Goal: Task Accomplishment & Management: Use online tool/utility

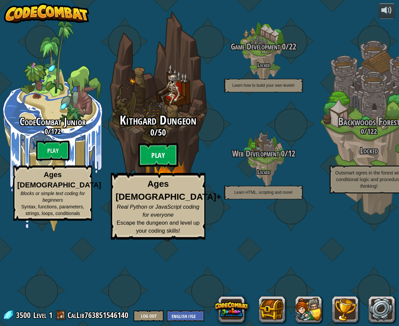
click at [157, 167] on btn "Play" at bounding box center [158, 155] width 40 height 24
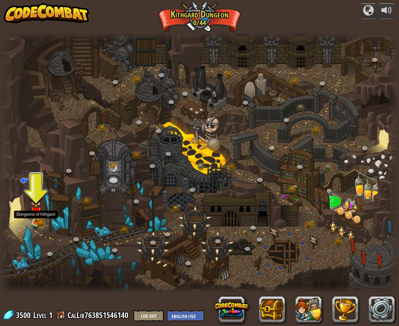
click at [32, 221] on img at bounding box center [36, 212] width 10 height 22
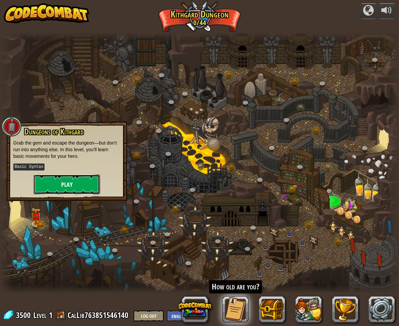
click at [80, 186] on button "Play" at bounding box center [67, 185] width 67 height 20
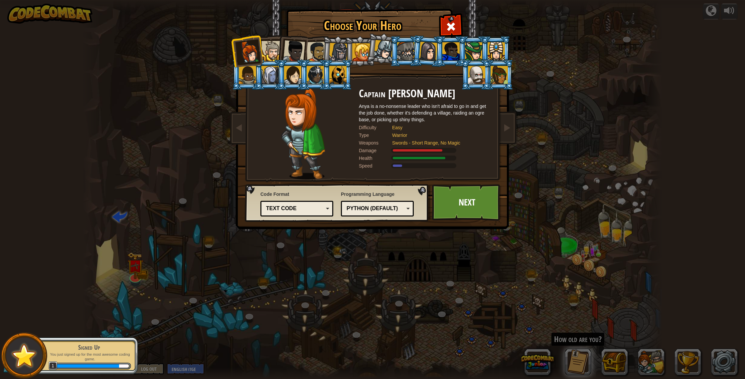
click at [280, 57] on li at bounding box center [292, 50] width 33 height 33
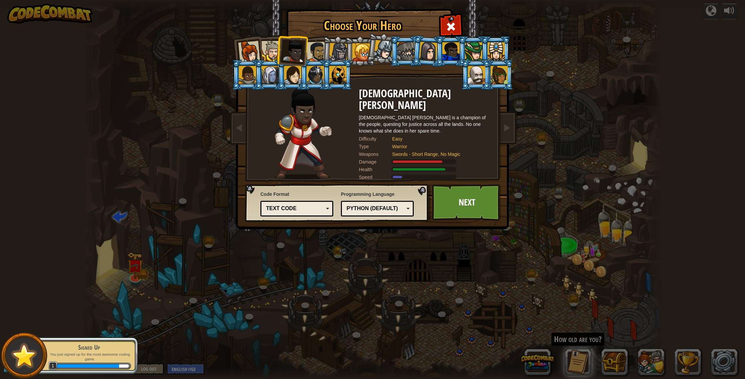
click at [272, 55] on div at bounding box center [272, 51] width 20 height 20
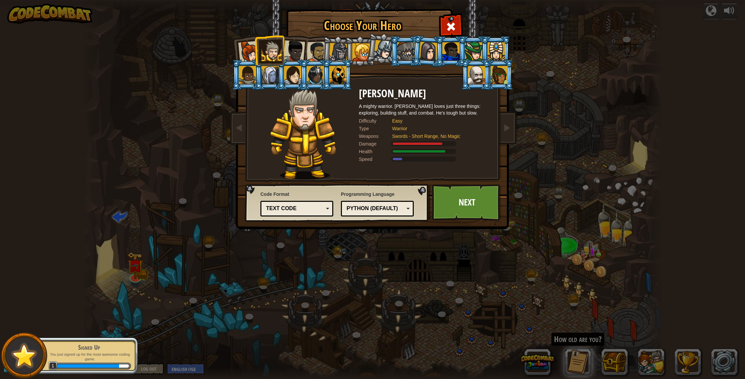
click at [250, 52] on div at bounding box center [249, 52] width 22 height 22
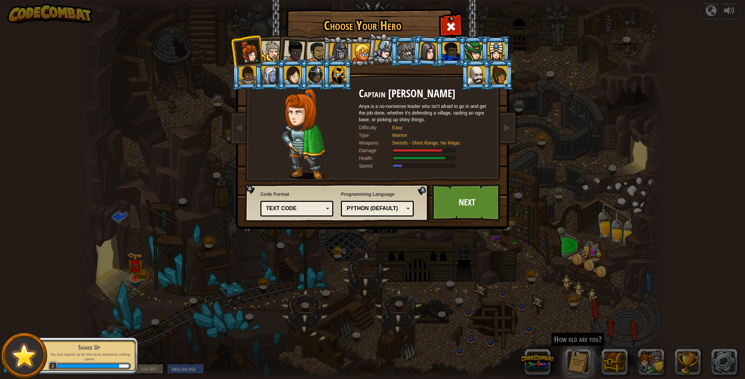
click at [277, 52] on li at bounding box center [292, 50] width 33 height 33
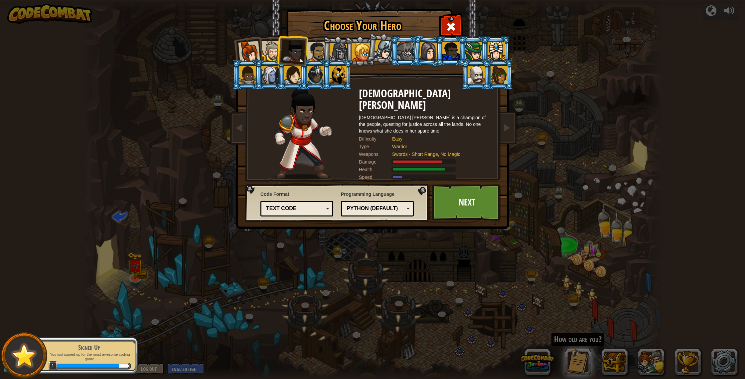
click at [263, 50] on div at bounding box center [272, 51] width 20 height 20
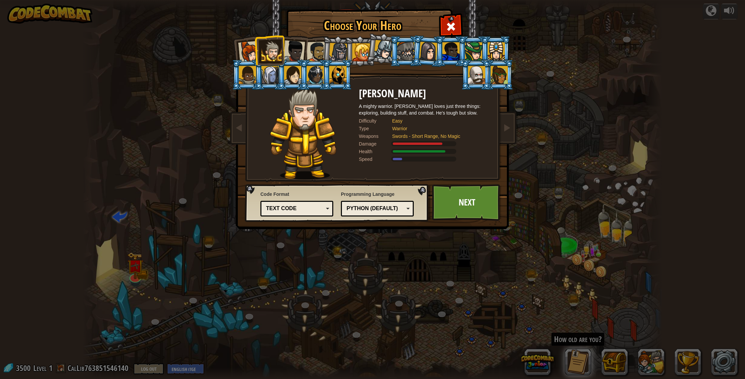
click at [317, 47] on div at bounding box center [317, 52] width 21 height 21
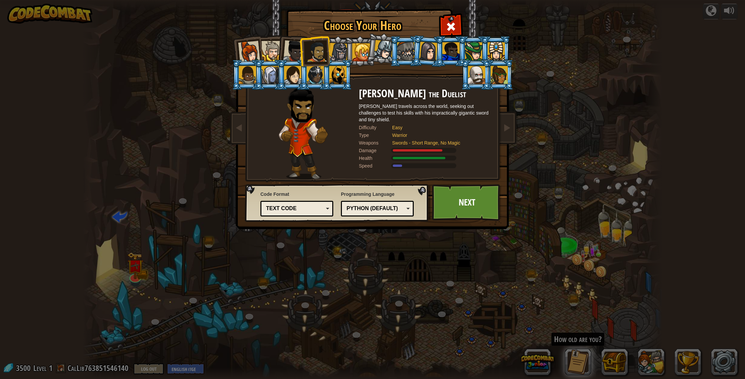
click at [333, 50] on div at bounding box center [338, 52] width 19 height 19
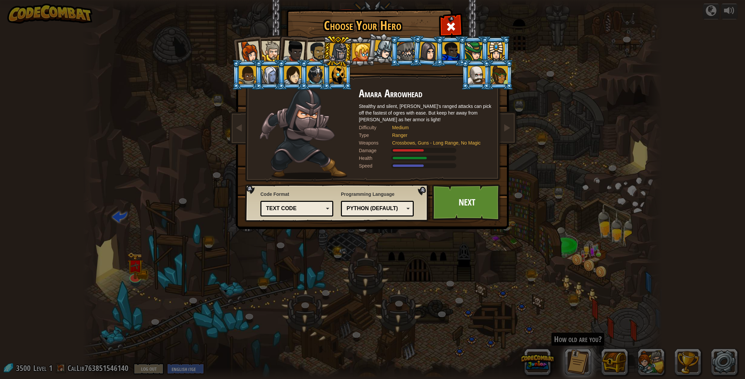
click at [353, 56] on div at bounding box center [361, 52] width 18 height 18
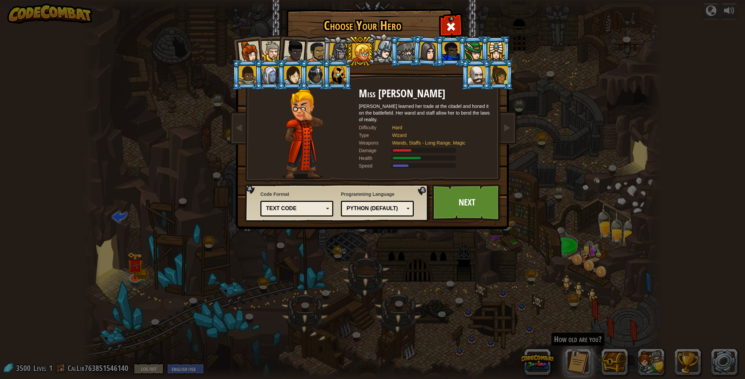
drag, startPoint x: 330, startPoint y: 52, endPoint x: 334, endPoint y: 52, distance: 3.7
click at [331, 52] on div at bounding box center [338, 52] width 19 height 19
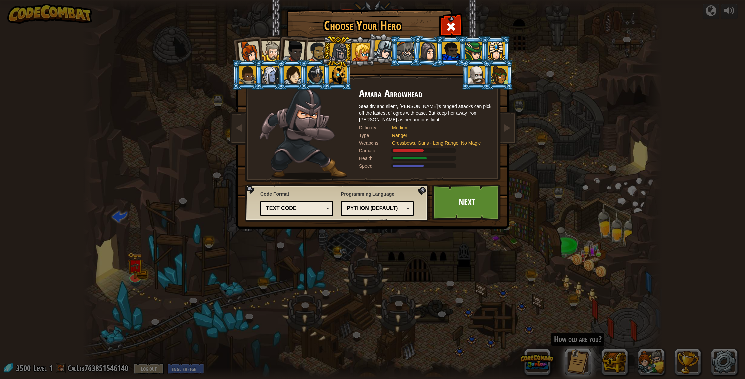
click at [387, 55] on div at bounding box center [384, 50] width 20 height 20
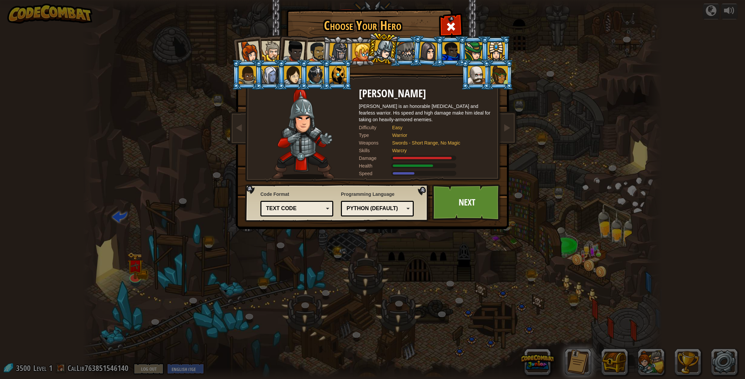
click at [399, 54] on div at bounding box center [405, 51] width 17 height 18
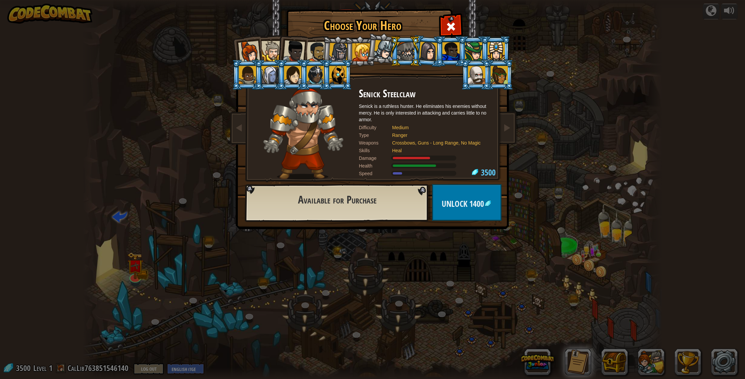
click at [399, 54] on li at bounding box center [405, 51] width 30 height 30
click at [399, 55] on li at bounding box center [405, 51] width 30 height 30
click at [399, 55] on div at bounding box center [405, 51] width 17 height 18
click at [399, 57] on div at bounding box center [428, 51] width 19 height 19
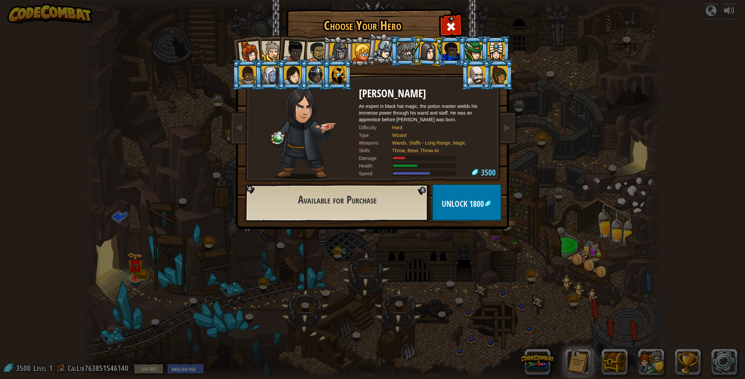
click at [399, 42] on div at bounding box center [451, 51] width 17 height 18
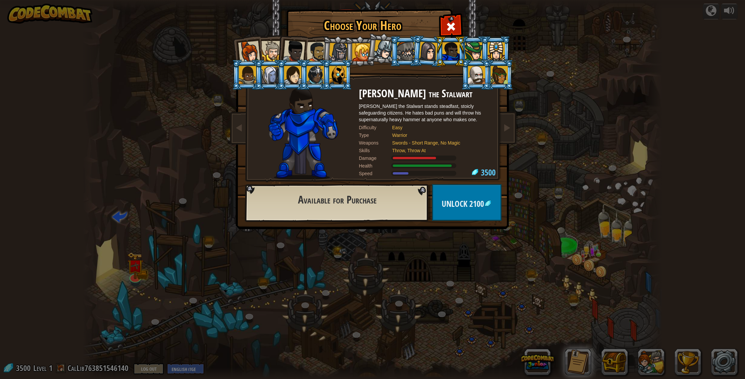
click at [399, 58] on div at bounding box center [473, 51] width 17 height 18
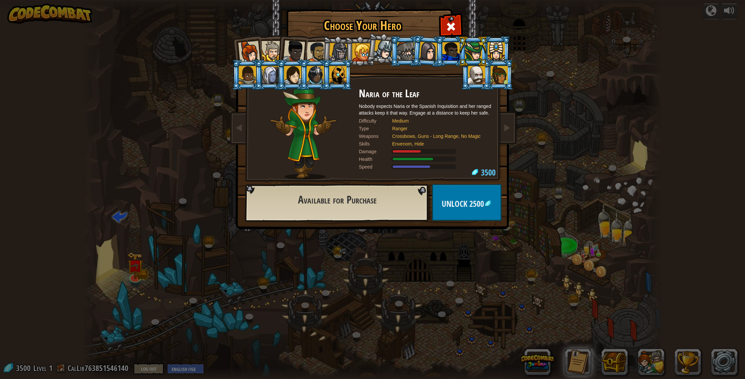
click at [399, 55] on li at bounding box center [473, 51] width 30 height 30
click at [399, 53] on div at bounding box center [496, 51] width 17 height 18
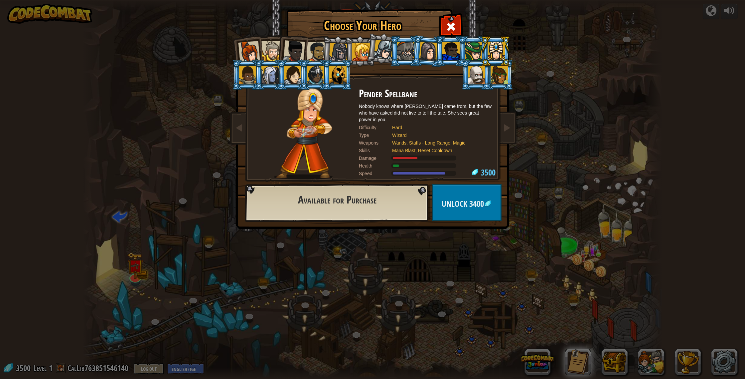
click at [253, 82] on div at bounding box center [247, 75] width 17 height 18
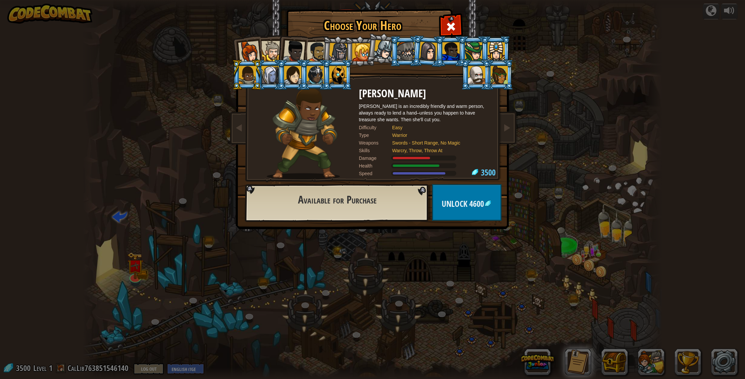
click at [271, 82] on div at bounding box center [270, 75] width 17 height 18
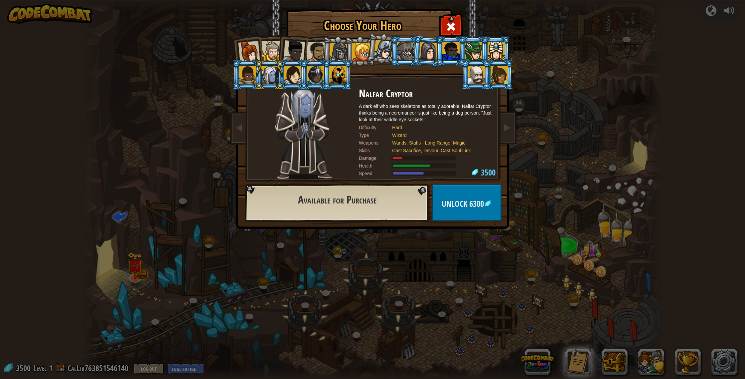
click at [257, 82] on li at bounding box center [270, 75] width 30 height 30
drag, startPoint x: 246, startPoint y: 80, endPoint x: 232, endPoint y: 78, distance: 14.1
click at [237, 80] on li at bounding box center [247, 75] width 30 height 30
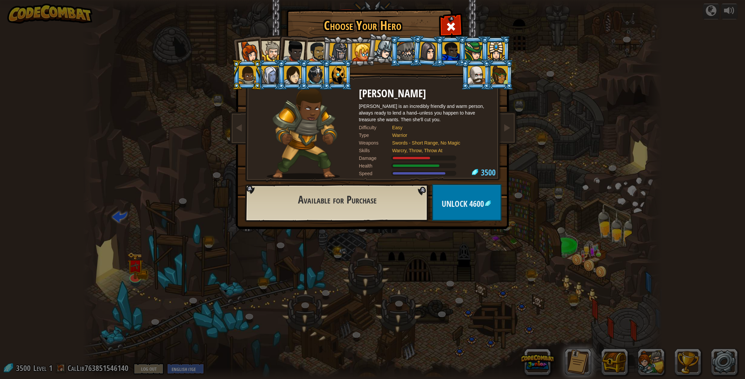
click at [290, 85] on li at bounding box center [292, 75] width 30 height 30
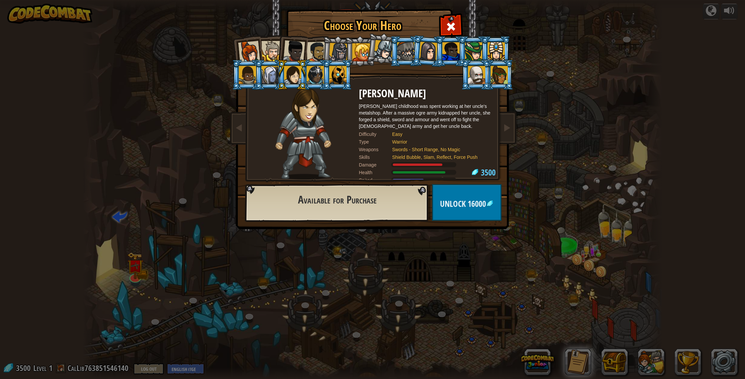
click at [307, 80] on li at bounding box center [292, 75] width 30 height 30
click at [297, 81] on div at bounding box center [292, 75] width 17 height 18
click at [312, 80] on div at bounding box center [315, 75] width 17 height 18
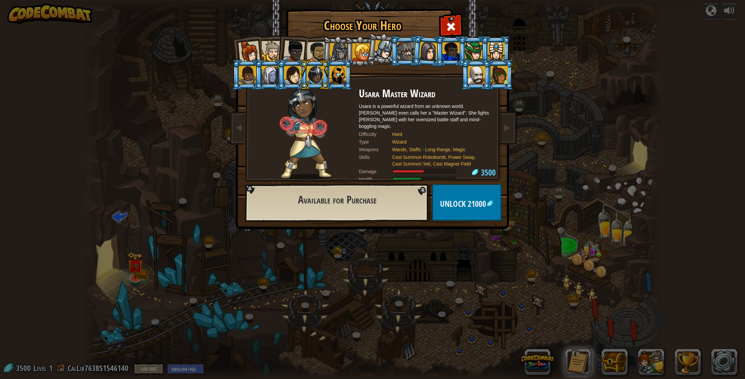
click at [338, 79] on div at bounding box center [337, 75] width 17 height 18
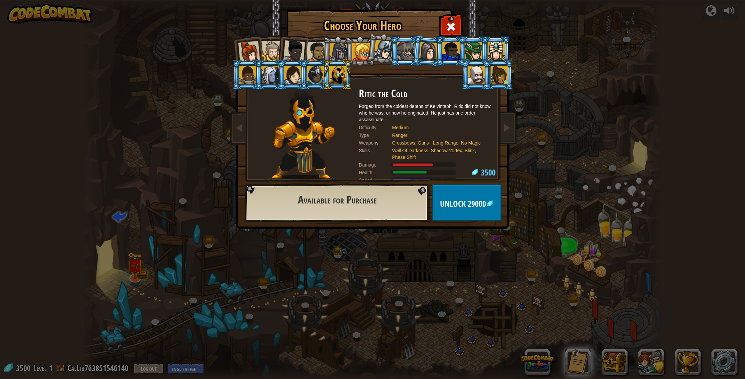
click at [382, 44] on div at bounding box center [384, 50] width 20 height 20
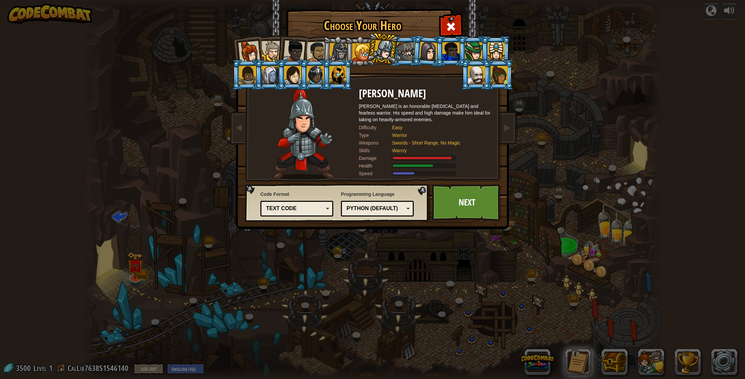
click at [369, 49] on li at bounding box center [382, 48] width 33 height 33
click at [364, 50] on div at bounding box center [361, 52] width 18 height 18
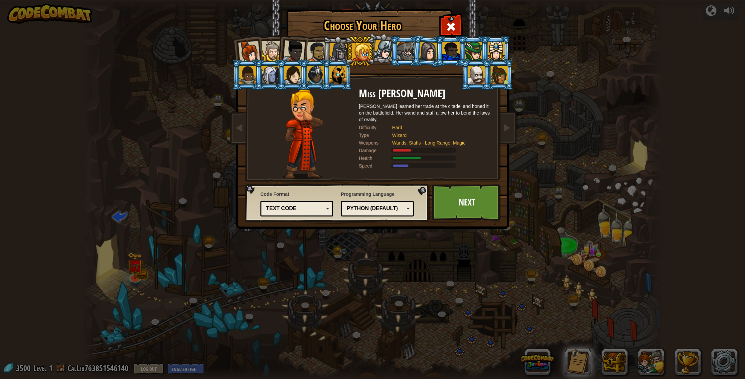
click at [341, 53] on div at bounding box center [338, 52] width 19 height 19
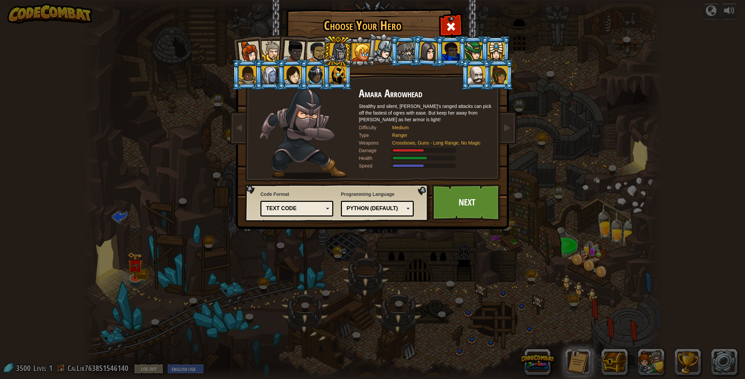
click at [303, 53] on div at bounding box center [294, 51] width 22 height 22
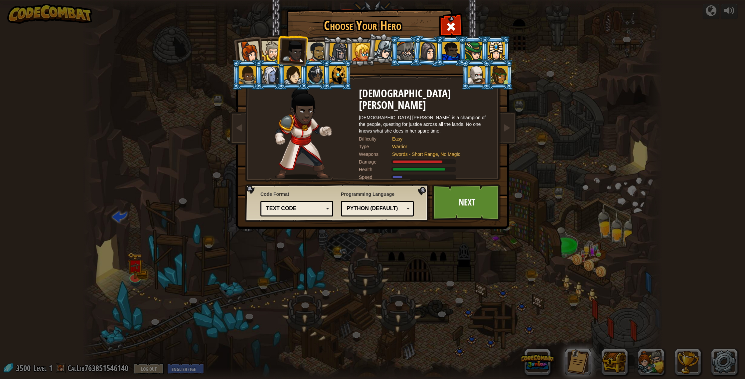
click at [271, 52] on div at bounding box center [272, 51] width 20 height 20
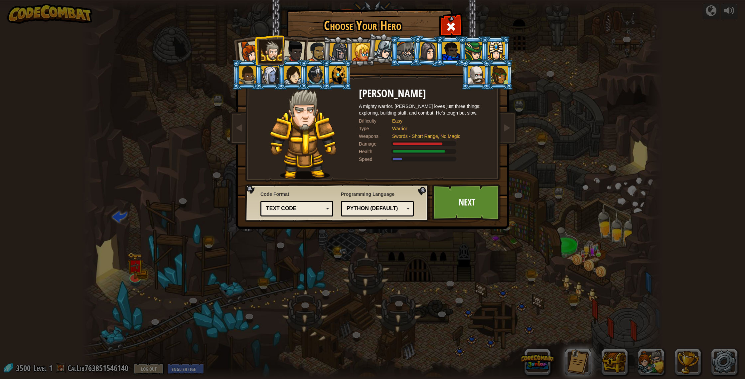
click at [233, 47] on li at bounding box center [247, 51] width 33 height 33
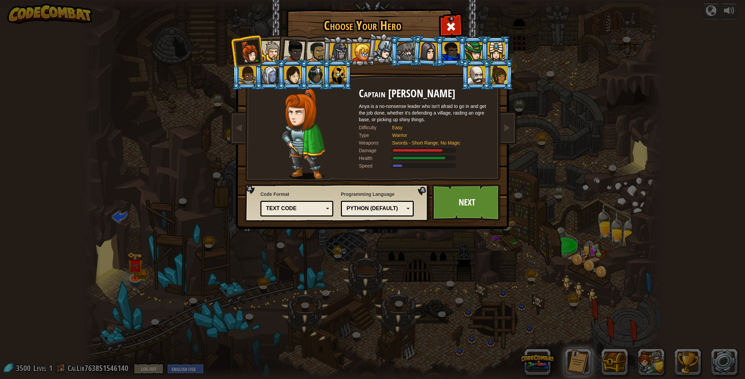
click at [305, 52] on li at bounding box center [292, 50] width 33 height 33
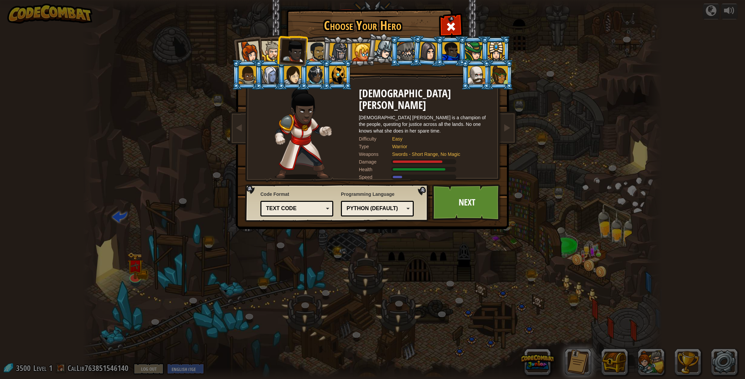
drag, startPoint x: 318, startPoint y: 53, endPoint x: 325, endPoint y: 51, distance: 7.8
click at [320, 53] on div at bounding box center [317, 52] width 21 height 21
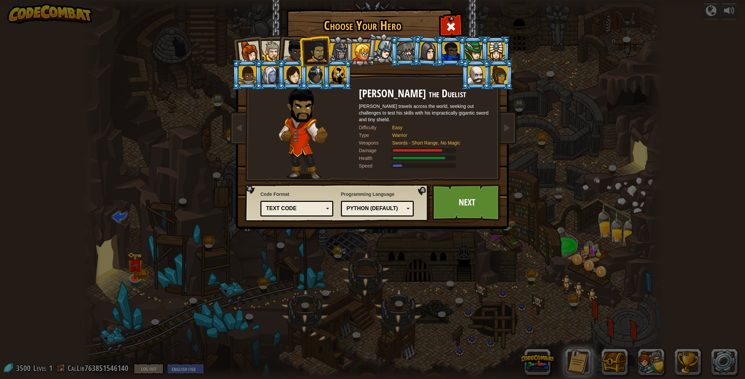
click at [334, 49] on div at bounding box center [338, 52] width 19 height 19
click at [333, 50] on div at bounding box center [338, 52] width 19 height 19
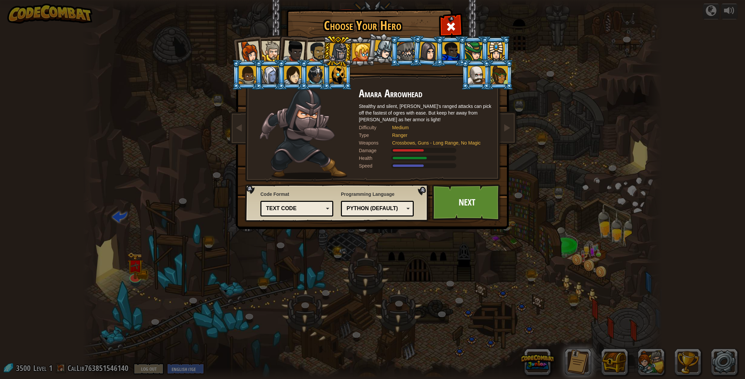
click at [299, 50] on div at bounding box center [294, 51] width 22 height 22
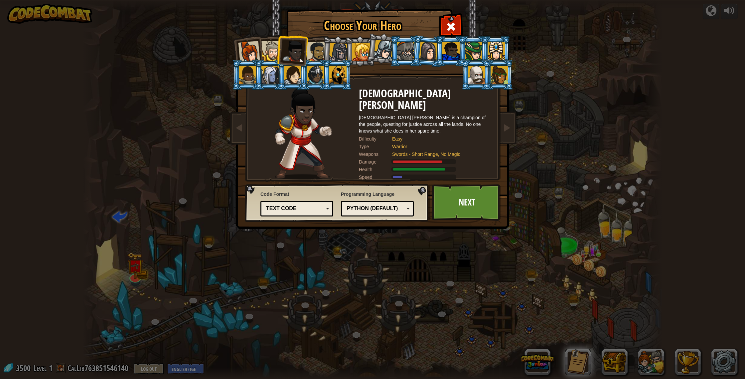
click at [301, 48] on div at bounding box center [294, 51] width 22 height 22
click at [305, 49] on li at bounding box center [292, 50] width 33 height 33
click at [307, 49] on li at bounding box center [292, 50] width 33 height 33
click at [311, 48] on div at bounding box center [317, 52] width 21 height 21
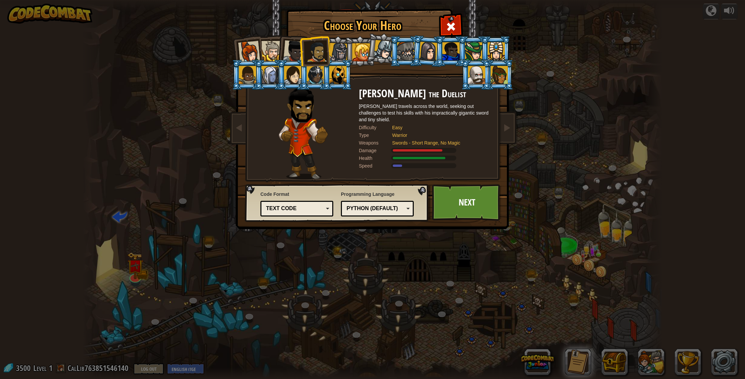
click at [364, 51] on div at bounding box center [361, 52] width 18 height 18
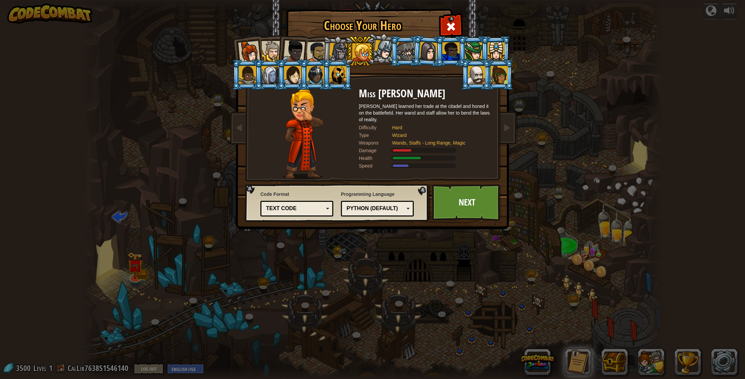
click at [381, 50] on div at bounding box center [384, 50] width 20 height 20
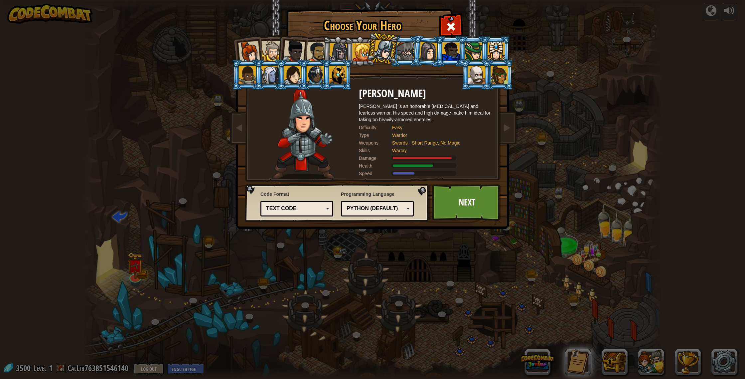
click at [335, 59] on div at bounding box center [338, 52] width 19 height 19
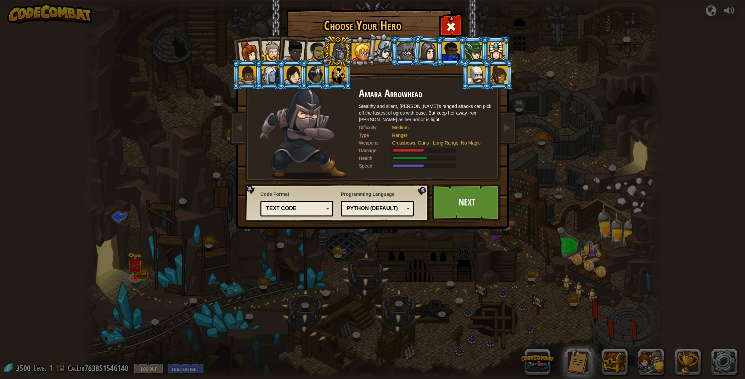
click at [246, 46] on div at bounding box center [249, 52] width 22 height 22
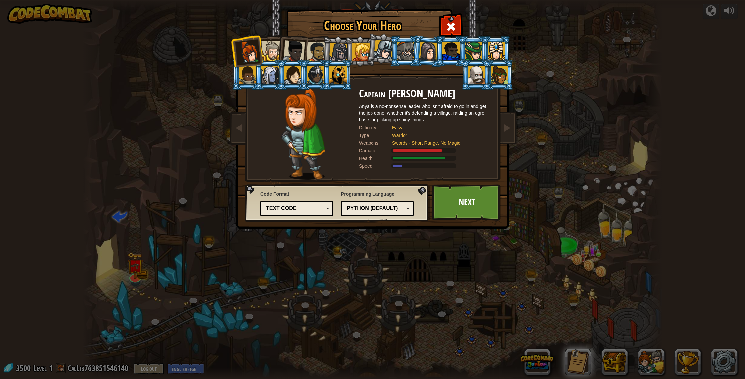
click at [342, 50] on div at bounding box center [338, 52] width 19 height 19
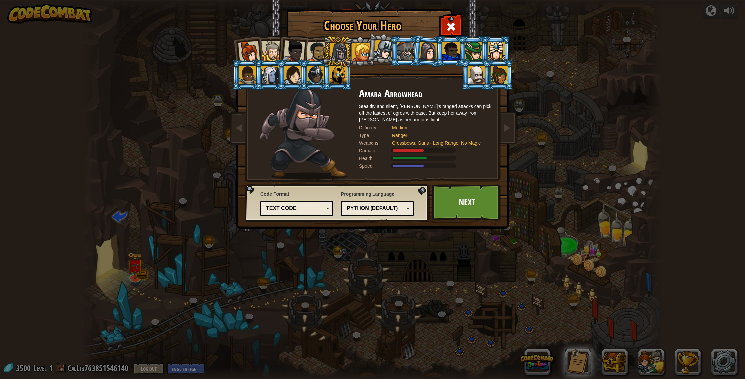
click at [314, 200] on div "Code Format Text code Blocks and code Blocks Blocks (Icons) Text code Blocks - …" at bounding box center [297, 203] width 73 height 29
click at [399, 210] on link "Next" at bounding box center [467, 202] width 70 height 37
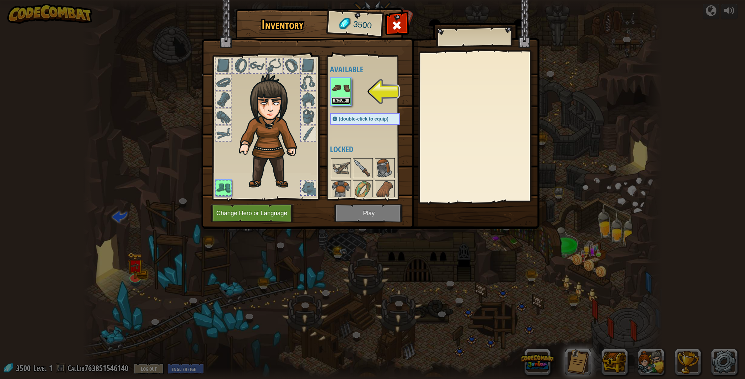
click at [342, 98] on button "Equip" at bounding box center [341, 100] width 19 height 7
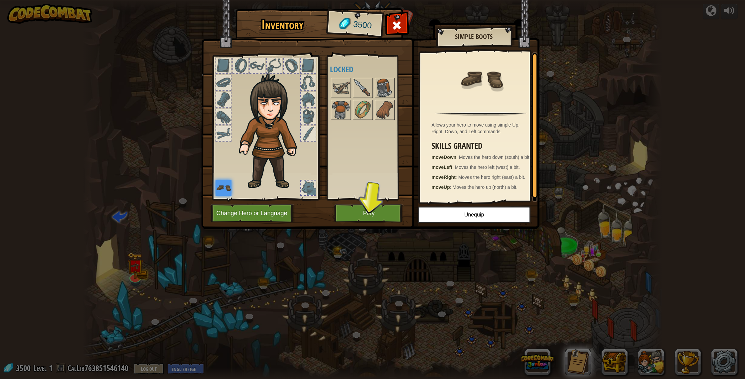
drag, startPoint x: 282, startPoint y: 127, endPoint x: 291, endPoint y: 148, distance: 22.1
click at [282, 127] on img at bounding box center [252, 130] width 89 height 119
click at [259, 212] on button "Change Hero or Language" at bounding box center [253, 213] width 85 height 18
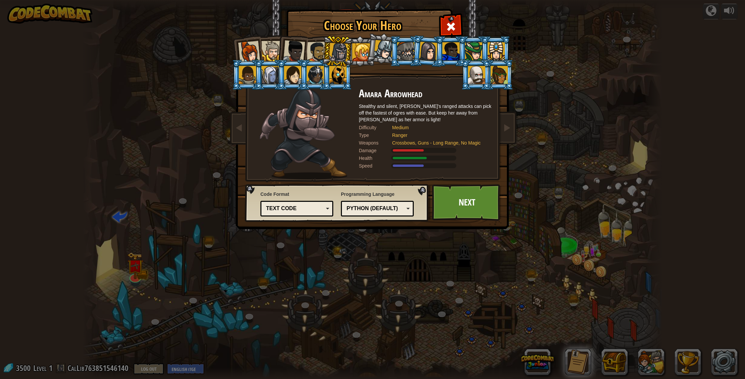
click at [318, 47] on div at bounding box center [317, 52] width 21 height 21
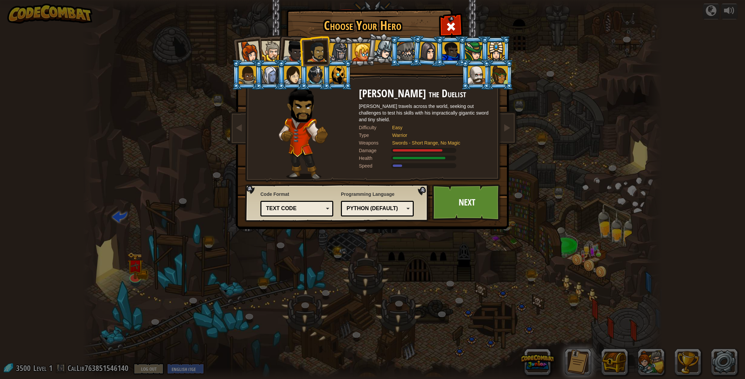
click at [294, 50] on div at bounding box center [294, 51] width 22 height 22
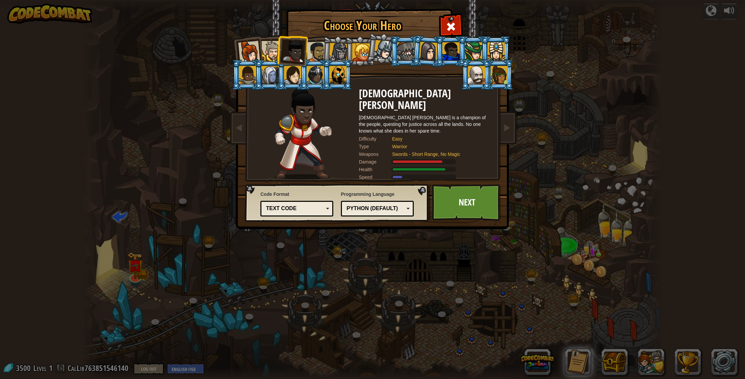
click at [281, 52] on li at bounding box center [292, 50] width 33 height 33
click at [278, 52] on li at bounding box center [292, 50] width 33 height 33
click at [269, 52] on div at bounding box center [272, 51] width 20 height 20
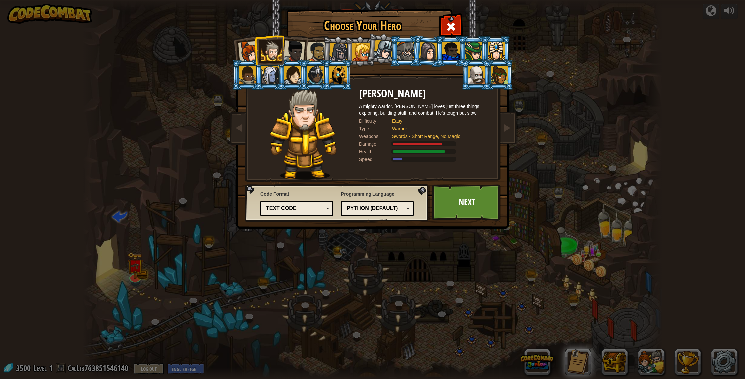
click at [252, 52] on div at bounding box center [249, 52] width 22 height 22
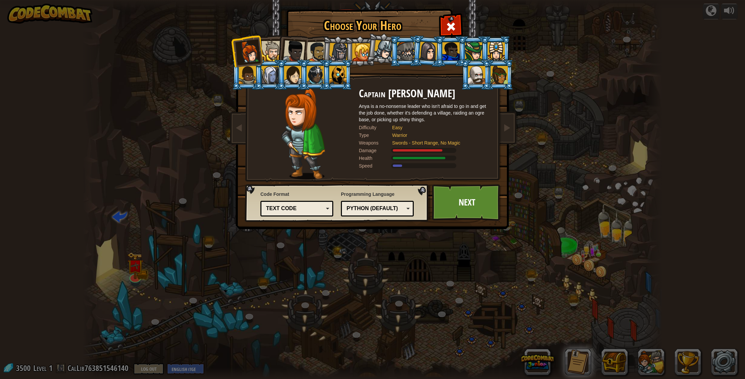
click at [314, 51] on div at bounding box center [317, 52] width 21 height 21
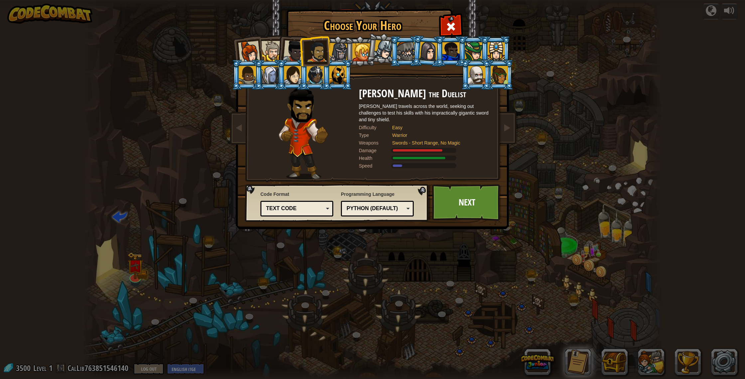
click at [339, 51] on div at bounding box center [338, 52] width 19 height 19
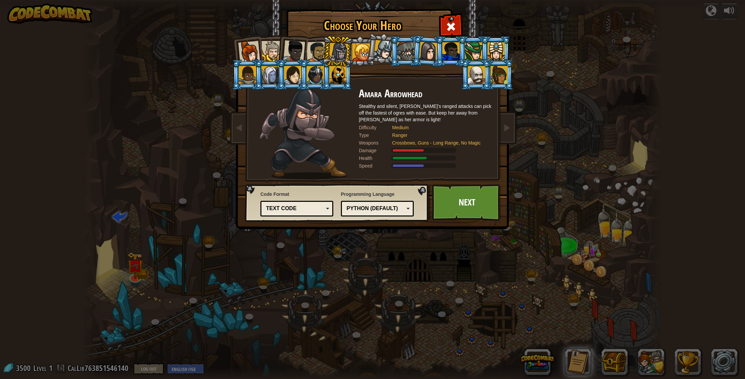
click at [358, 51] on div at bounding box center [361, 52] width 18 height 18
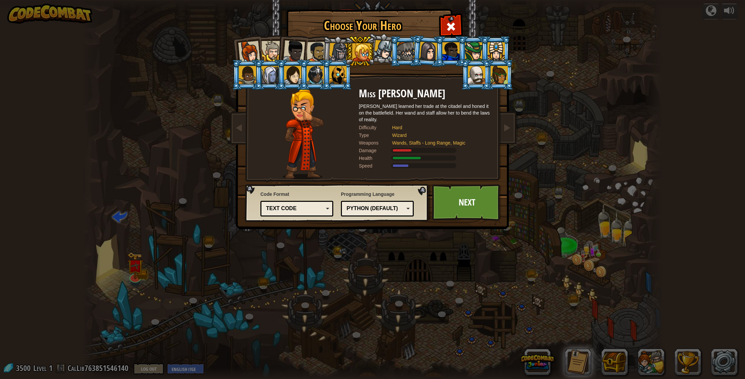
click at [376, 54] on div at bounding box center [384, 50] width 20 height 20
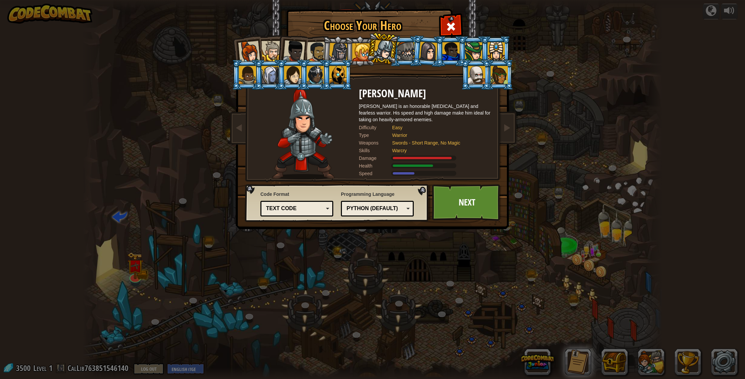
click at [359, 57] on div at bounding box center [361, 52] width 18 height 18
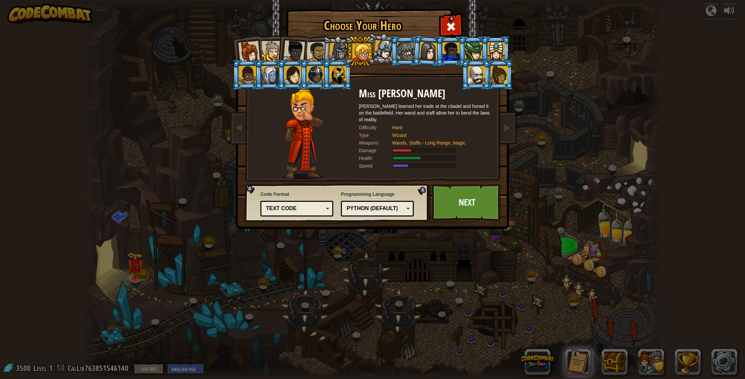
click at [380, 58] on div at bounding box center [384, 50] width 20 height 20
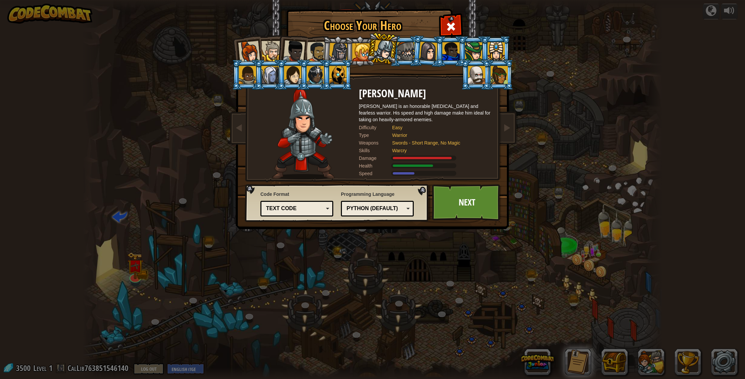
click at [395, 55] on li at bounding box center [382, 48] width 33 height 33
click at [399, 57] on div at bounding box center [405, 51] width 17 height 18
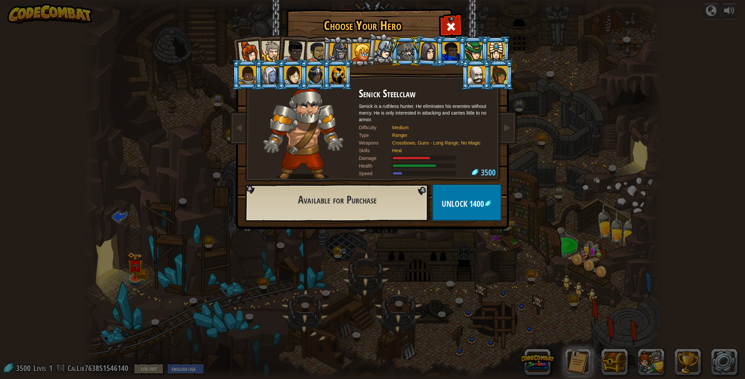
click at [399, 49] on div at bounding box center [428, 51] width 19 height 19
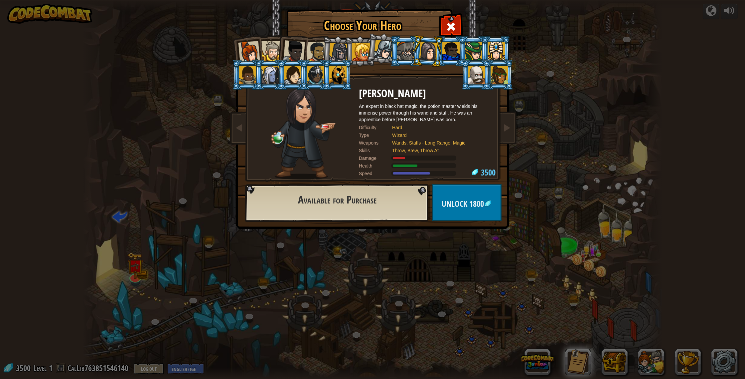
click at [399, 61] on li at bounding box center [451, 51] width 30 height 30
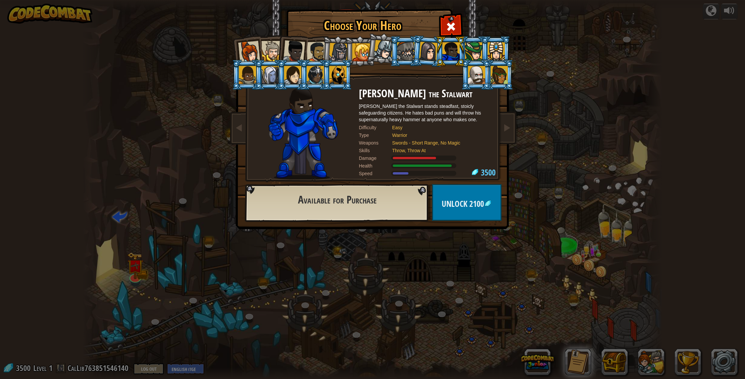
click at [399, 54] on div at bounding box center [405, 51] width 17 height 18
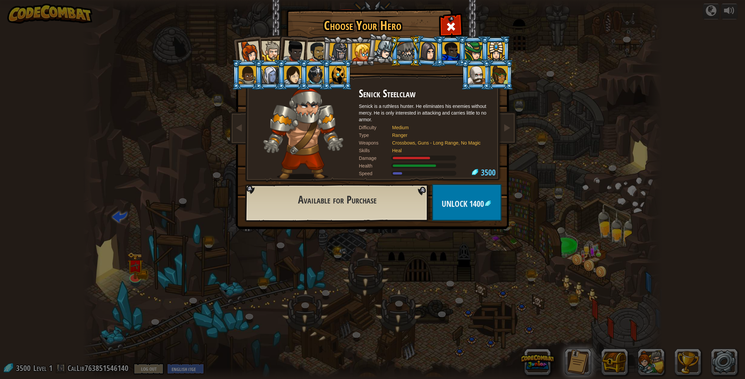
click at [399, 49] on div at bounding box center [473, 51] width 17 height 18
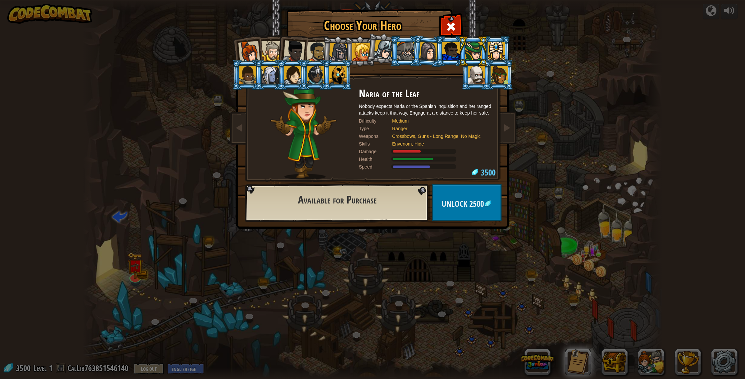
click at [399, 48] on div at bounding box center [473, 51] width 17 height 18
click at [399, 39] on li at bounding box center [496, 51] width 30 height 30
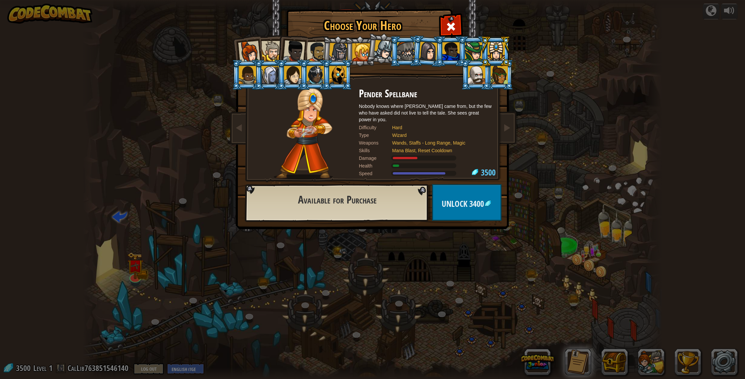
click at [399, 80] on li at bounding box center [476, 75] width 30 height 30
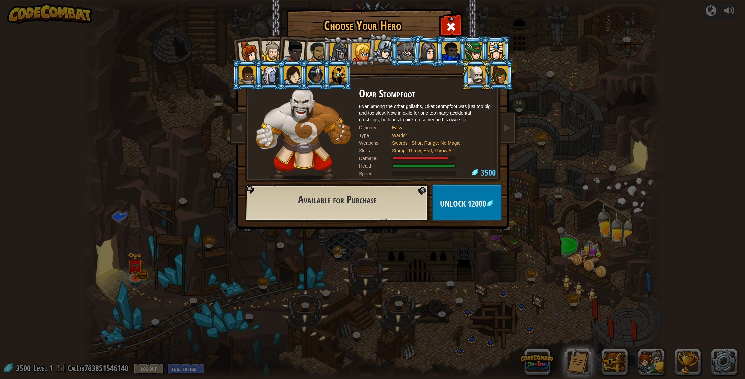
click at [399, 80] on div at bounding box center [499, 75] width 17 height 18
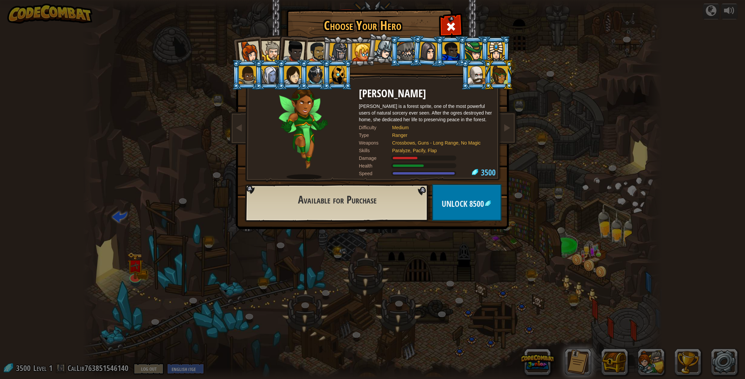
click at [238, 78] on li at bounding box center [247, 75] width 30 height 30
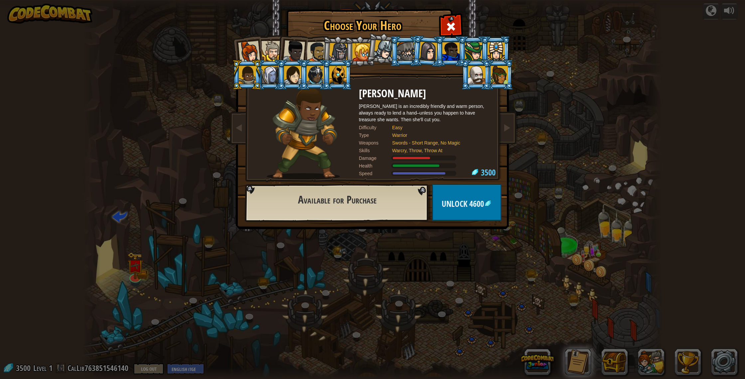
click at [259, 77] on li at bounding box center [247, 75] width 30 height 30
click at [264, 77] on div at bounding box center [270, 75] width 17 height 18
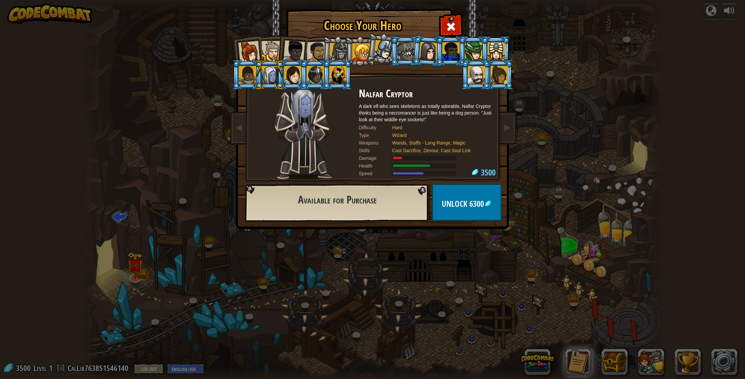
click at [280, 75] on li at bounding box center [270, 75] width 30 height 30
click at [399, 47] on li at bounding box center [496, 51] width 30 height 30
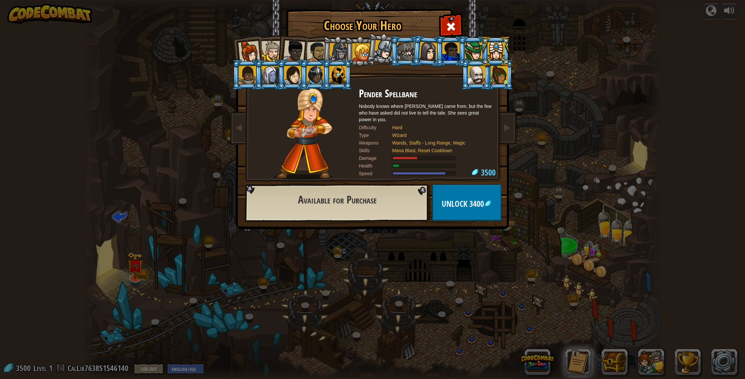
click at [399, 48] on li at bounding box center [496, 51] width 30 height 30
click at [399, 42] on div at bounding box center [473, 51] width 17 height 18
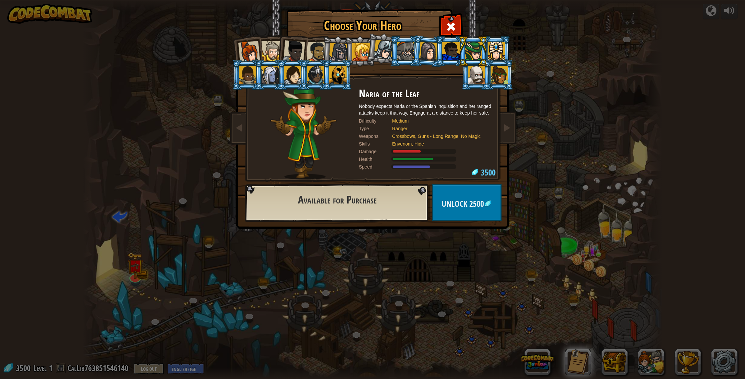
click at [399, 47] on div at bounding box center [451, 51] width 17 height 18
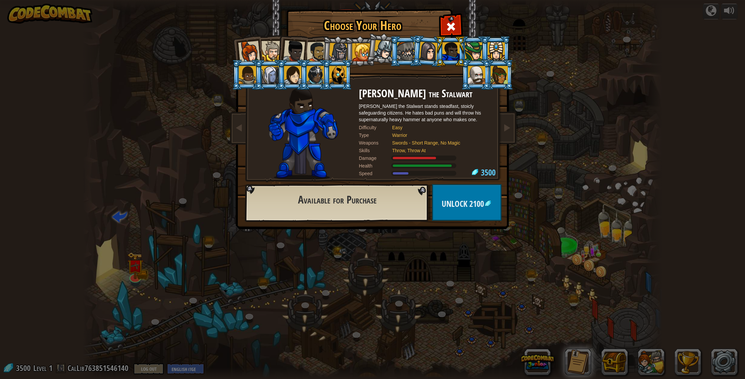
click at [399, 51] on div at bounding box center [428, 51] width 19 height 19
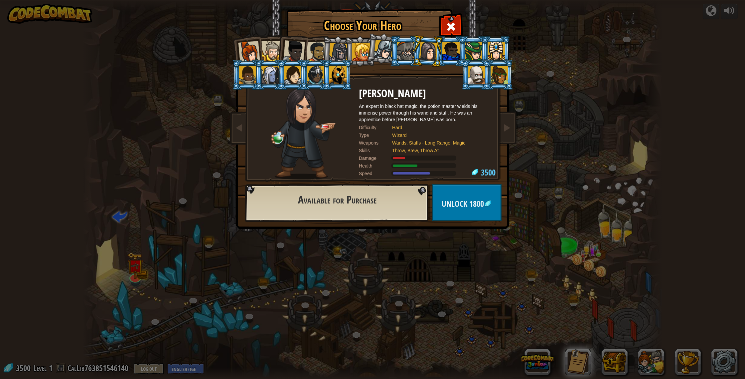
click at [389, 65] on div "Captain [PERSON_NAME] Anya is a no-nonsense leader who isn't afraid to go in an…" at bounding box center [373, 105] width 250 height 145
drag, startPoint x: 389, startPoint y: 65, endPoint x: 398, endPoint y: 59, distance: 10.3
click at [389, 65] on div "Captain [PERSON_NAME] Anya is a no-nonsense leader who isn't afraid to go in an…" at bounding box center [373, 105] width 250 height 145
click at [399, 57] on div at bounding box center [405, 51] width 17 height 18
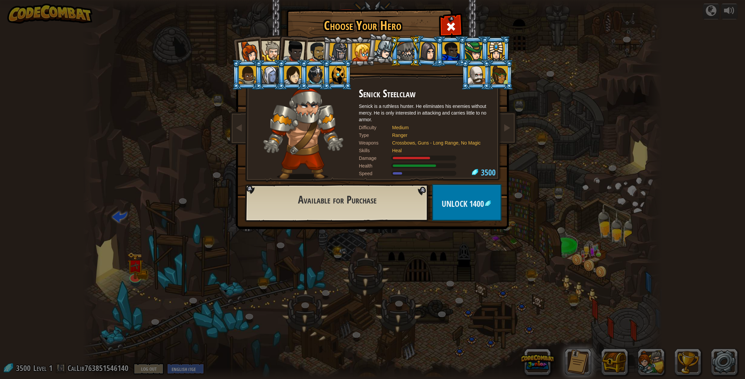
click at [399, 58] on li at bounding box center [405, 51] width 30 height 30
click at [393, 56] on li at bounding box center [405, 51] width 30 height 30
drag, startPoint x: 392, startPoint y: 56, endPoint x: 382, endPoint y: 49, distance: 12.2
click at [390, 51] on li at bounding box center [405, 51] width 30 height 30
click at [378, 49] on div at bounding box center [384, 50] width 20 height 20
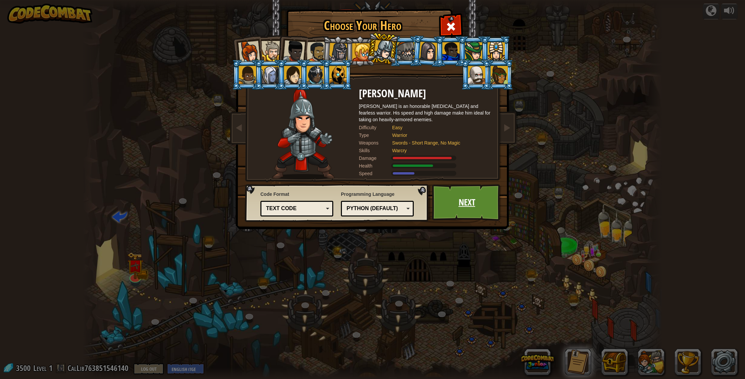
click at [399, 199] on link "Next" at bounding box center [467, 202] width 70 height 37
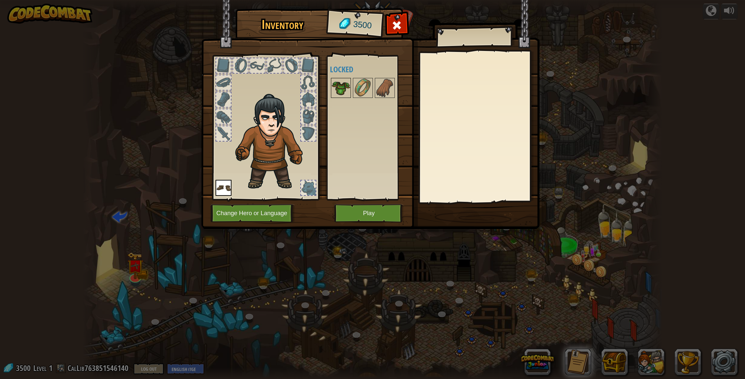
click at [344, 88] on img at bounding box center [341, 88] width 19 height 19
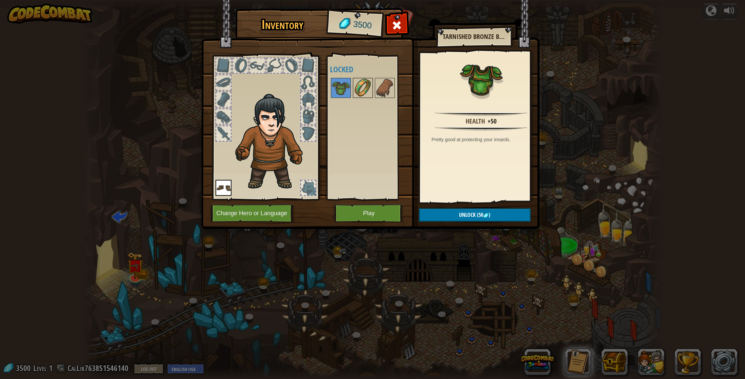
click at [367, 90] on img at bounding box center [363, 88] width 19 height 19
click at [377, 88] on img at bounding box center [385, 88] width 19 height 19
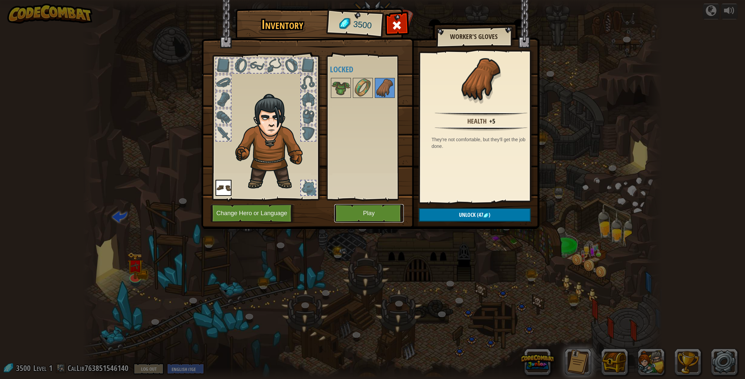
click at [350, 217] on button "Play" at bounding box center [369, 213] width 70 height 18
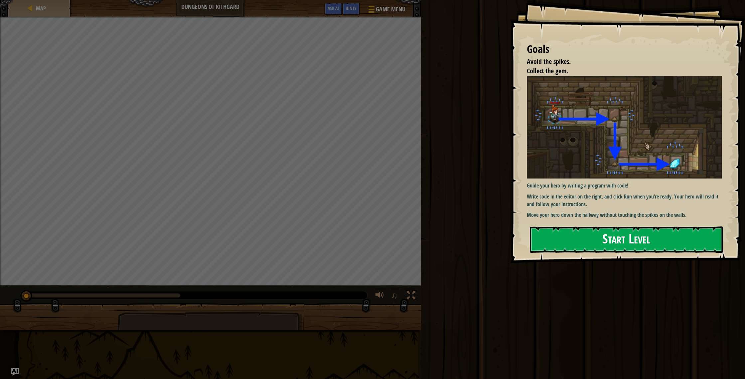
click at [399, 234] on button "Start Level" at bounding box center [626, 239] width 193 height 26
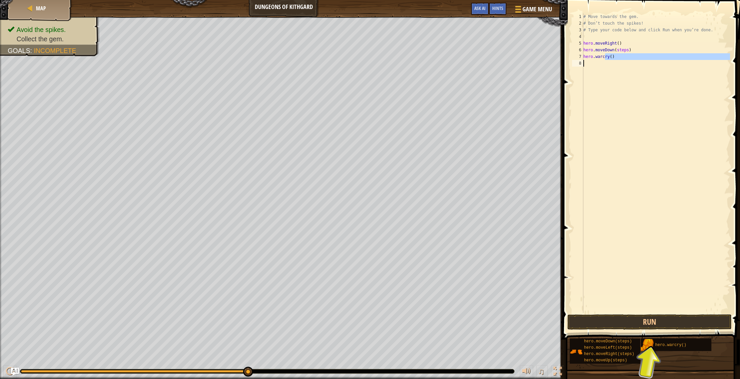
drag, startPoint x: 605, startPoint y: 59, endPoint x: 632, endPoint y: 75, distance: 31.3
click at [399, 75] on div "# Move towards the gem. # Don’t touch the spikes! # Type your code below and cl…" at bounding box center [656, 169] width 148 height 313
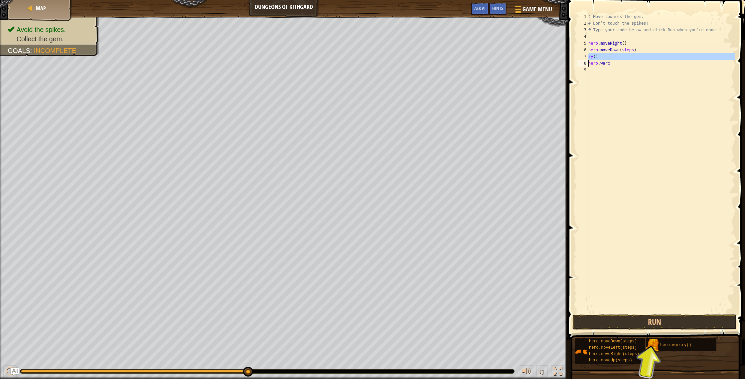
click at [399, 58] on div "# Move towards the gem. # Don’t touch the spikes! # Type your code below and cl…" at bounding box center [661, 163] width 148 height 300
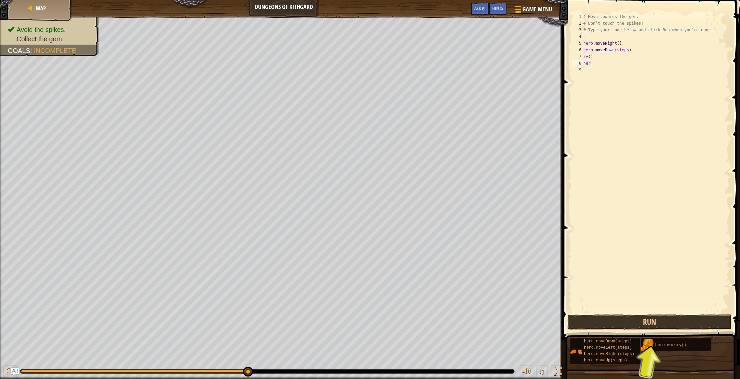
type textarea "h"
type textarea "r"
drag, startPoint x: 611, startPoint y: 355, endPoint x: 653, endPoint y: 267, distance: 96.9
click at [399, 227] on div "Hints 1 2 3 4 5 6 7 8 # Move towards the gem. # Don’t touch the spikes! # Type …" at bounding box center [650, 187] width 179 height 375
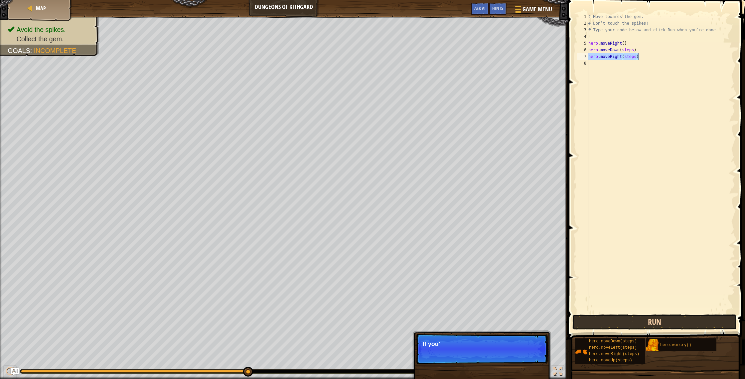
click at [399, 320] on button "Run" at bounding box center [655, 321] width 164 height 15
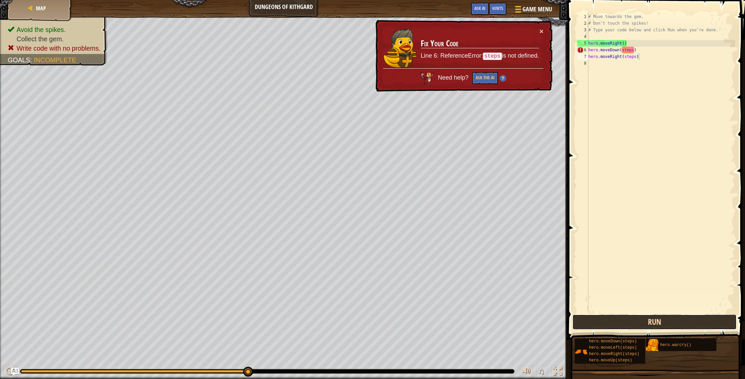
click at [399, 320] on button "Run" at bounding box center [655, 321] width 164 height 15
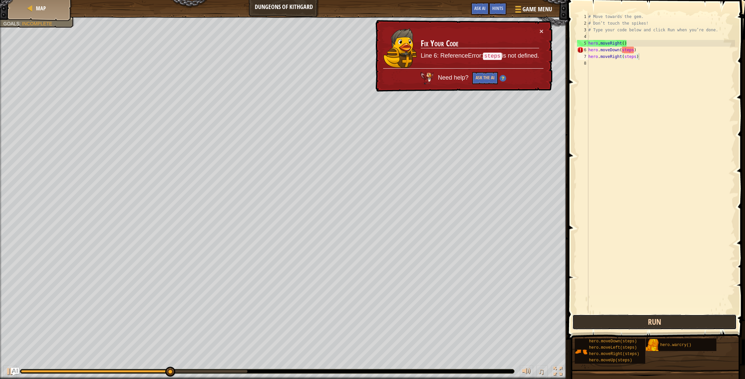
click at [399, 320] on button "Run" at bounding box center [655, 321] width 164 height 15
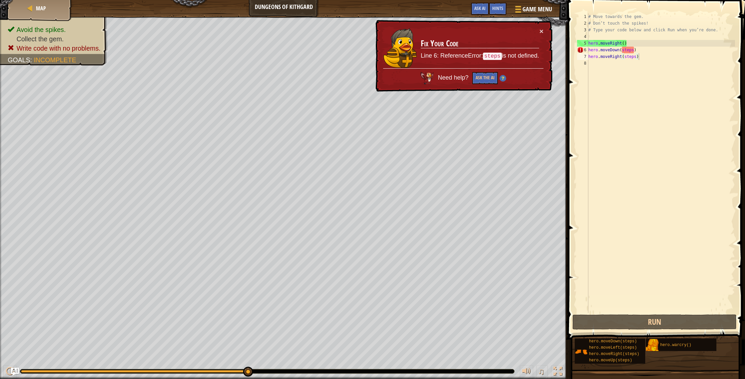
drag, startPoint x: 668, startPoint y: 340, endPoint x: 701, endPoint y: 273, distance: 75.2
click at [399, 273] on div "Hints hero.moveRight(steps) 1 2 3 4 5 6 7 8 # Move towards the gem. # Don’t tou…" at bounding box center [655, 187] width 179 height 375
drag, startPoint x: 634, startPoint y: 52, endPoint x: 623, endPoint y: 52, distance: 11.0
click at [399, 52] on div "# Move towards the gem. # Don’t touch the spikes! # Type your code below and cl…" at bounding box center [661, 169] width 148 height 313
type textarea "hero.moveDown(steps)"
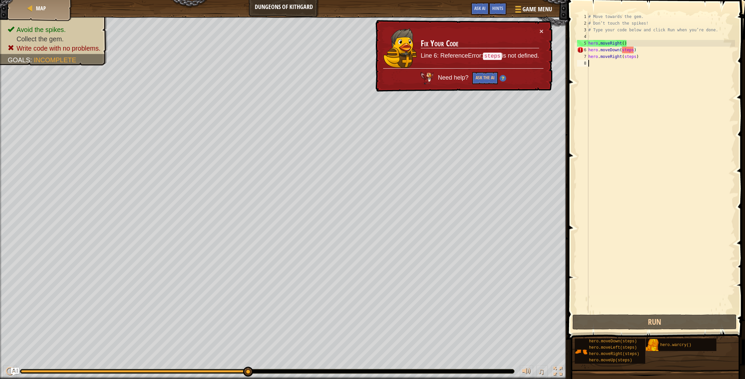
click at [399, 120] on div "# Move towards the gem. # Don’t touch the spikes! # Type your code below and cl…" at bounding box center [661, 169] width 148 height 313
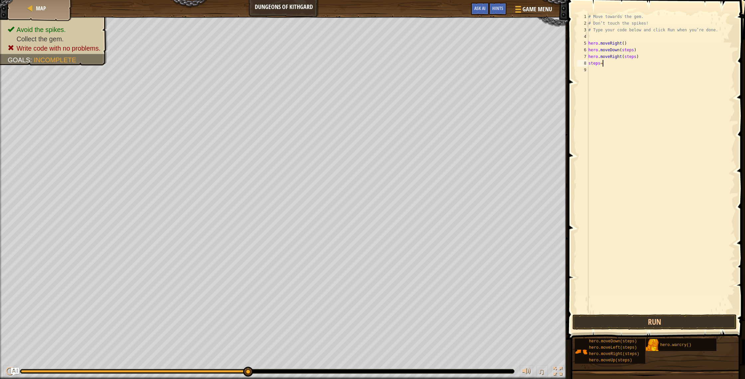
scroll to position [3, 1]
type textarea "steps=3"
click at [399, 321] on button "Run" at bounding box center [655, 321] width 164 height 15
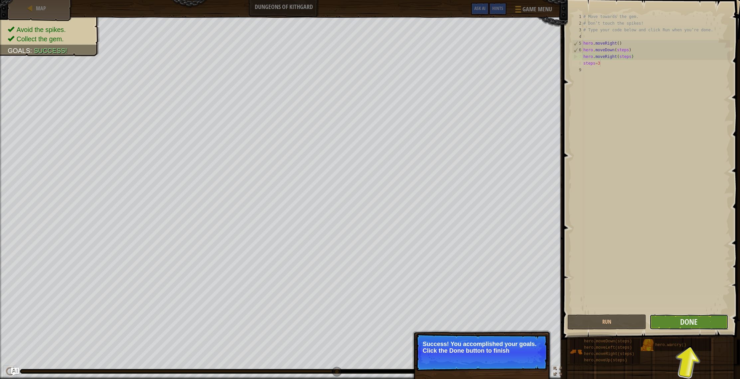
click at [399, 326] on button "Done" at bounding box center [689, 321] width 79 height 15
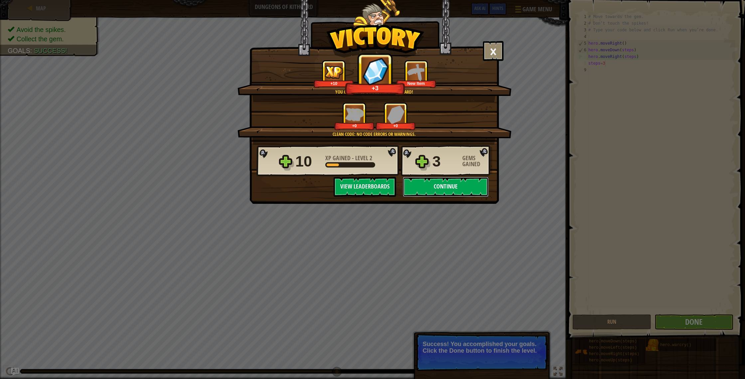
click at [399, 185] on button "Continue" at bounding box center [446, 187] width 86 height 20
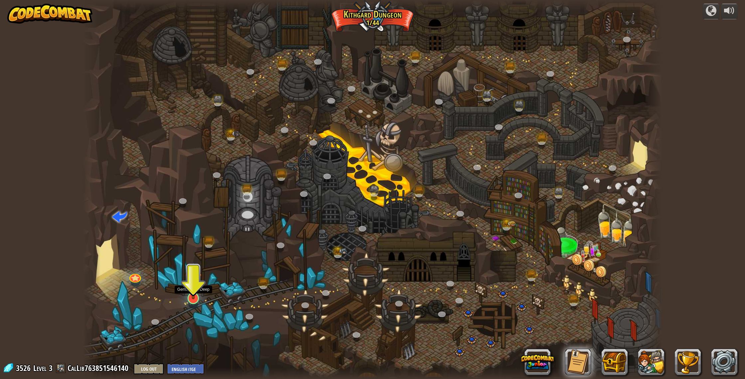
drag, startPoint x: 200, startPoint y: 283, endPoint x: 198, endPoint y: 318, distance: 35.3
click at [198, 306] on div at bounding box center [372, 189] width 579 height 379
click at [193, 300] on link at bounding box center [191, 296] width 13 height 13
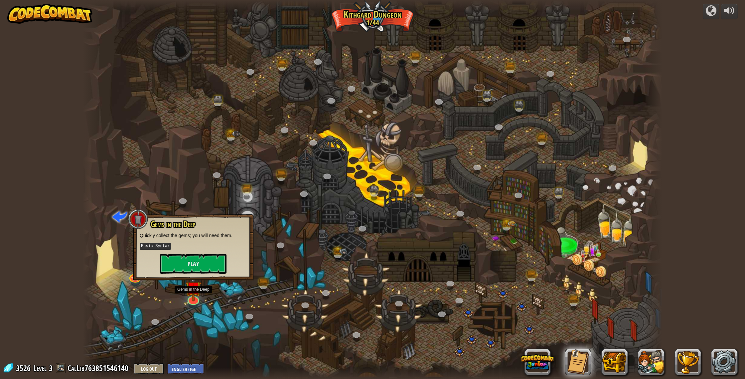
click at [213, 252] on div "Gems in the Deep Quickly collect the gems; you will need them. Basic Syntax Play" at bounding box center [193, 247] width 107 height 54
click at [201, 265] on button "Play" at bounding box center [193, 264] width 67 height 20
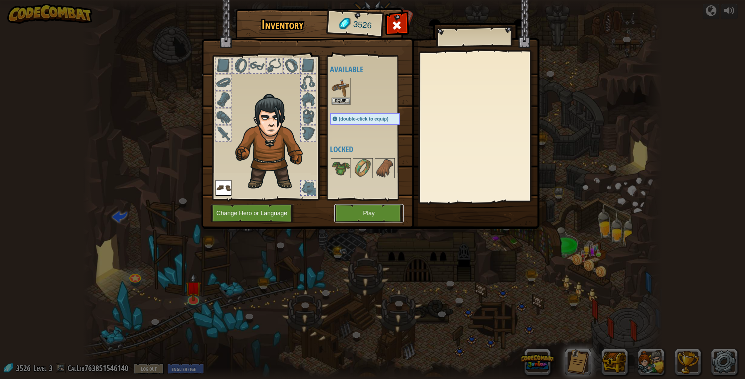
click at [358, 213] on button "Play" at bounding box center [369, 213] width 70 height 18
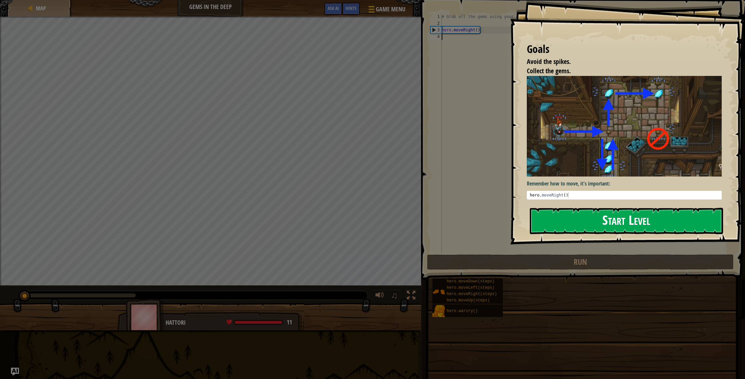
click at [399, 214] on button "Start Level" at bounding box center [626, 221] width 193 height 26
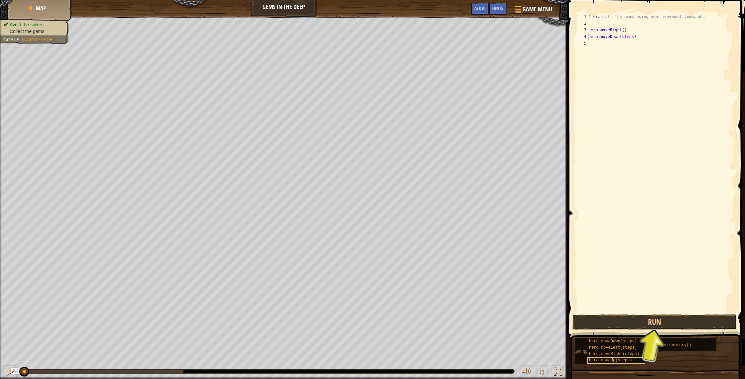
click at [399, 326] on div "hero.moveDown(steps) hero.moveLeft(steps) hero.moveRight(steps) hero.moveUp(ste…" at bounding box center [658, 351] width 166 height 26
drag, startPoint x: 599, startPoint y: 362, endPoint x: 581, endPoint y: 281, distance: 83.7
click at [399, 270] on div "Hints hero.moveDown(steps) 1 2 3 4 5 # Grab all the gems using your movement co…" at bounding box center [655, 187] width 179 height 375
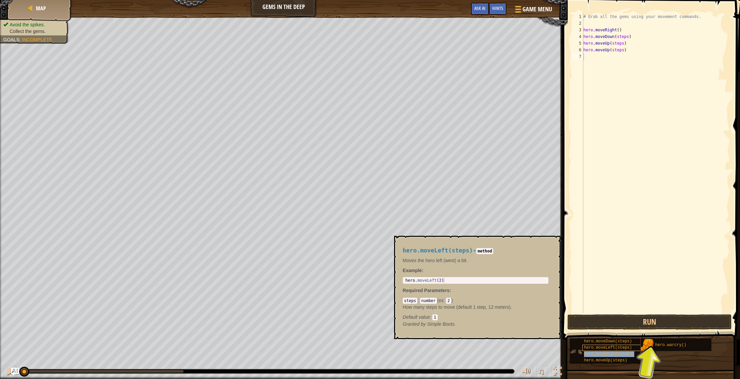
type textarea "hero.moveRight(steps)"
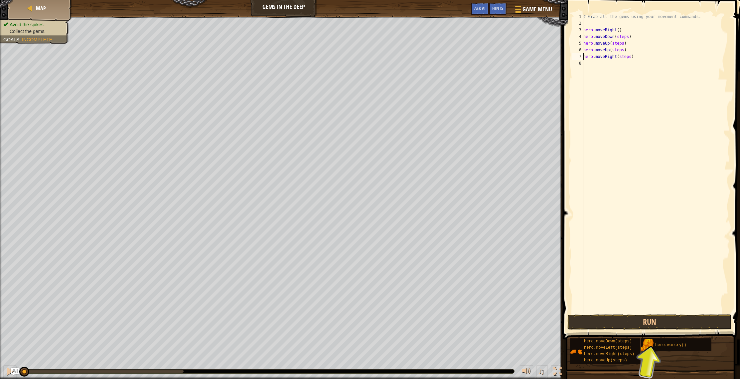
click at [399, 67] on div "# Grab all the gems using your movement commands. hero . moveRight ( ) hero . m…" at bounding box center [656, 169] width 148 height 313
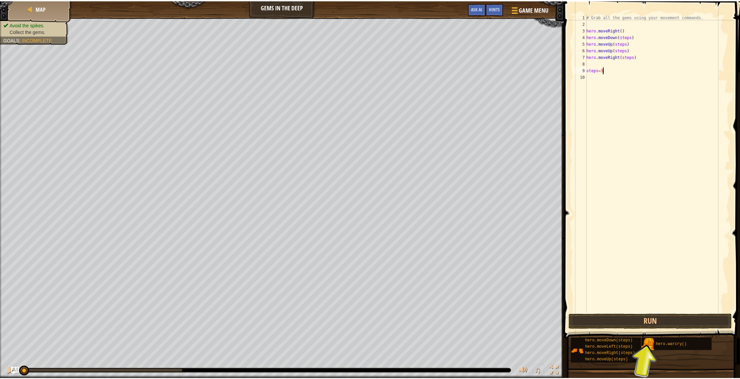
scroll to position [3, 1]
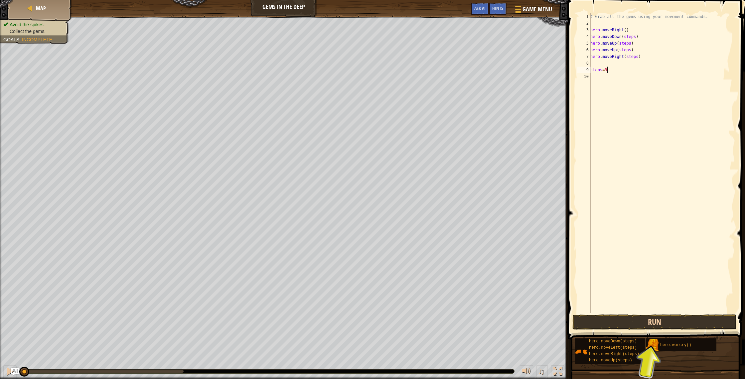
type textarea "steps=3"
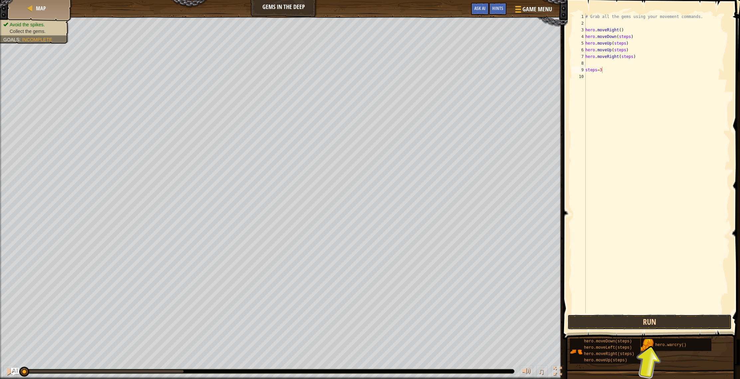
click at [399, 321] on button "Run" at bounding box center [650, 321] width 164 height 15
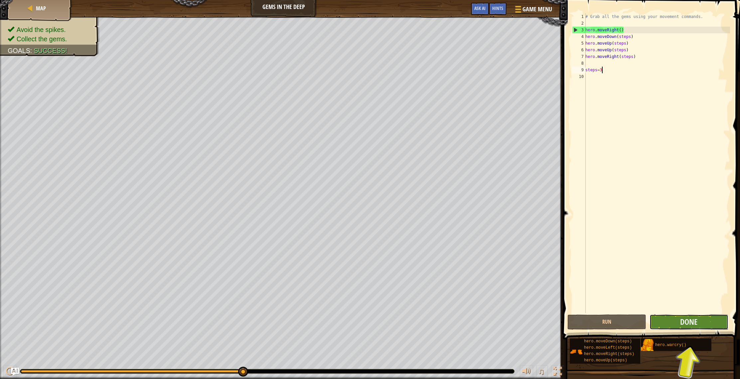
click at [399, 326] on button "Done" at bounding box center [689, 321] width 79 height 15
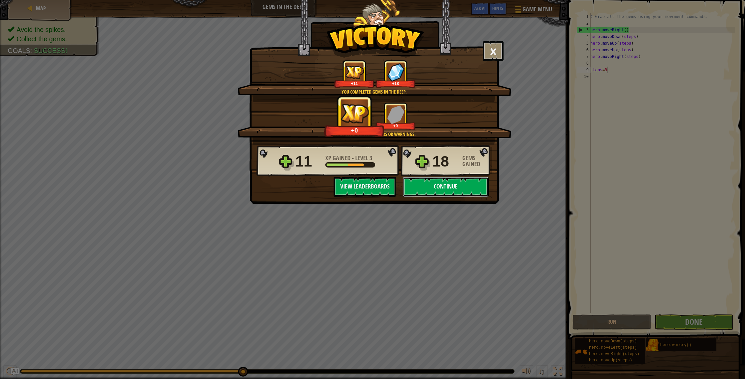
click at [399, 186] on button "Continue" at bounding box center [446, 187] width 86 height 20
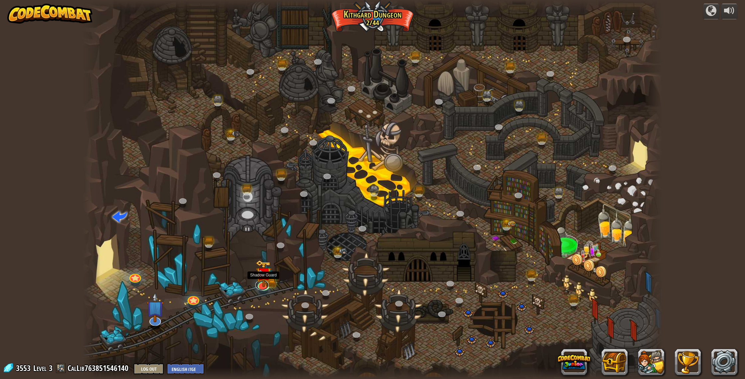
click at [257, 287] on div "Twisted Canyon (Locked) Challenge: collect the most gold using all the programm…" at bounding box center [372, 189] width 579 height 379
click at [269, 285] on div at bounding box center [264, 284] width 12 height 12
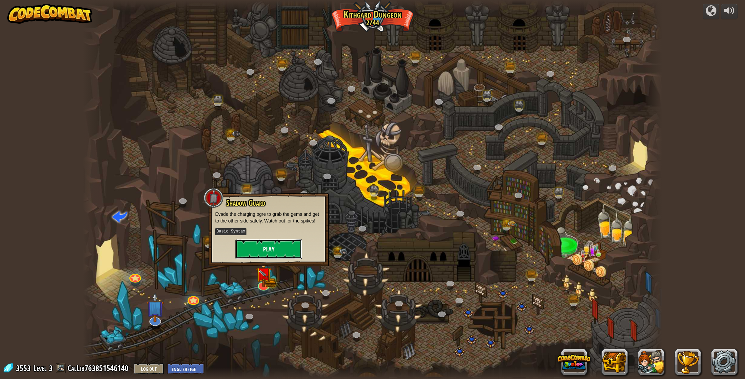
click at [287, 254] on button "Play" at bounding box center [269, 249] width 67 height 20
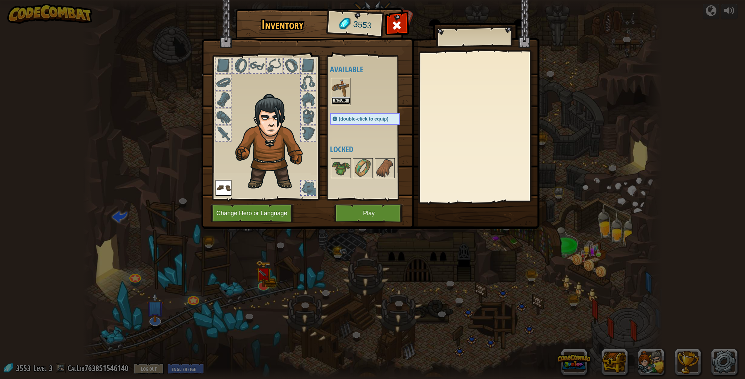
click at [343, 101] on button "Equip" at bounding box center [341, 100] width 19 height 7
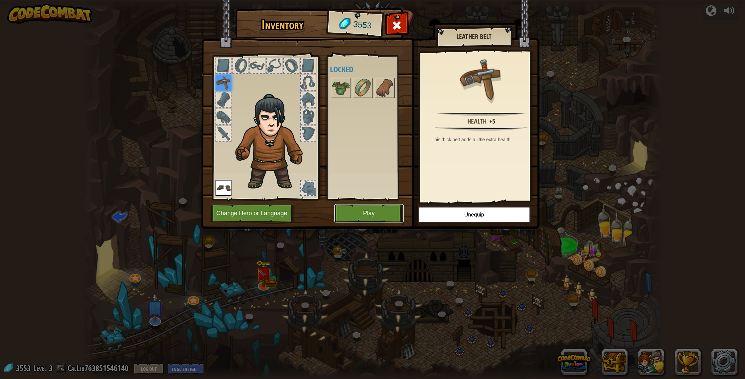
click at [385, 212] on button "Play" at bounding box center [369, 213] width 70 height 18
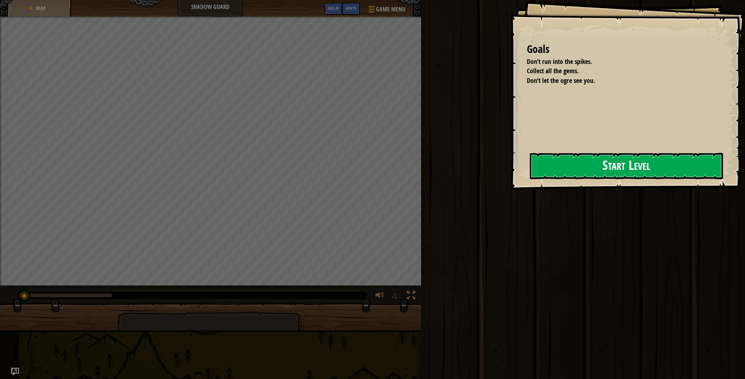
click at [399, 167] on button "Start Level" at bounding box center [626, 166] width 193 height 26
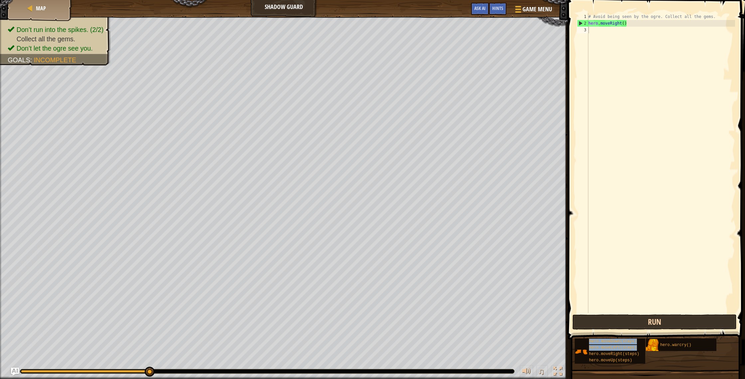
drag, startPoint x: 613, startPoint y: 355, endPoint x: 641, endPoint y: 322, distance: 43.0
click at [399, 300] on div "Hints 1 2 3 # Avoid being seen by the ogre. Collect all the gems. hero . moveRi…" at bounding box center [655, 187] width 179 height 375
click at [399, 33] on div "# Avoid being seen by the ogre. Collect all the gems. hero . moveRight ( ) hero…" at bounding box center [661, 169] width 148 height 313
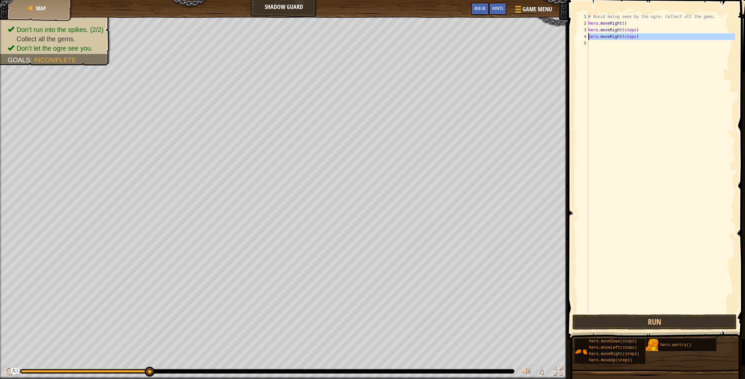
drag, startPoint x: 654, startPoint y: 41, endPoint x: 589, endPoint y: 36, distance: 65.1
click at [399, 36] on div "# Avoid being seen by the ogre. Collect all the gems. hero . moveRight ( ) hero…" at bounding box center [661, 169] width 148 height 313
type textarea "hero.moveRight(steps)"
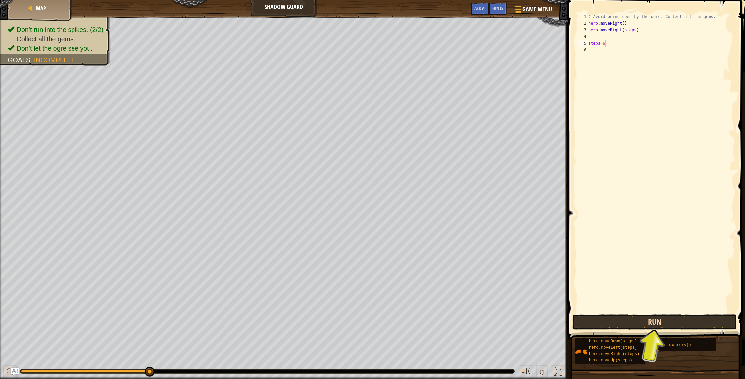
click at [399, 324] on button "Run" at bounding box center [655, 321] width 164 height 15
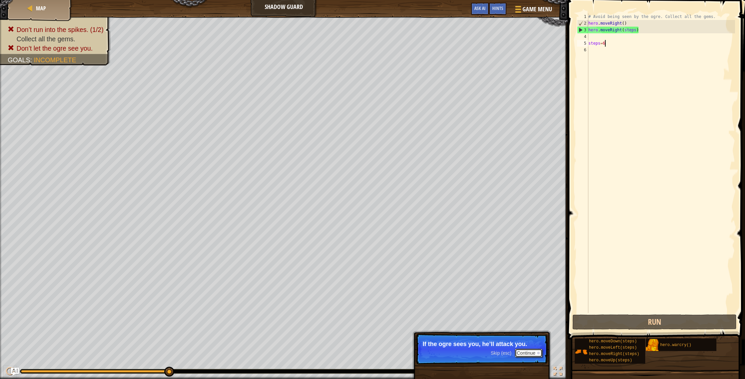
click at [399, 326] on button "Continue" at bounding box center [529, 352] width 28 height 9
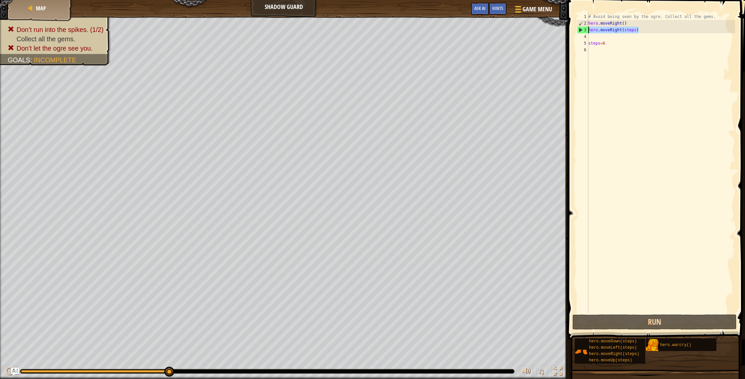
drag, startPoint x: 640, startPoint y: 29, endPoint x: 590, endPoint y: 33, distance: 50.1
click at [399, 33] on div "# Avoid being seen by the ogre. Collect all the gems. hero . moveRight ( ) hero…" at bounding box center [661, 169] width 148 height 313
type textarea "hero.moveRight(steps)"
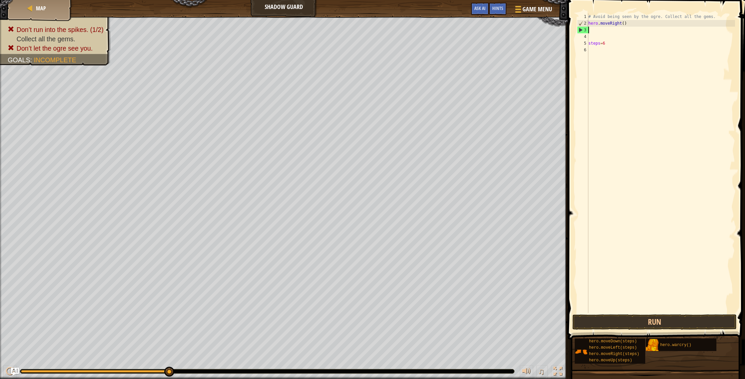
scroll to position [3, 0]
click at [399, 253] on div "# Avoid being seen by the ogre. Collect all the gems. hero . moveRight ( ) step…" at bounding box center [661, 169] width 148 height 313
click at [399, 45] on div "# Avoid being seen by the ogre. Collect all the gems. hero . moveRhero . moveUp…" at bounding box center [661, 169] width 148 height 313
drag, startPoint x: 612, startPoint y: 23, endPoint x: 655, endPoint y: 21, distance: 43.0
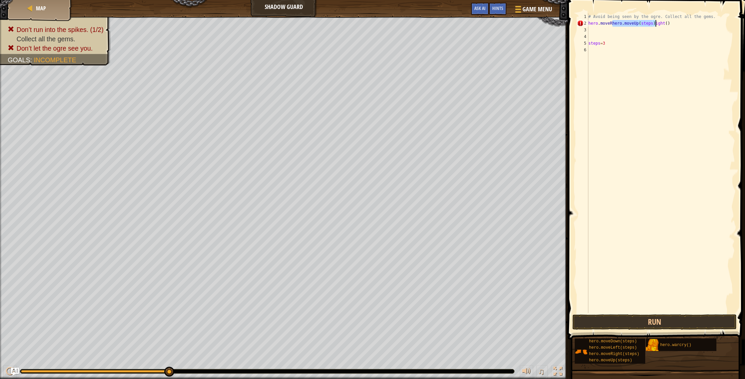
click at [399, 21] on div "# Avoid being seen by the ogre. Collect all the gems. hero . moveRhero . moveUp…" at bounding box center [661, 169] width 148 height 313
drag, startPoint x: 619, startPoint y: 41, endPoint x: 589, endPoint y: 43, distance: 29.3
click at [399, 43] on div "# Avoid being seen by the ogre. Collect all the gems. hero . moveRight ( ) hero…" at bounding box center [661, 169] width 148 height 313
drag, startPoint x: 633, startPoint y: 27, endPoint x: 650, endPoint y: 30, distance: 17.5
click at [399, 28] on div "# Avoid being seen by the ogre. Collect all the gems. hero . moveRight ( ) hero…" at bounding box center [661, 169] width 148 height 313
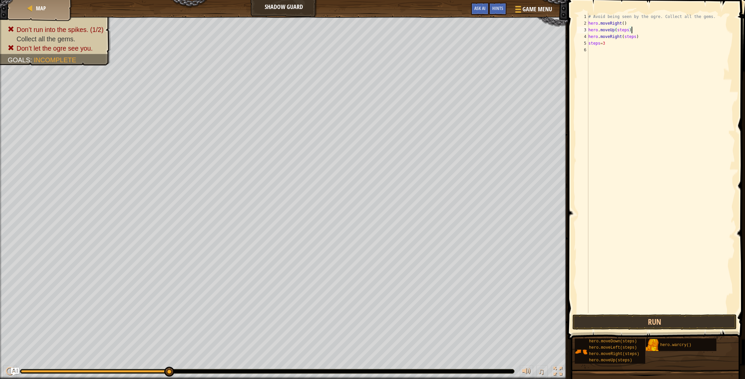
click at [399, 34] on div "# Avoid being seen by the ogre. Collect all the gems. hero . moveRight ( ) hero…" at bounding box center [661, 169] width 148 height 313
type textarea "hero.moveRight(steps)"
drag, startPoint x: 609, startPoint y: 341, endPoint x: 597, endPoint y: 183, distance: 158.5
click at [399, 82] on div "Hints 1 2 3 4 5 6 7 8 9 # Avoid being seen by the ogre. Collect all the gems. h…" at bounding box center [655, 187] width 179 height 375
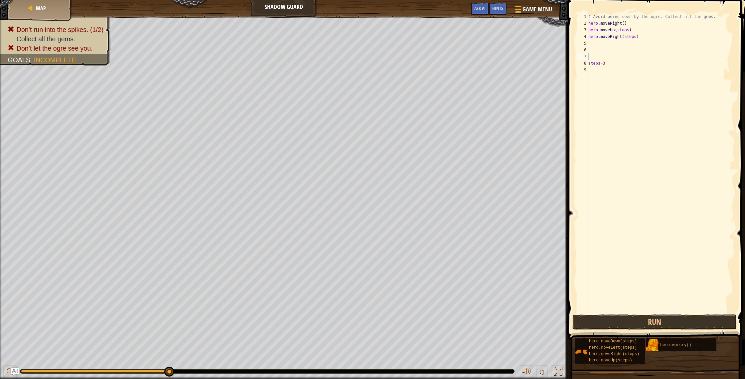
drag, startPoint x: 602, startPoint y: 340, endPoint x: 616, endPoint y: 234, distance: 107.4
click at [399, 142] on div "Hints 1 2 3 4 5 6 7 8 9 # Avoid being seen by the ogre. Collect all the gems. h…" at bounding box center [655, 187] width 179 height 375
drag, startPoint x: 595, startPoint y: 342, endPoint x: 613, endPoint y: 249, distance: 94.8
click at [399, 242] on div "Hints 1 2 3 4 5 6 7 8 9 # Avoid being seen by the ogre. Collect all the gems. h…" at bounding box center [655, 187] width 179 height 375
drag, startPoint x: 630, startPoint y: 340, endPoint x: 670, endPoint y: 281, distance: 71.9
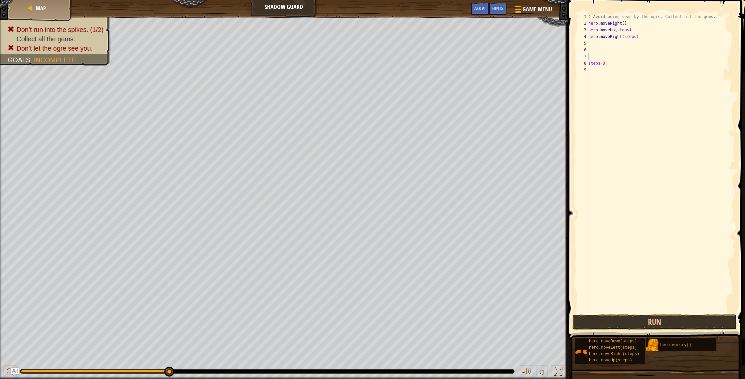
click at [399, 275] on div "Hints 1 2 3 4 5 6 7 8 9 # Avoid being seen by the ogre. Collect all the gems. h…" at bounding box center [655, 187] width 179 height 375
drag, startPoint x: 624, startPoint y: 352, endPoint x: 624, endPoint y: 142, distance: 210.0
click at [399, 72] on div "Hints hero.moveDown(steps) 1 2 3 4 5 6 7 8 9 # Avoid being seen by the ogre. Co…" at bounding box center [655, 187] width 179 height 375
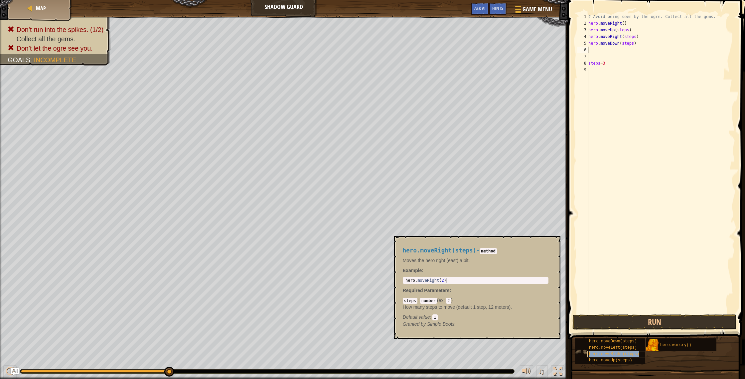
type textarea "hero.moveRight(steps)"
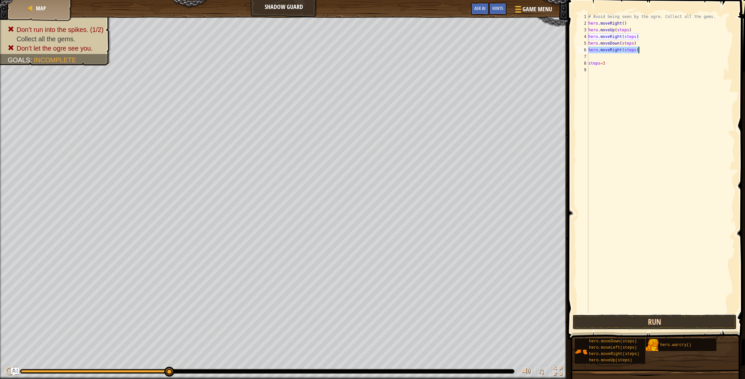
click at [399, 322] on button "Run" at bounding box center [655, 321] width 164 height 15
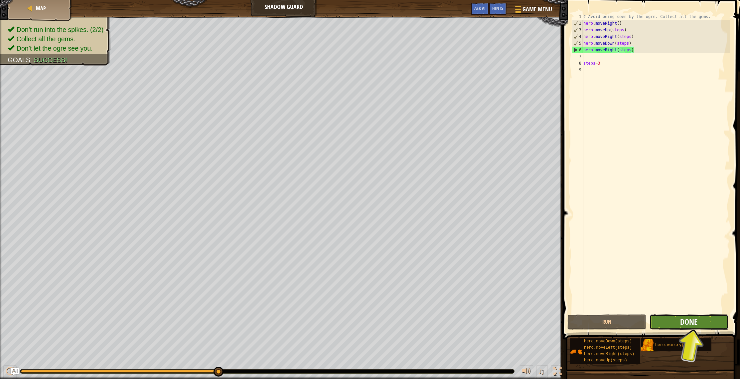
click at [399, 323] on span "Done" at bounding box center [689, 321] width 17 height 11
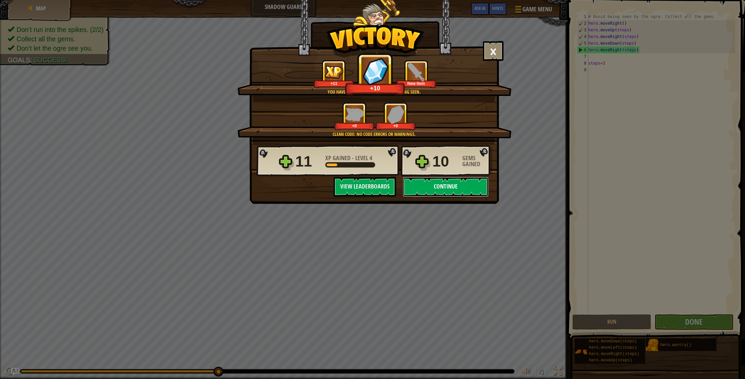
click at [399, 189] on button "Continue" at bounding box center [446, 187] width 86 height 20
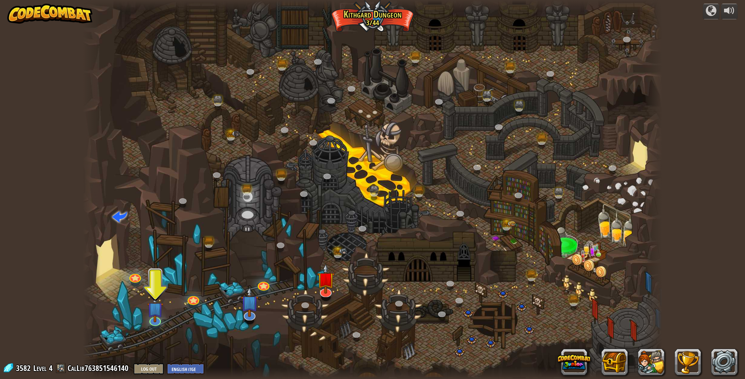
drag, startPoint x: 216, startPoint y: 311, endPoint x: 9, endPoint y: 309, distance: 207.3
click at [164, 321] on div at bounding box center [372, 189] width 579 height 379
click at [155, 318] on img at bounding box center [155, 301] width 16 height 37
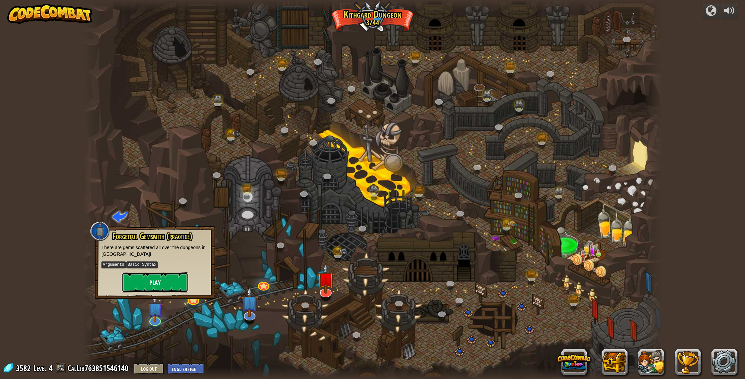
click at [156, 279] on button "Play" at bounding box center [155, 282] width 67 height 20
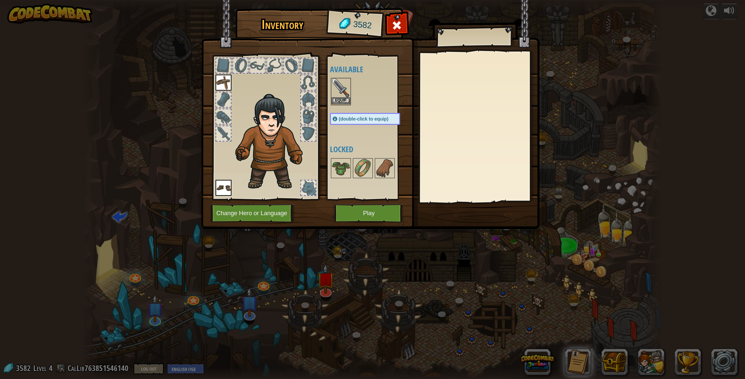
click at [340, 97] on img at bounding box center [341, 88] width 19 height 19
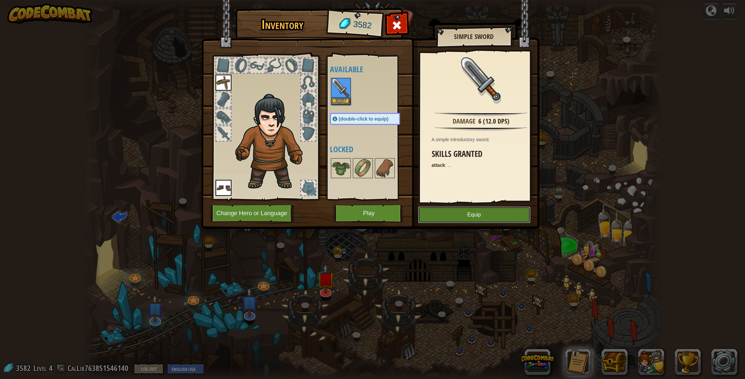
click at [399, 212] on button "Equip" at bounding box center [474, 214] width 112 height 17
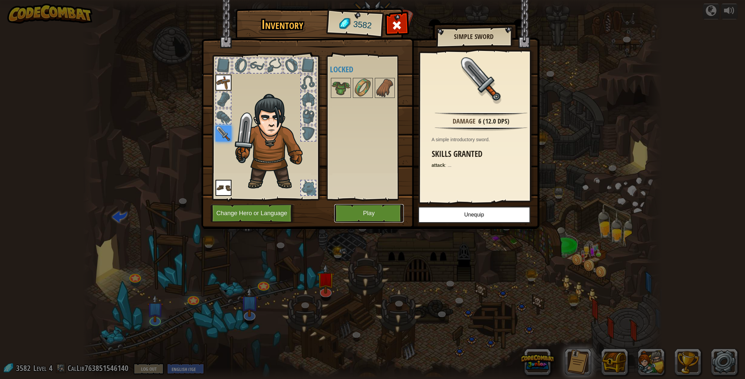
click at [359, 204] on button "Play" at bounding box center [369, 213] width 70 height 18
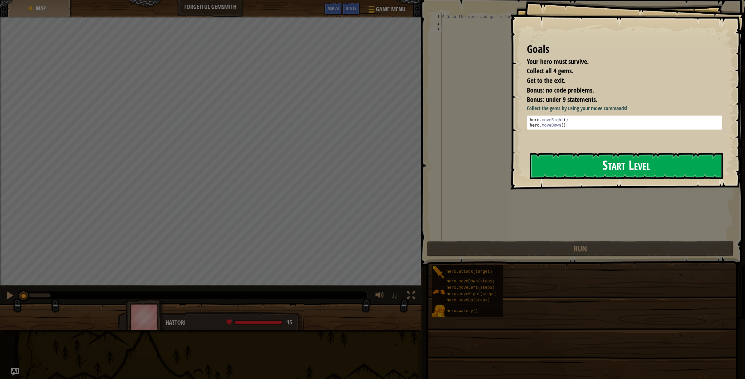
click at [399, 166] on button "Start Level" at bounding box center [626, 166] width 193 height 26
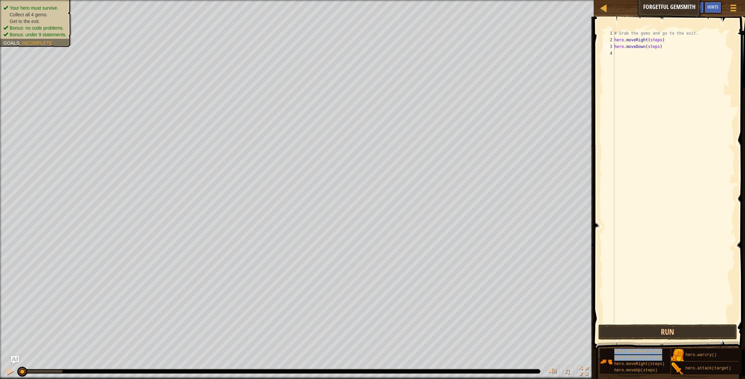
drag, startPoint x: 638, startPoint y: 361, endPoint x: 638, endPoint y: 205, distance: 155.8
click at [399, 198] on div "Hints hero.moveDown(steps) 1 2 3 4 # Grab the gems and go to the exit. hero . m…" at bounding box center [668, 196] width 153 height 359
drag, startPoint x: 615, startPoint y: 362, endPoint x: 652, endPoint y: 288, distance: 83.8
click at [399, 285] on div "Hints hero.moveDown(steps) 1 2 3 4 # Grab the gems and go to the exit. hero . m…" at bounding box center [668, 196] width 153 height 359
click at [399, 54] on div "# Grab the gems and go to the exit. hero . moveRight ( steps ) hero . moveDown …" at bounding box center [674, 183] width 122 height 306
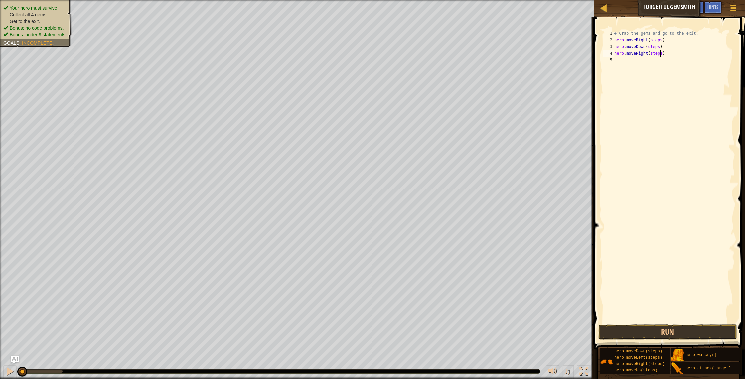
click at [399, 54] on div "# Grab the gems and go to the exit. hero . moveRight ( steps ) hero . moveDown …" at bounding box center [674, 183] width 122 height 306
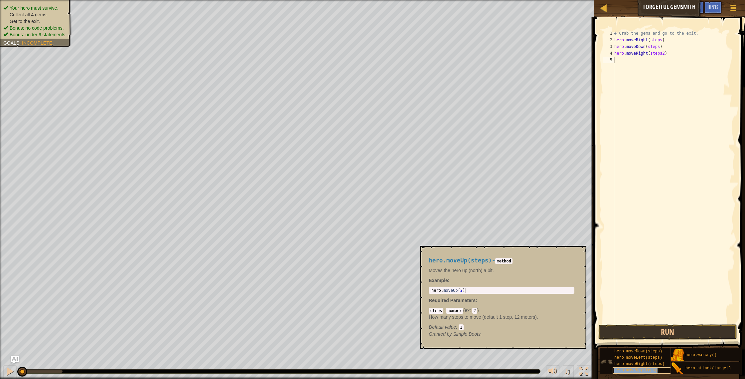
type textarea "hero.moveUp(steps)"
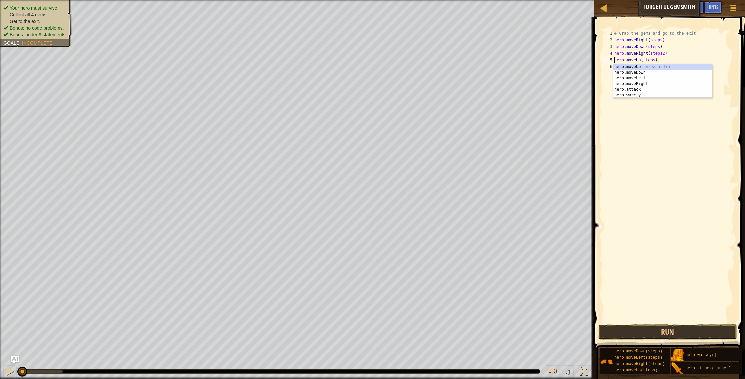
click at [399, 217] on div "# Grab the gems and go to the exit. hero . moveRight ( steps ) hero . moveDown …" at bounding box center [674, 183] width 122 height 306
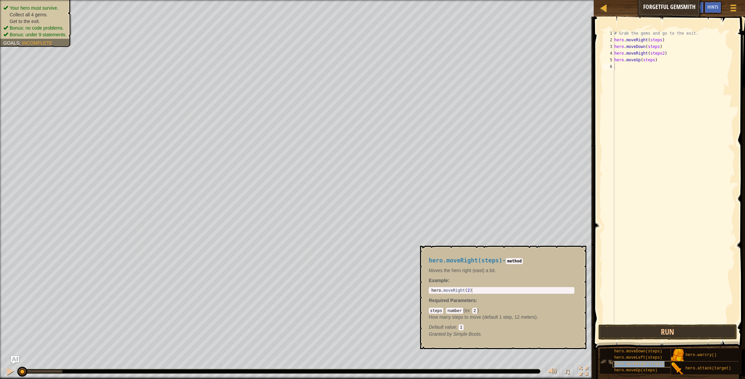
type textarea "hero.moveRight(steps)"
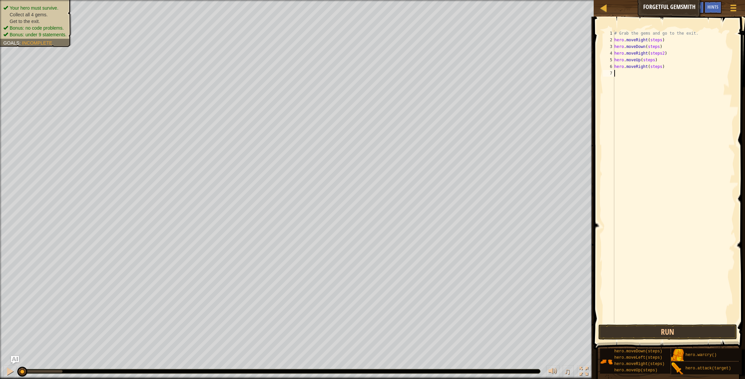
click at [399, 145] on div "# Grab the gems and go to the exit. hero . moveRight ( steps ) hero . moveDown …" at bounding box center [674, 183] width 122 height 306
type textarea "d"
type textarea "steps=3"
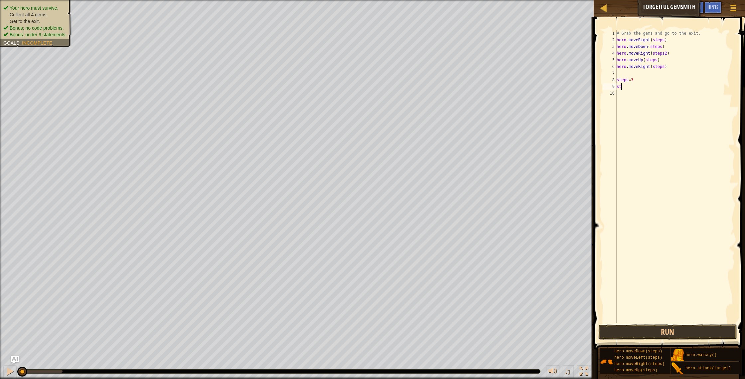
type textarea "s"
type textarea "steps=3"
click at [399, 326] on button "Run" at bounding box center [668, 331] width 139 height 15
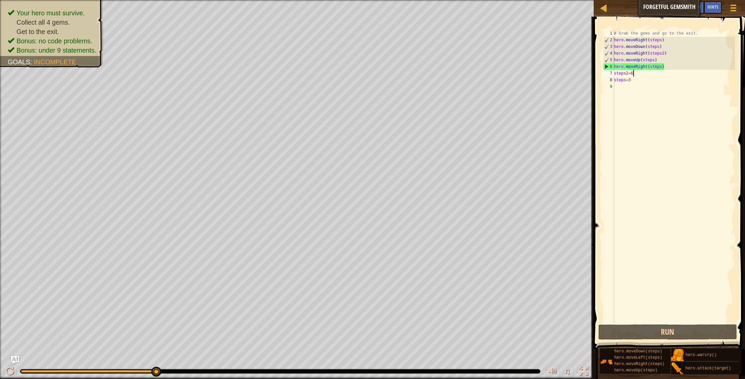
click at [399, 76] on div "# Grab the gems and go to the exit. hero . moveRight ( steps ) hero . moveDown …" at bounding box center [674, 183] width 122 height 306
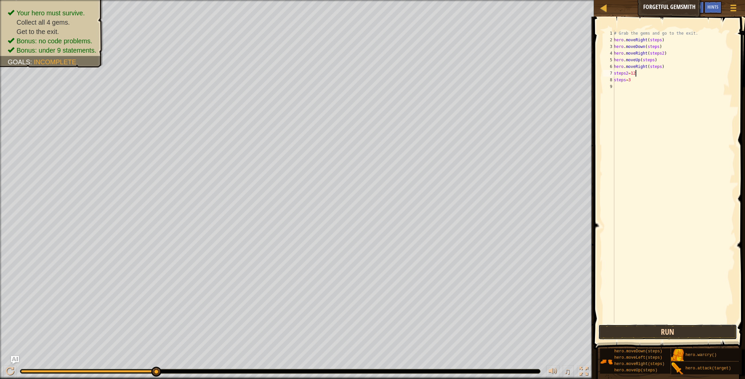
click at [399, 326] on button "Run" at bounding box center [668, 331] width 139 height 15
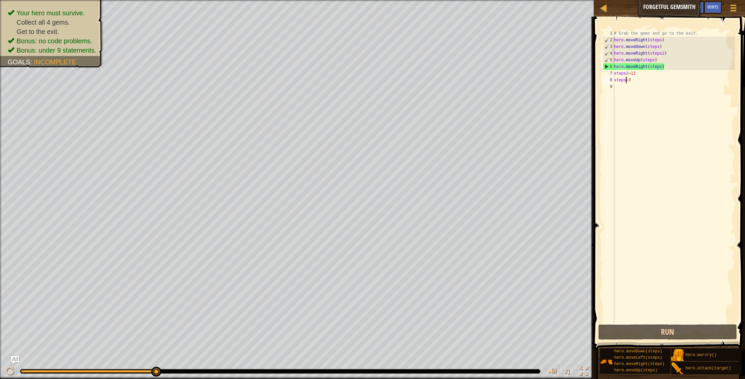
click at [399, 77] on div "# Grab the gems and go to the exit. hero . moveRight ( steps ) hero . moveDown …" at bounding box center [674, 183] width 122 height 306
click at [399, 71] on div "# Grab the gems and go to the exit. hero . moveRight ( steps ) hero . moveDown …" at bounding box center [674, 183] width 122 height 306
click at [399, 72] on div "# Grab the gems and go to the exit. hero . moveRight ( steps ) hero . moveDown …" at bounding box center [674, 183] width 122 height 306
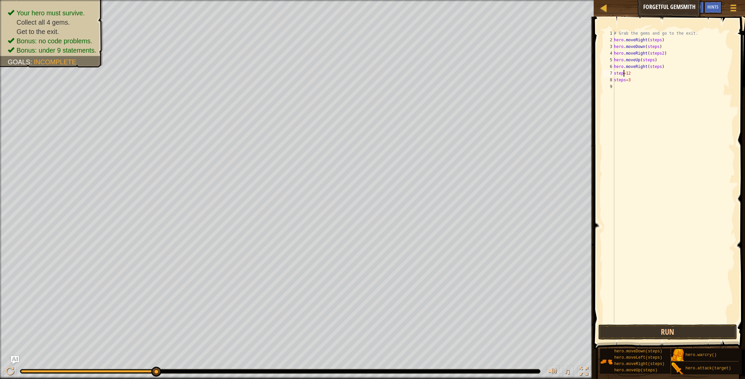
click at [399, 47] on div "# Grab the gems and go to the exit. hero . moveRight ( steps ) hero . moveDown …" at bounding box center [674, 183] width 122 height 306
click at [399, 54] on div "# Grab the gems and go to the exit. hero . moveRight ( steps ) hero . moveDown …" at bounding box center [674, 183] width 122 height 306
click at [399, 73] on div "# Grab the gems and go to the exit. hero . moveRight ( steps ) hero . moveDown …" at bounding box center [674, 183] width 122 height 306
type textarea "step=6"
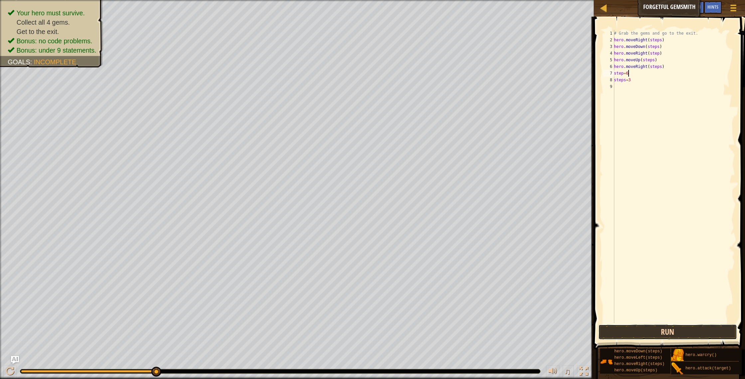
click at [399, 326] on button "Run" at bounding box center [668, 331] width 139 height 15
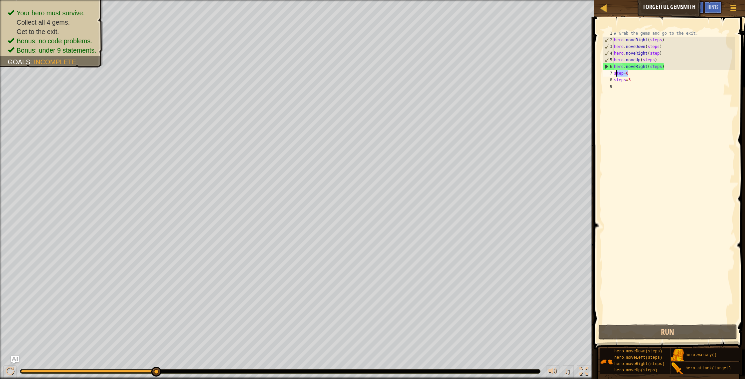
drag, startPoint x: 653, startPoint y: 74, endPoint x: 616, endPoint y: 74, distance: 37.6
click at [399, 74] on div "# Grab the gems and go to the exit. hero . moveRight ( steps ) hero . moveDown …" at bounding box center [674, 183] width 122 height 306
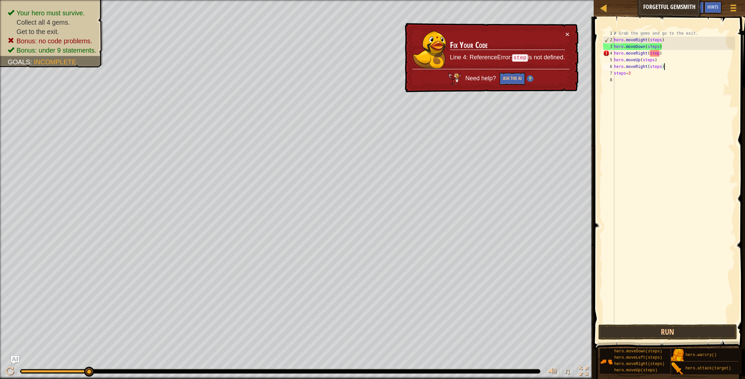
click at [399, 50] on div "# Grab the gems and go to the exit. hero . moveRight ( steps ) hero . moveDown …" at bounding box center [674, 183] width 122 height 306
click at [399, 51] on div "# Grab the gems and go to the exit. hero . moveRight ( steps ) hero . moveDown …" at bounding box center [674, 183] width 122 height 306
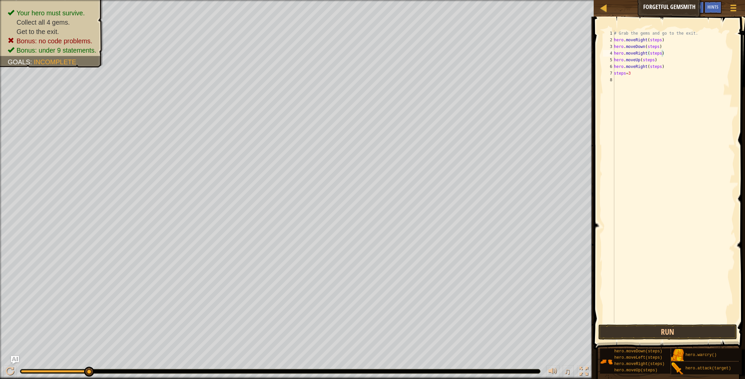
scroll to position [3, 3]
click at [399, 61] on div "# Grab the gems and go to the exit. hero . moveRight ( steps ) hero . moveDown …" at bounding box center [674, 183] width 122 height 306
click at [399, 53] on div "# Grab the gems and go to the exit. hero . moveRight ( steps ) hero . moveDown …" at bounding box center [674, 183] width 122 height 306
type textarea "hero.moveRight(steps)"
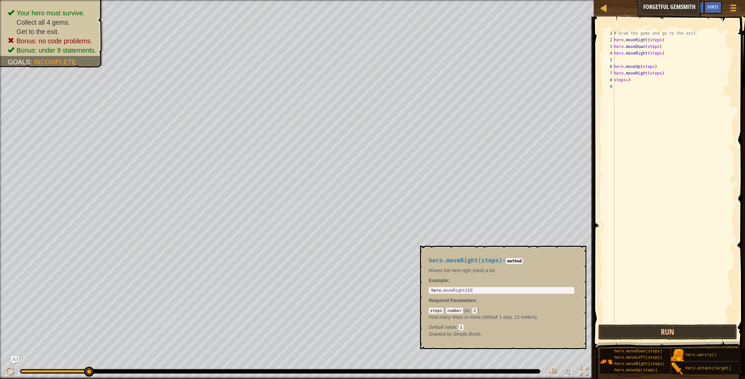
scroll to position [0, 0]
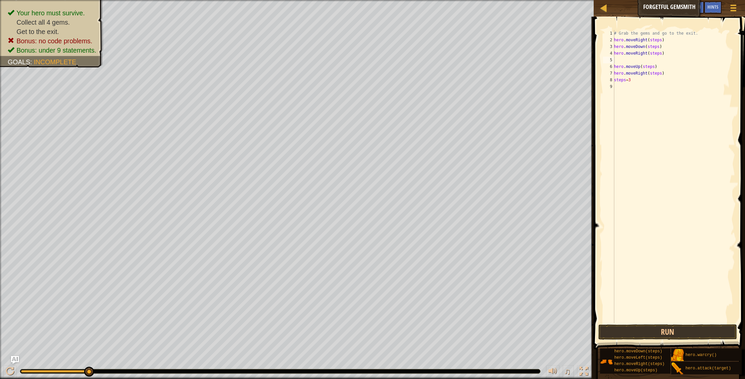
drag, startPoint x: 637, startPoint y: 358, endPoint x: 654, endPoint y: 275, distance: 84.8
click at [399, 223] on div "Hints 1 2 3 4 5 6 7 8 9 # Grab the gems and go to the exit. hero . moveRight ( …" at bounding box center [668, 196] width 153 height 359
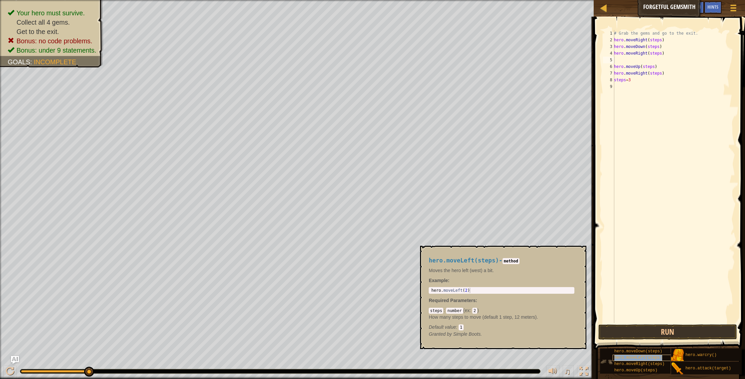
type textarea "hero.moveLeft(steps)"
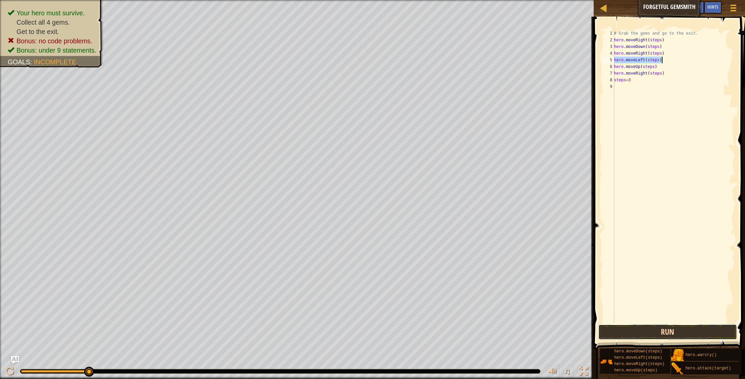
click at [399, 326] on button "Run" at bounding box center [668, 331] width 139 height 15
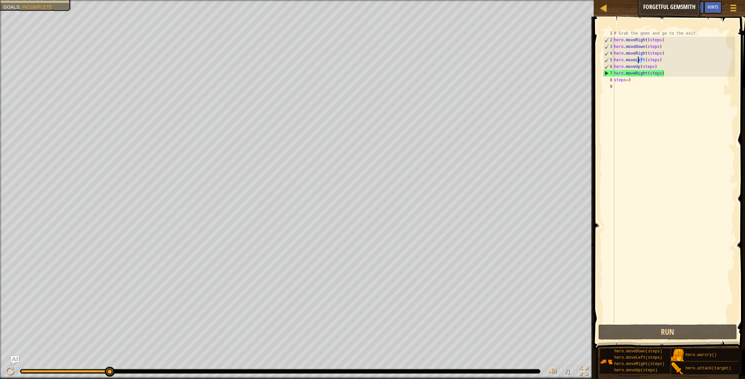
drag, startPoint x: 644, startPoint y: 59, endPoint x: 638, endPoint y: 59, distance: 5.4
click at [399, 59] on div "# Grab the gems and go to the exit. hero . moveRight ( steps ) hero . moveDown …" at bounding box center [674, 183] width 122 height 306
click at [399, 60] on div "# Grab the gems and go to the exit. hero . moveRight ( steps ) hero . moveDown …" at bounding box center [674, 183] width 122 height 306
drag, startPoint x: 669, startPoint y: 60, endPoint x: 613, endPoint y: 57, distance: 56.3
click at [399, 57] on div "hero.moveLeft(steps) 1 2 3 4 5 6 7 8 9 # Grab the gems and go to the exit. hero…" at bounding box center [668, 176] width 133 height 293
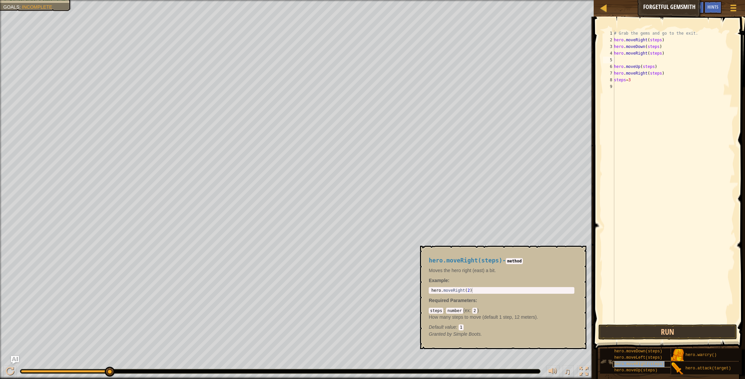
type textarea "hero.moveRight(steps)"
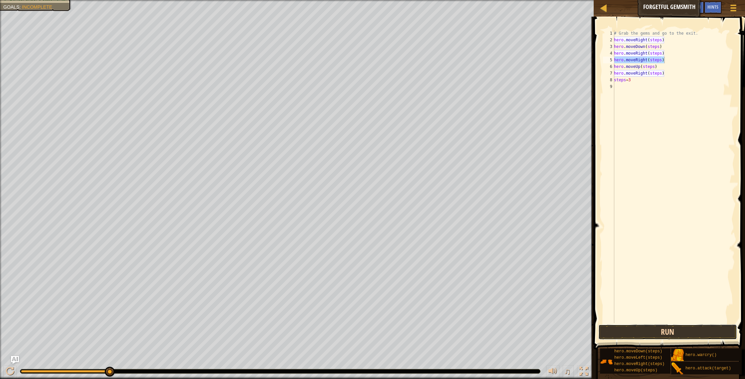
click at [399, 326] on button "Run" at bounding box center [668, 331] width 139 height 15
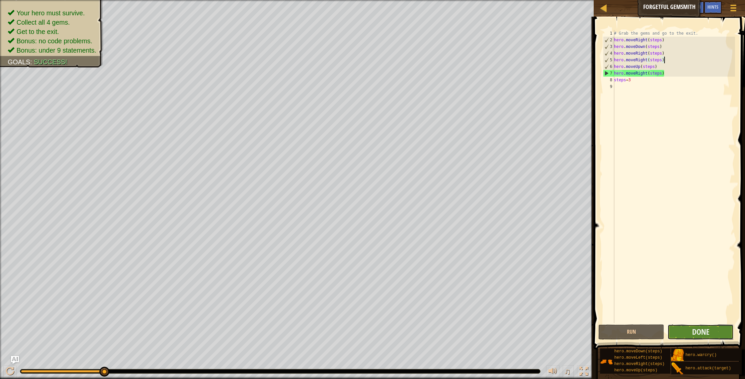
click at [399, 326] on button "Done" at bounding box center [701, 331] width 66 height 15
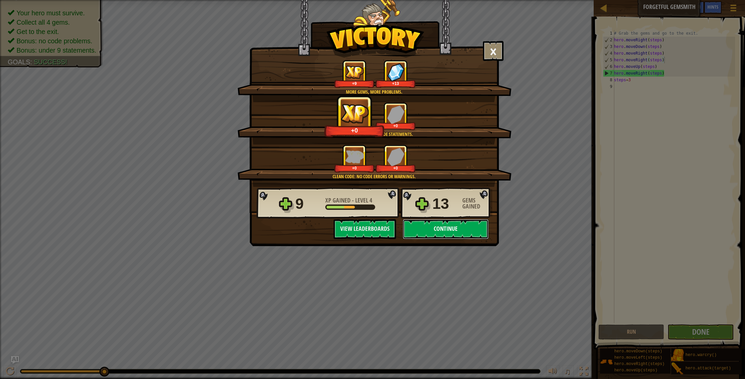
click at [399, 229] on button "Continue" at bounding box center [446, 229] width 86 height 20
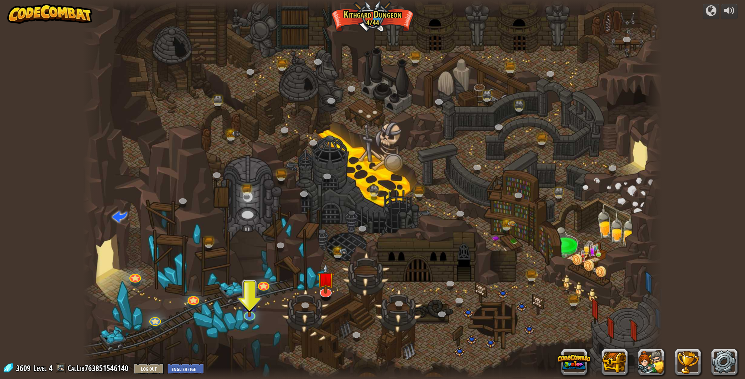
click at [258, 310] on div at bounding box center [372, 189] width 579 height 379
click at [241, 313] on div at bounding box center [372, 189] width 579 height 379
click at [260, 315] on div at bounding box center [372, 189] width 579 height 379
click at [245, 313] on img at bounding box center [250, 296] width 16 height 37
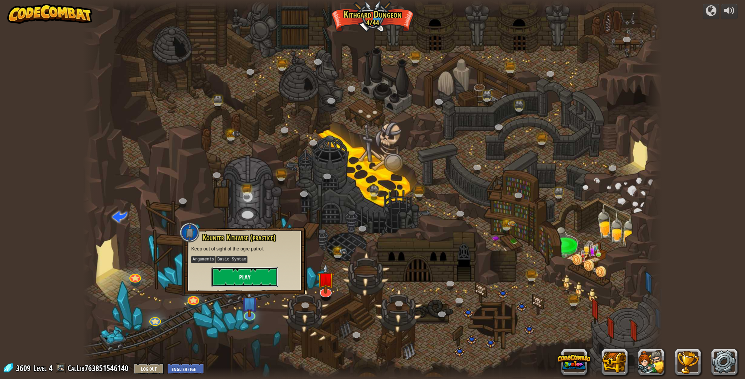
click at [260, 276] on button "Play" at bounding box center [245, 277] width 67 height 20
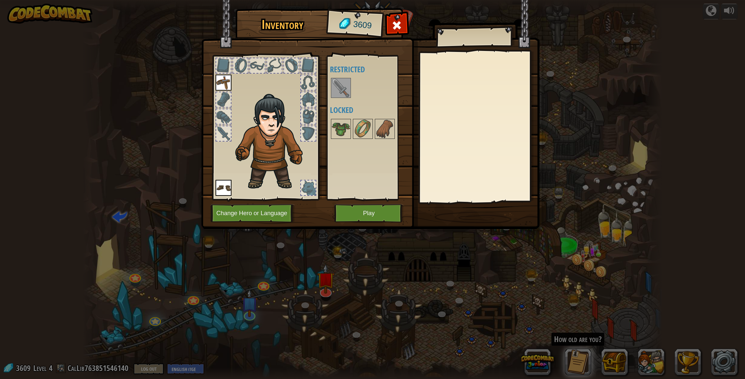
drag, startPoint x: 353, startPoint y: 76, endPoint x: 348, endPoint y: 82, distance: 8.1
click at [353, 76] on div "Available Equip Equip (double-click to equip) Restricted Locked" at bounding box center [372, 127] width 84 height 139
click at [343, 86] on img at bounding box center [341, 88] width 19 height 19
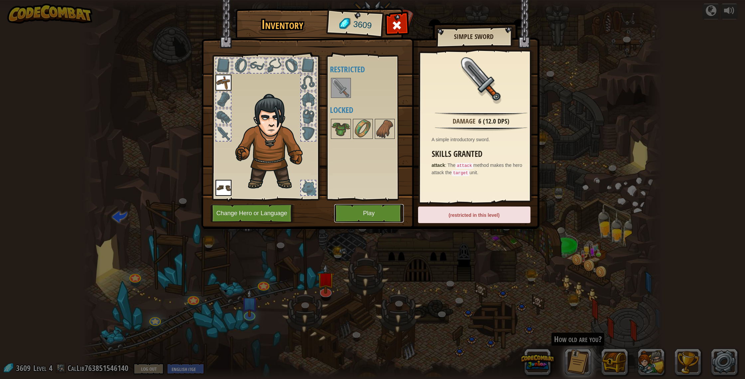
click at [356, 214] on button "Play" at bounding box center [369, 213] width 70 height 18
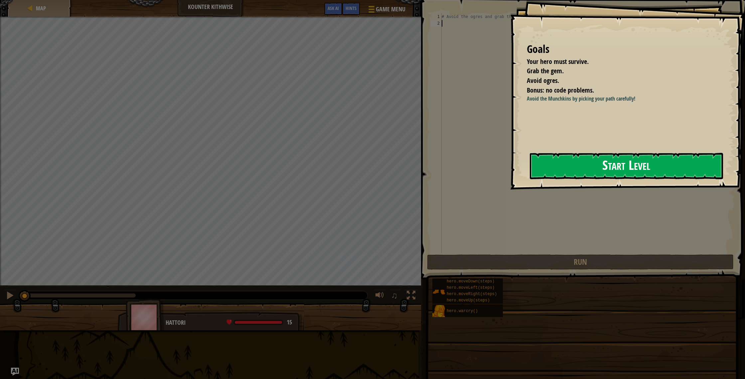
click at [399, 176] on button "Start Level" at bounding box center [626, 166] width 193 height 26
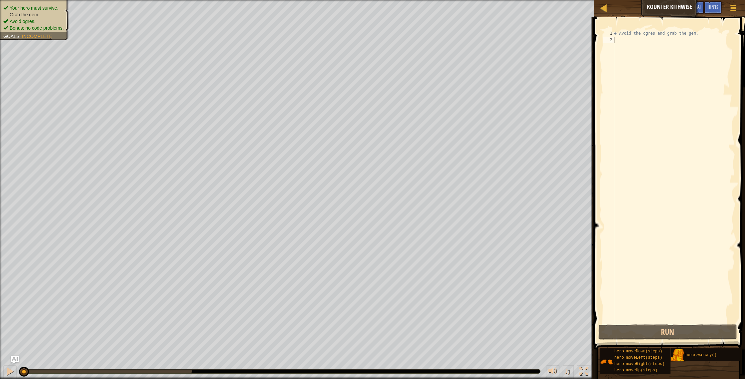
drag, startPoint x: 642, startPoint y: 348, endPoint x: 691, endPoint y: 258, distance: 102.6
click at [399, 248] on div "Hints 1 2 # Avoid the ogres and grab the gem. ההההההההההההההההההההההההההההההההה…" at bounding box center [668, 196] width 153 height 359
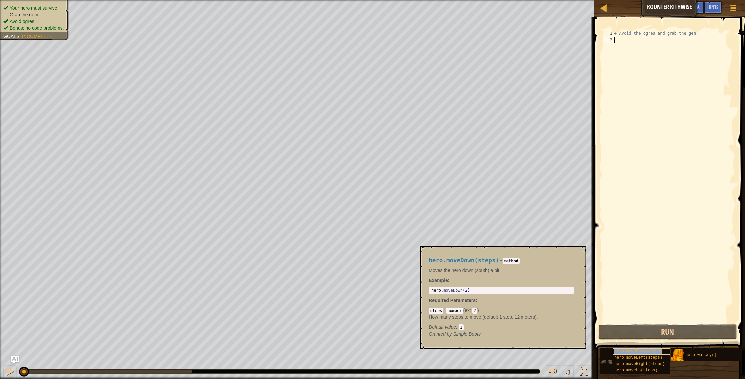
click at [399, 326] on div "hero.moveDown(steps)" at bounding box center [650, 351] width 75 height 6
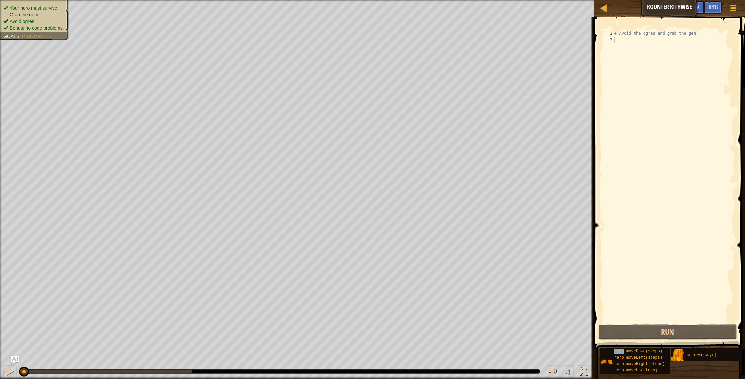
drag, startPoint x: 667, startPoint y: 350, endPoint x: 691, endPoint y: 188, distance: 164.4
click at [399, 178] on div "Hints 1 2 # Avoid the ogres and grab the gem. ההההההההההההההההההההההההההההההההה…" at bounding box center [668, 196] width 153 height 359
drag, startPoint x: 663, startPoint y: 363, endPoint x: 672, endPoint y: 102, distance: 260.7
click at [399, 85] on div "Hints hero.moveDown(steps) 1 2 3 # Avoid the ogres and grab the gem. hero . mov…" at bounding box center [668, 196] width 153 height 359
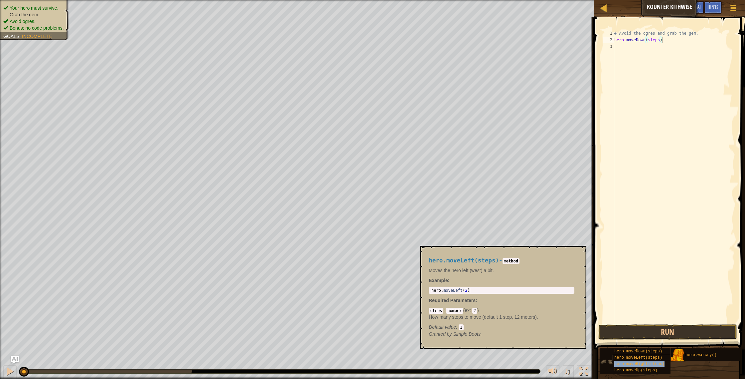
type textarea "hero.moveRight(steps)"
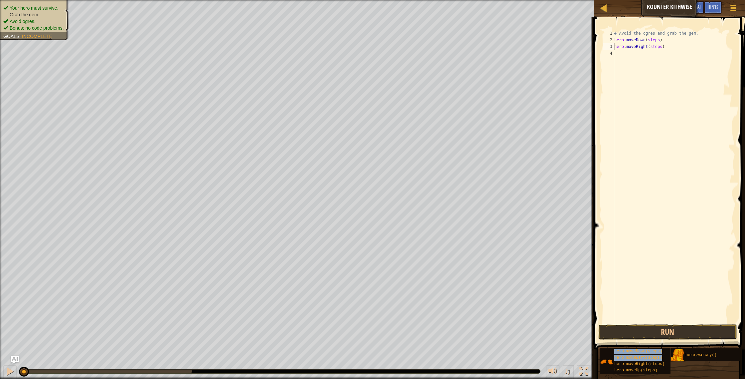
drag, startPoint x: 669, startPoint y: 363, endPoint x: 650, endPoint y: 254, distance: 110.7
click at [399, 142] on div "Hints hero.moveRight(steps) 1 2 3 4 # Avoid the ogres and grab the gem. hero . …" at bounding box center [668, 196] width 153 height 359
click at [399, 59] on div "# Avoid the ogres and grab the gem. hero . moveDown ( steps ) hero . moveRight …" at bounding box center [674, 183] width 122 height 306
click at [399, 326] on button "Run" at bounding box center [668, 331] width 139 height 15
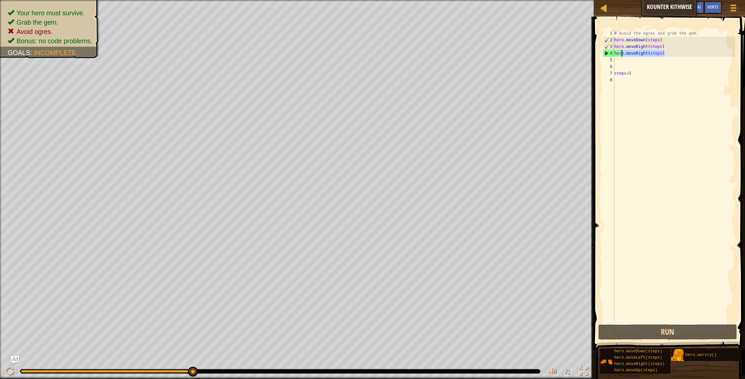
drag, startPoint x: 677, startPoint y: 53, endPoint x: 627, endPoint y: 50, distance: 50.0
click at [399, 50] on div "# Avoid the ogres and grab the gem. hero . moveDown ( steps ) hero . moveRight …" at bounding box center [674, 183] width 122 height 306
drag, startPoint x: 662, startPoint y: 349, endPoint x: 678, endPoint y: 285, distance: 65.8
click at [399, 275] on div "Hints hero.moveRight(steps) 1 2 3 4 5 6 7 8 # Avoid the ogres and grab the gem.…" at bounding box center [668, 196] width 153 height 359
click at [399, 36] on div "# Avoid the ogres and grab the gem. hero . moveDown ( steps ) hero . moveRight …" at bounding box center [674, 183] width 122 height 306
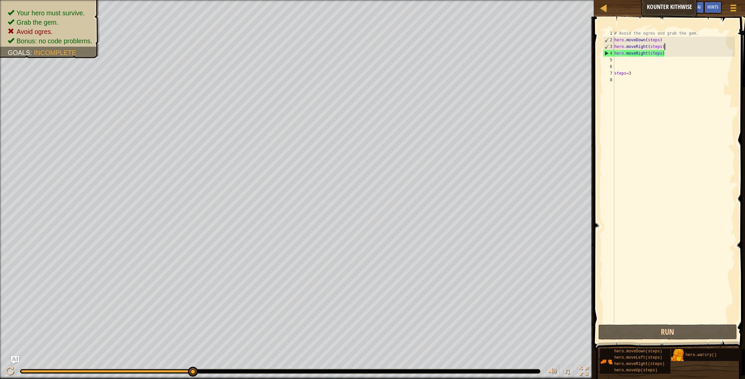
click at [399, 48] on div "# Avoid the ogres and grab the gem. hero . moveDown ( steps ) hero . moveRight …" at bounding box center [674, 183] width 122 height 306
click at [399, 40] on div "# Avoid the ogres and grab the gem. hero . moveDown ( steps ) hero . moveRight …" at bounding box center [674, 183] width 122 height 306
type textarea "hero.moveDown(steps)"
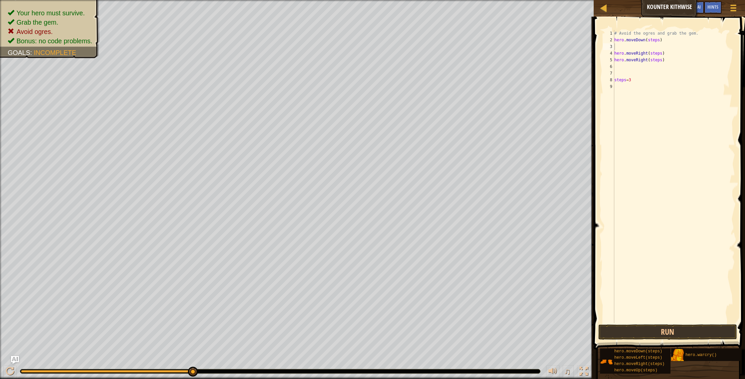
drag, startPoint x: 669, startPoint y: 353, endPoint x: 650, endPoint y: 138, distance: 215.2
click at [399, 89] on div "Hints 1 2 3 4 5 6 7 8 9 # Avoid the ogres and grab the gem. hero . moveDown ( s…" at bounding box center [668, 196] width 153 height 359
click at [399, 60] on div "# Avoid the ogres and grab the gem. hero . moveDown ( steps ) hero . moveDown (…" at bounding box center [674, 183] width 122 height 306
type textarea "hero.moveRight(steps)"
click at [399, 54] on div "# Avoid the ogres and grab the gem. hero . moveDown ( steps ) hero . moveDown (…" at bounding box center [674, 183] width 122 height 306
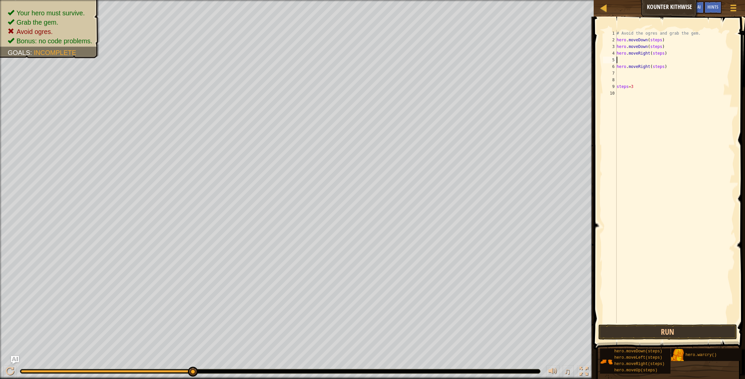
scroll to position [5, 0]
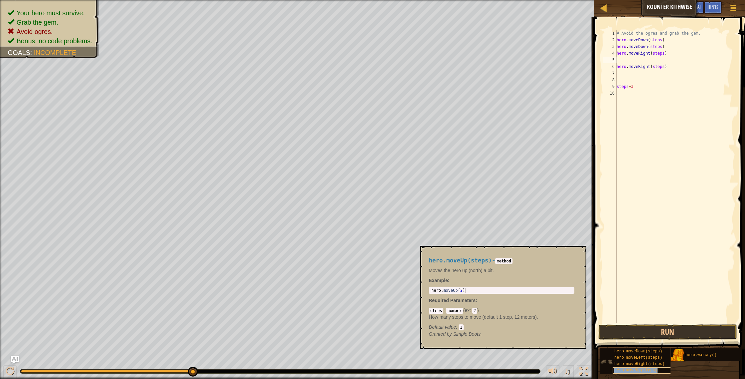
type textarea "hero.moveUp(steps)"
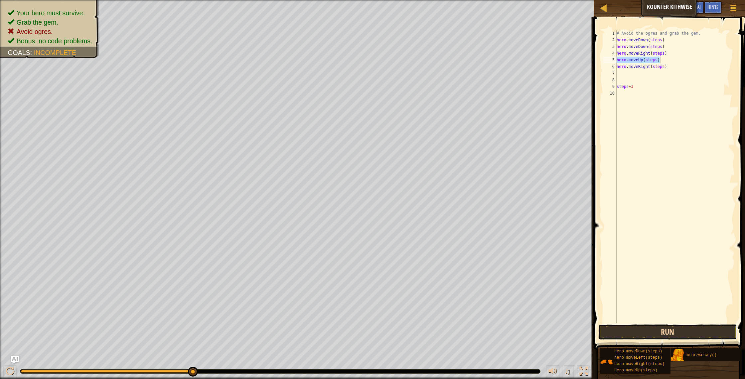
click at [399, 326] on button "Run" at bounding box center [668, 331] width 139 height 15
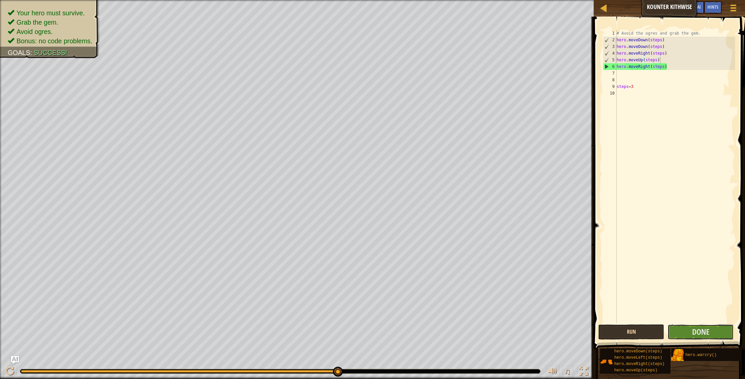
click at [399, 326] on span "Done" at bounding box center [701, 331] width 17 height 11
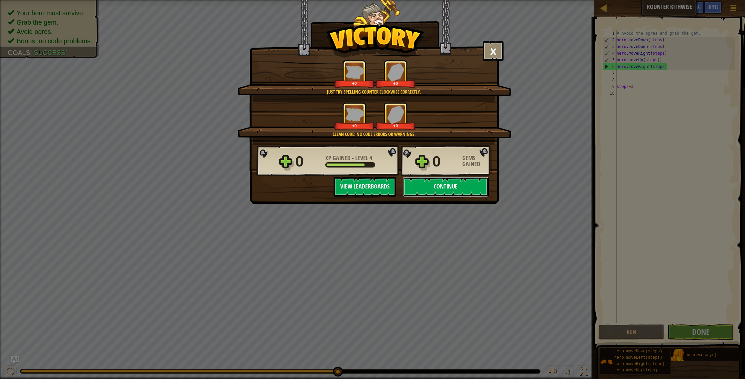
click at [399, 191] on button "Continue" at bounding box center [446, 187] width 86 height 20
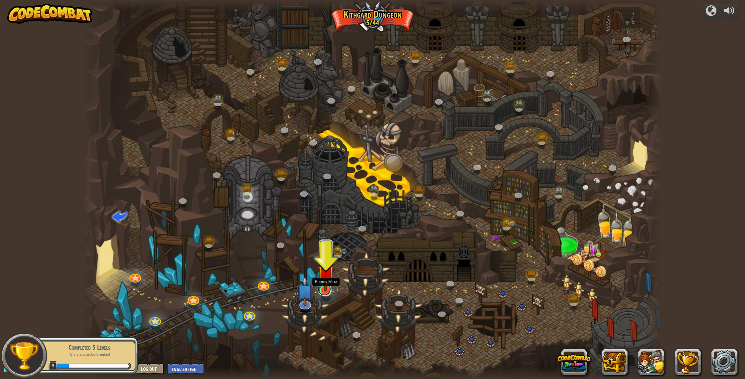
click at [327, 293] on link at bounding box center [324, 288] width 13 height 13
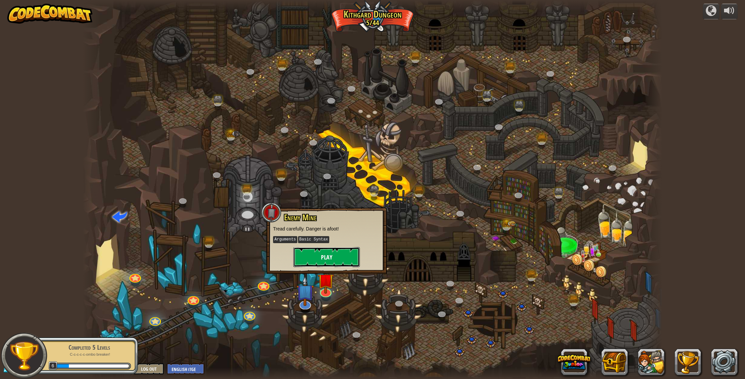
drag, startPoint x: 329, startPoint y: 258, endPoint x: 319, endPoint y: 253, distance: 11.0
click at [319, 253] on button "Play" at bounding box center [327, 257] width 67 height 20
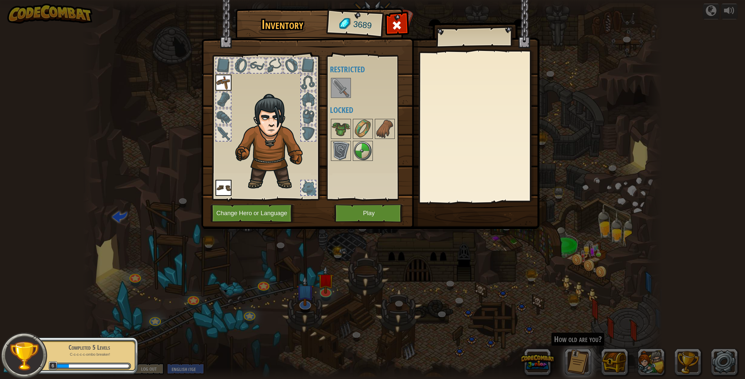
click at [349, 203] on img at bounding box center [370, 108] width 338 height 242
click at [356, 210] on button "Play" at bounding box center [369, 213] width 70 height 18
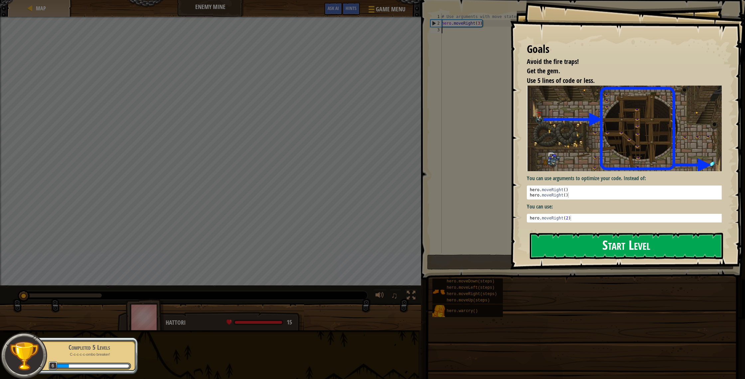
click at [399, 247] on button "Start Level" at bounding box center [626, 246] width 193 height 26
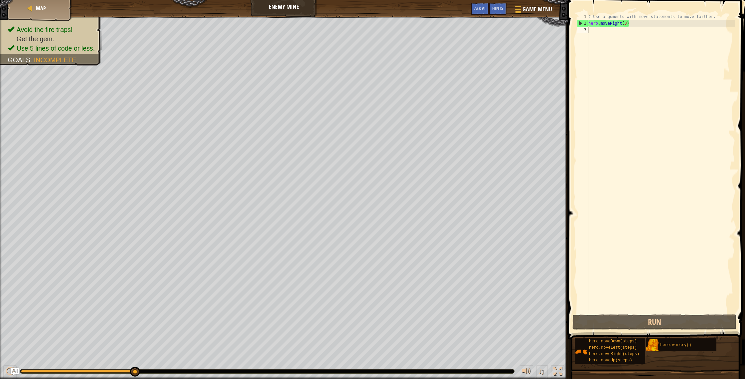
drag, startPoint x: 639, startPoint y: 341, endPoint x: 662, endPoint y: 199, distance: 143.7
click at [399, 191] on div "Hints 1 2 3 # Use arguments with move statements to move farther. hero . moveRi…" at bounding box center [655, 187] width 179 height 375
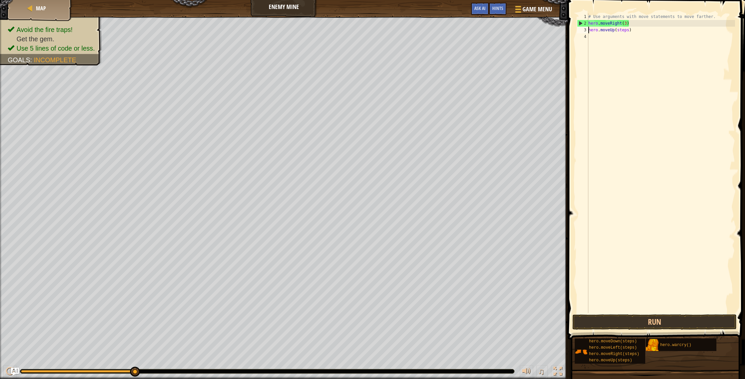
click at [399, 31] on div "# Use arguments with move statements to move farther. hero . moveRight ( 3 ) he…" at bounding box center [661, 169] width 148 height 313
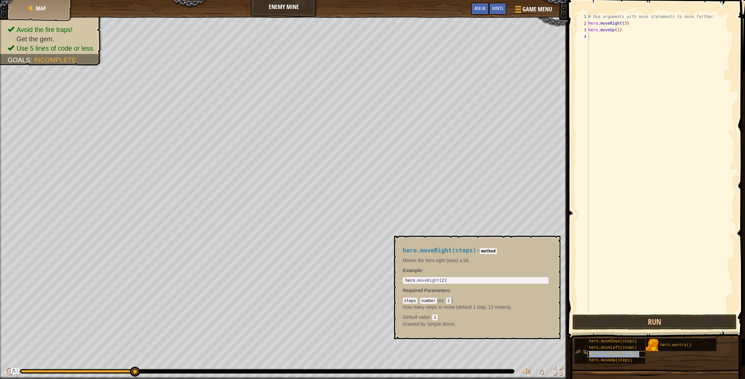
type textarea "hero.moveRight(steps)"
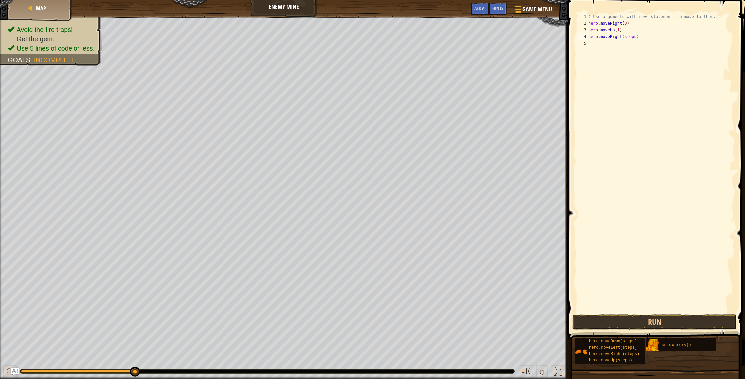
click at [399, 37] on div "# Use arguments with move statements to move farther. hero . moveRight ( 3 ) he…" at bounding box center [661, 169] width 148 height 313
click at [399, 38] on div "# Use arguments with move statements to move farther. hero . moveRight ( 3 ) he…" at bounding box center [661, 169] width 148 height 313
drag, startPoint x: 629, startPoint y: 49, endPoint x: 636, endPoint y: 36, distance: 14.6
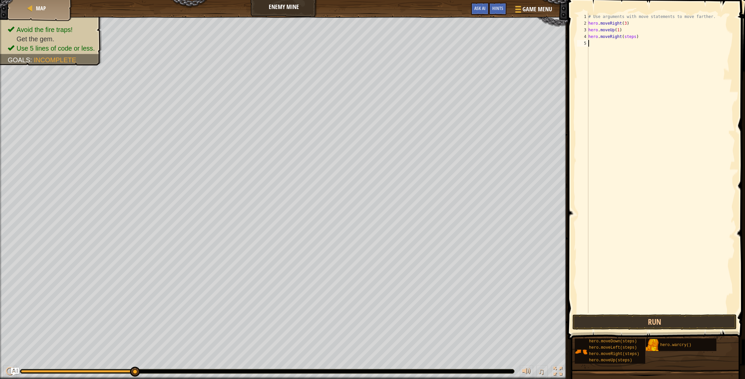
click at [399, 49] on div "# Use arguments with move statements to move farther. hero . moveRight ( 3 ) he…" at bounding box center [661, 169] width 148 height 313
click at [399, 36] on div "# Use arguments with move statements to move farther. hero . moveRight ( 3 ) he…" at bounding box center [661, 169] width 148 height 313
click at [399, 37] on div "# Use arguments with move statements to move farther. hero . moveRight ( 3 ) he…" at bounding box center [661, 169] width 148 height 313
click at [399, 38] on div "# Use arguments with move statements to move farther. hero . moveRight ( 3 ) he…" at bounding box center [661, 169] width 148 height 313
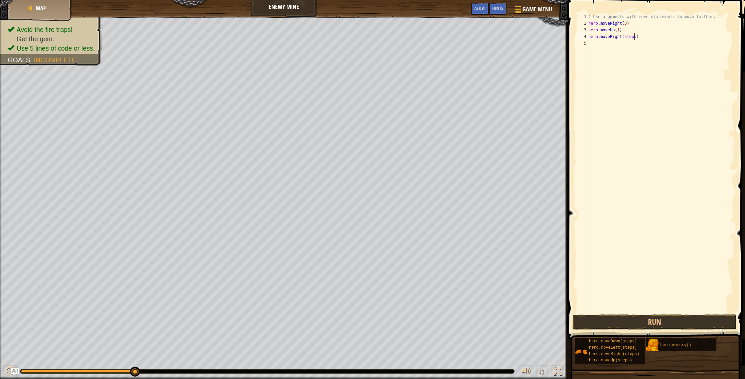
click at [399, 38] on div "# Use arguments with move statements to move farther. hero . moveRight ( 3 ) he…" at bounding box center [661, 169] width 148 height 313
type textarea "hero.moveRight(steps)"
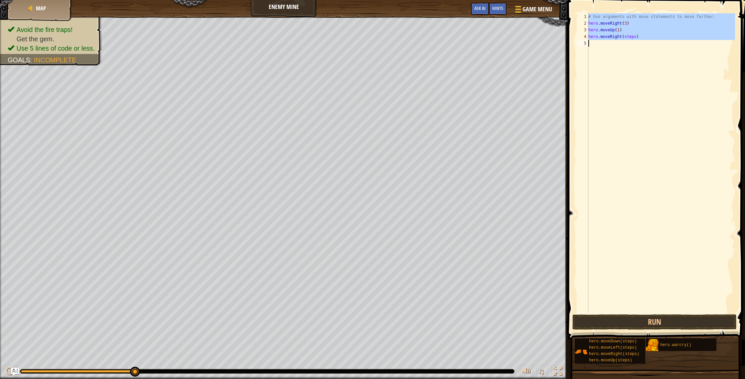
click at [399, 38] on div "# Use arguments with move statements to move farther. hero . moveRight ( 3 ) he…" at bounding box center [661, 169] width 148 height 313
click at [399, 43] on div "# Use arguments with move statements to move farther. hero . moveRight ( 3 ) he…" at bounding box center [661, 169] width 148 height 313
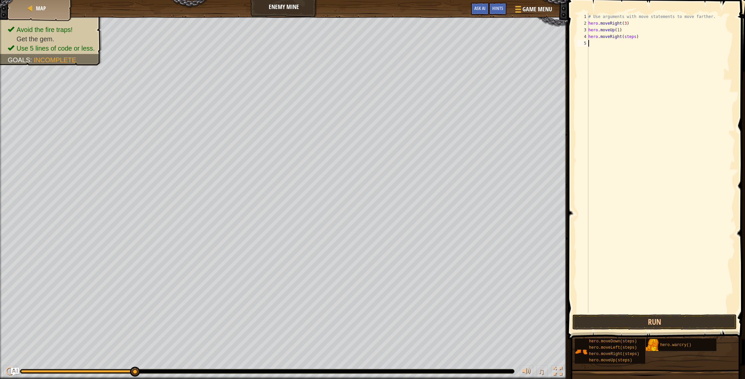
click at [399, 37] on div "# Use arguments with move statements to move farther. hero . moveRight ( 3 ) he…" at bounding box center [661, 169] width 148 height 313
drag, startPoint x: 636, startPoint y: 340, endPoint x: 656, endPoint y: 243, distance: 99.2
click at [399, 241] on div "Hints hero.moveRight(1) 1 2 3 4 5 # Use arguments with move statements to move …" at bounding box center [655, 187] width 179 height 375
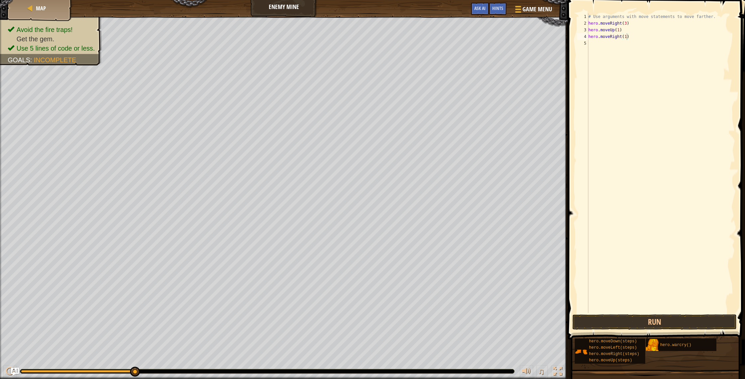
drag, startPoint x: 642, startPoint y: 340, endPoint x: 643, endPoint y: 169, distance: 171.1
click at [399, 153] on div "Hints hero.moveRight(1) 1 2 3 4 5 # Use arguments with move statements to move …" at bounding box center [655, 187] width 179 height 375
drag, startPoint x: 640, startPoint y: 338, endPoint x: 651, endPoint y: 272, distance: 67.2
click at [399, 271] on div "Hints hero.moveRight(1) 1 2 3 4 5 # Use arguments with move statements to move …" at bounding box center [655, 187] width 179 height 375
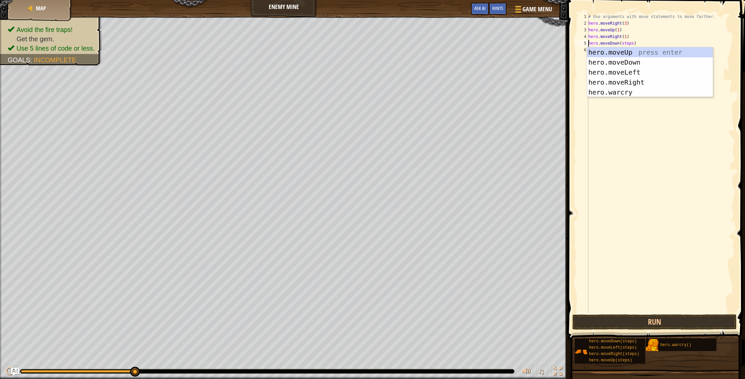
click at [399, 44] on div "# Use arguments with move statements to move farther. hero . moveRight ( 3 ) he…" at bounding box center [661, 169] width 148 height 313
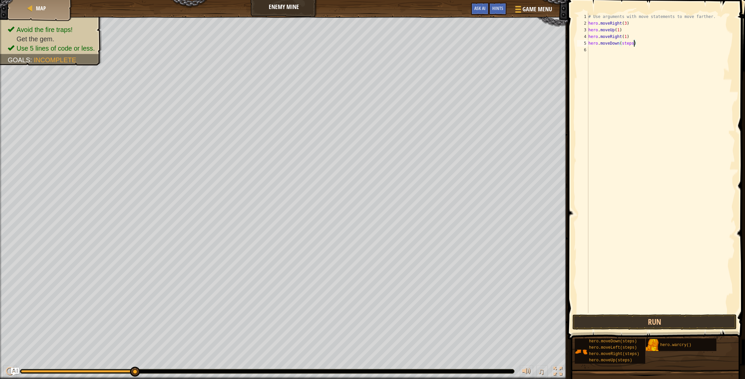
click at [399, 44] on div "# Use arguments with move statements to move farther. hero . moveRight ( 3 ) he…" at bounding box center [661, 169] width 148 height 313
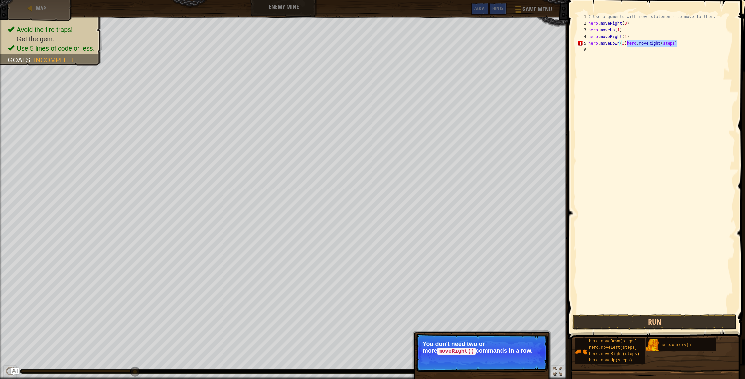
drag, startPoint x: 697, startPoint y: 42, endPoint x: 628, endPoint y: 43, distance: 68.9
click at [399, 43] on div "# Use arguments with move statements to move farther. hero . moveRight ( 3 ) he…" at bounding box center [661, 169] width 148 height 313
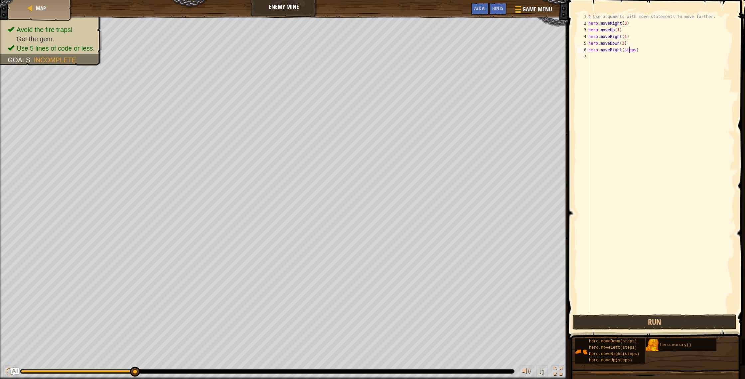
click at [399, 51] on div "# Use arguments with move statements to move farther. hero . moveRight ( 3 ) he…" at bounding box center [661, 169] width 148 height 313
type textarea "hero.moveRight(2)"
click at [399, 318] on button "Run" at bounding box center [655, 321] width 164 height 15
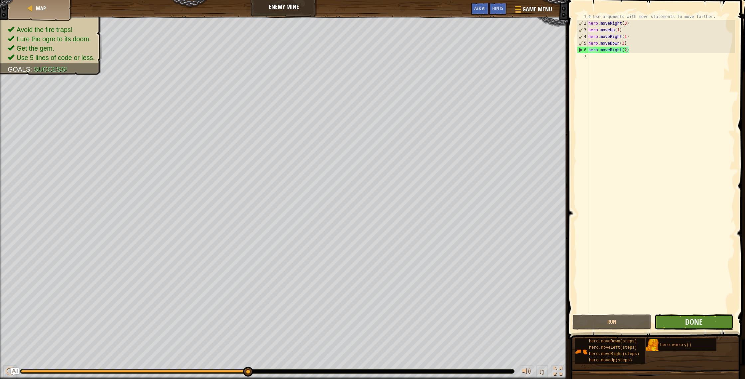
click at [399, 316] on button "Done" at bounding box center [694, 321] width 79 height 15
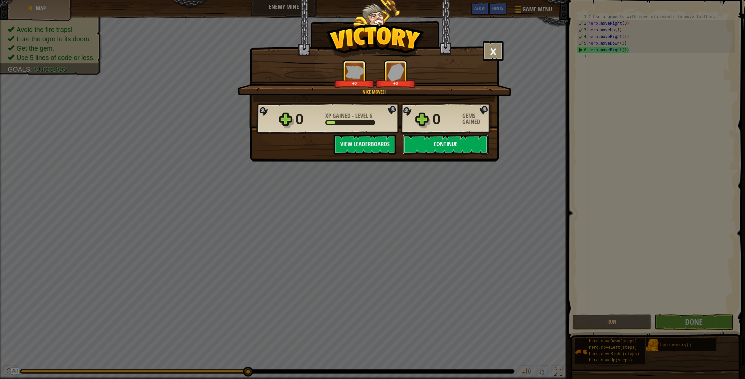
click at [399, 136] on button "Continue" at bounding box center [446, 144] width 86 height 20
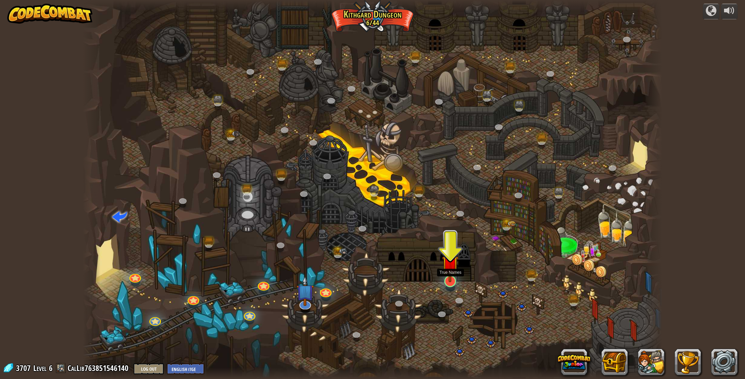
click at [399, 279] on img at bounding box center [450, 263] width 16 height 37
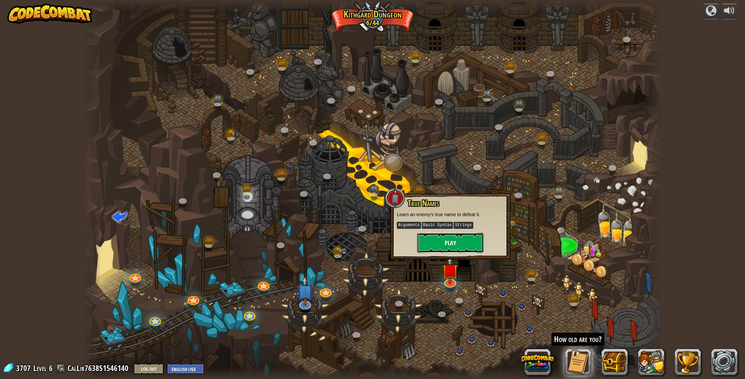
click at [399, 245] on button "Play" at bounding box center [450, 243] width 67 height 20
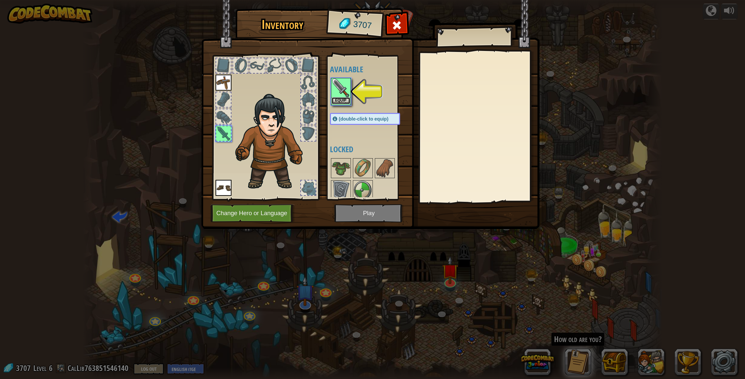
click at [339, 98] on button "Equip" at bounding box center [341, 100] width 19 height 7
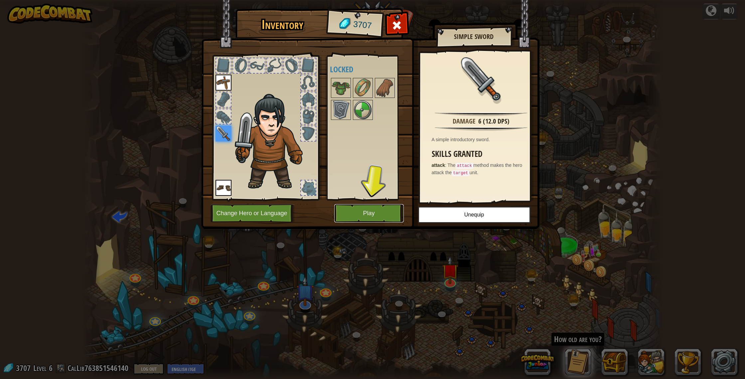
click at [399, 214] on button "Play" at bounding box center [369, 213] width 70 height 18
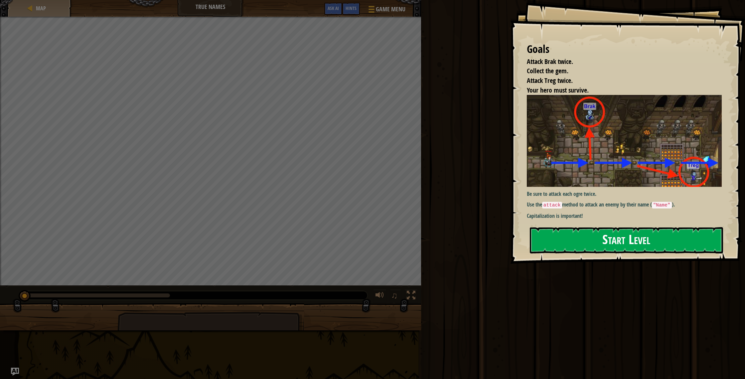
click at [399, 243] on button "Start Level" at bounding box center [626, 240] width 193 height 26
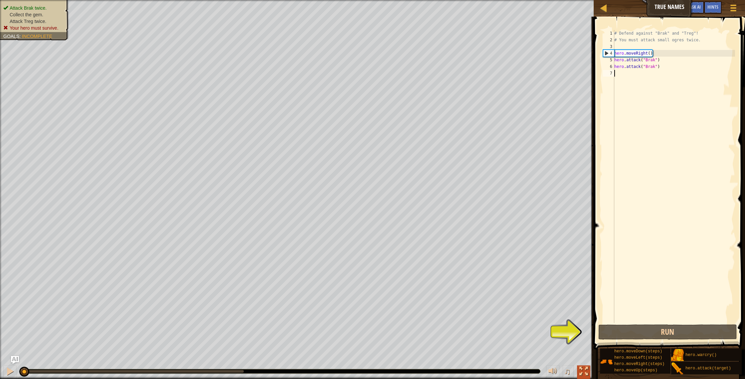
click at [399, 326] on div "Attack Brak twice. Collect the gem. Attack Treg twice. Your hero must survive. …" at bounding box center [372, 189] width 745 height 379
click at [399, 326] on button "Run" at bounding box center [668, 331] width 139 height 15
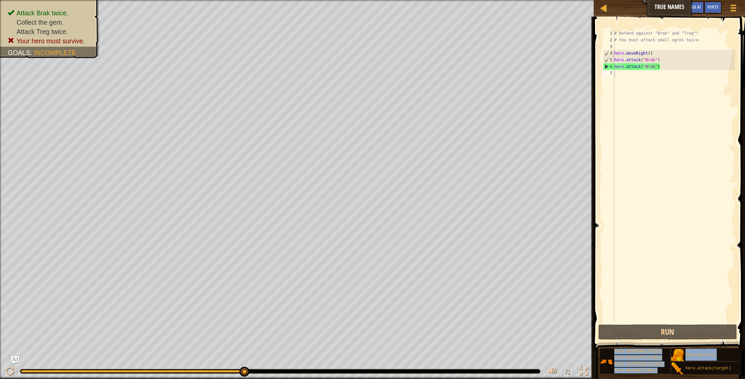
drag, startPoint x: 693, startPoint y: 364, endPoint x: 718, endPoint y: 277, distance: 90.6
click at [399, 264] on div "Hints 1 2 3 4 5 6 7 # Defend against "Brak" and "Treg"! # You must attack small…" at bounding box center [668, 196] width 153 height 359
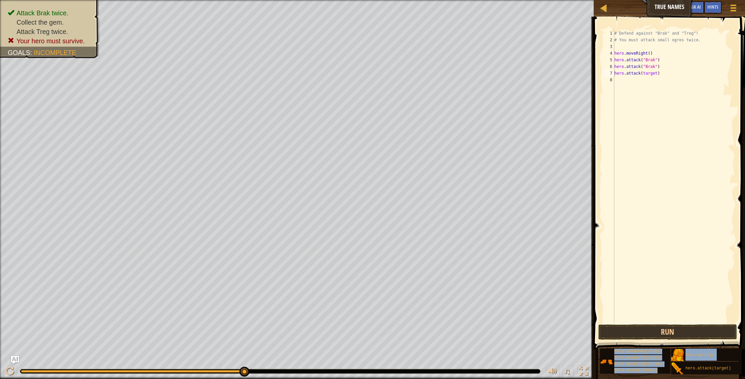
drag, startPoint x: 727, startPoint y: 365, endPoint x: 622, endPoint y: 64, distance: 319.4
click at [399, 64] on div "Hints hero.attack(target) 1 2 3 4 5 6 7 8 # Defend against "Brak" and "Treg"! #…" at bounding box center [668, 196] width 153 height 359
drag, startPoint x: 706, startPoint y: 74, endPoint x: 696, endPoint y: 76, distance: 10.5
click at [399, 76] on div "# Defend against "Brak" and "Treg"! # You must attack small ogres twice. hero .…" at bounding box center [674, 183] width 122 height 306
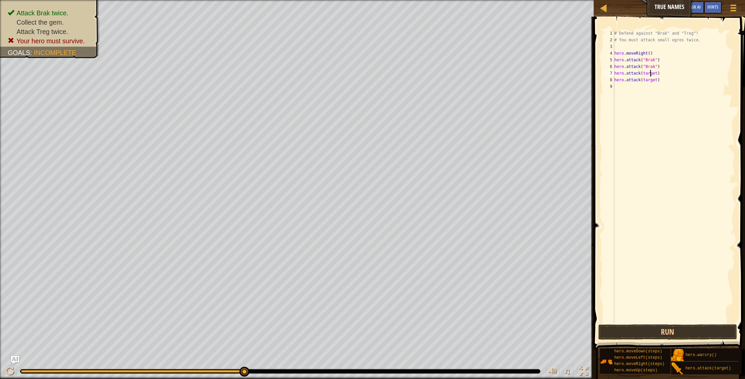
click at [399, 74] on div "# Defend against "Brak" and "Treg"! # You must attack small ogres twice. hero .…" at bounding box center [674, 183] width 122 height 306
click at [399, 82] on div "# Defend against "Brak" and "Treg"! # You must attack small ogres twice. hero .…" at bounding box center [674, 183] width 122 height 306
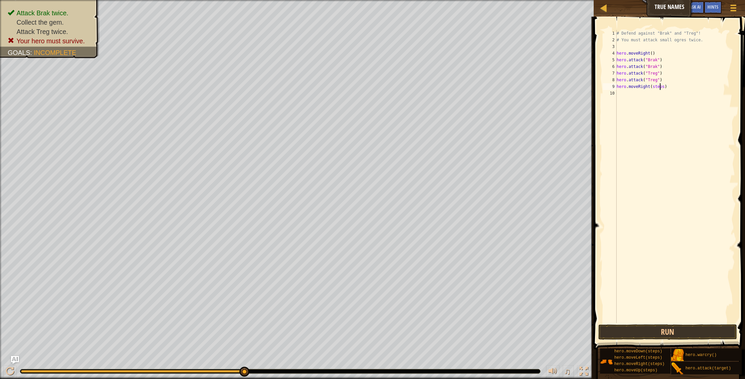
click at [399, 87] on div "# Defend against "Brak" and "Treg"! # You must attack small ogres twice. hero .…" at bounding box center [676, 183] width 120 height 306
type textarea "hero.moveRight(1)"
click at [399, 326] on button "Run" at bounding box center [668, 331] width 139 height 15
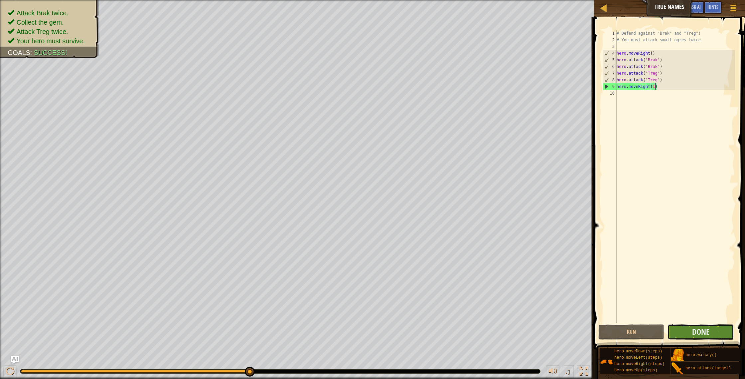
click at [399, 326] on button "Done" at bounding box center [701, 331] width 66 height 15
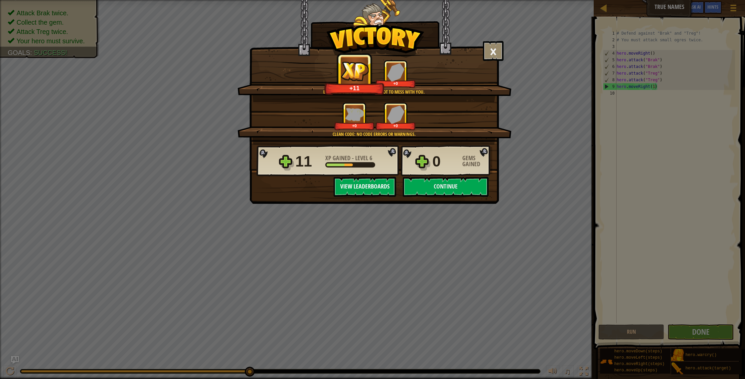
click at [383, 187] on button "View Leaderboards" at bounding box center [365, 187] width 63 height 20
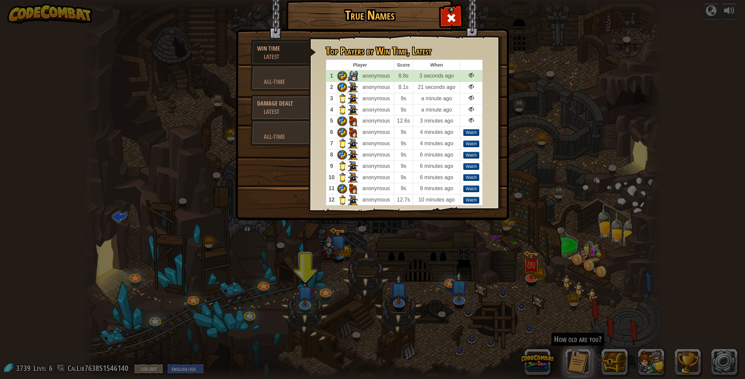
click at [399, 74] on div at bounding box center [471, 75] width 5 height 5
click at [399, 46] on h1 "Top Players by Win Time , Latest" at bounding box center [404, 50] width 157 height 11
click at [399, 9] on div at bounding box center [451, 16] width 21 height 21
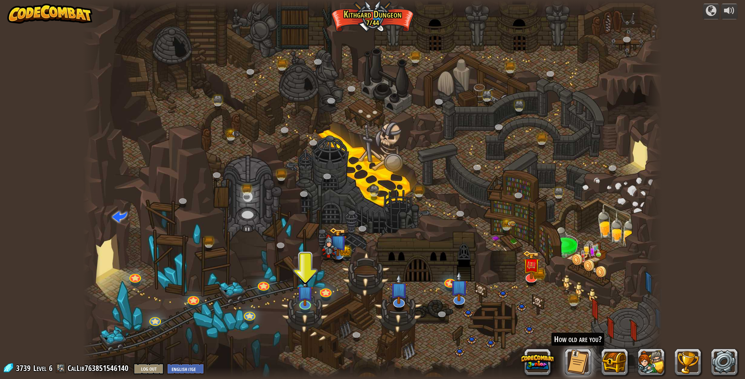
click at [310, 308] on div at bounding box center [372, 189] width 579 height 379
click at [309, 299] on img at bounding box center [305, 285] width 16 height 37
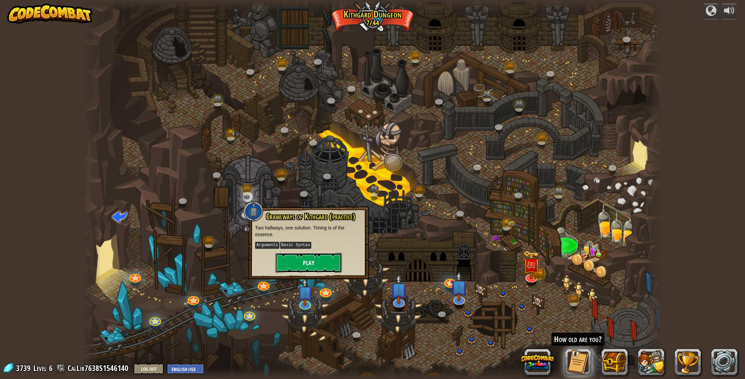
click at [329, 266] on button "Play" at bounding box center [309, 263] width 67 height 20
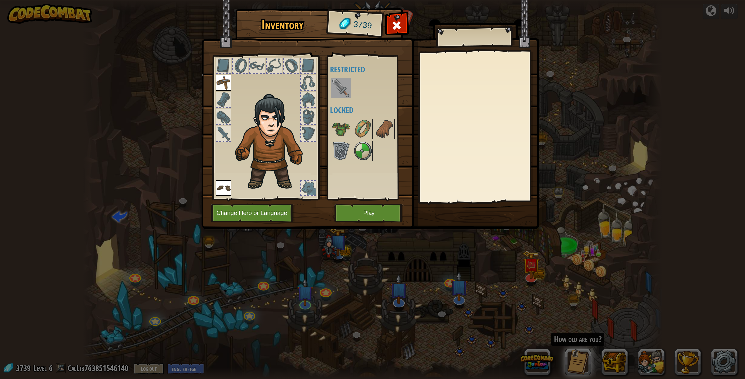
click at [378, 232] on div "Inventory 3739 Available Equip Equip (double-click to equip) Restricted Locked …" at bounding box center [372, 189] width 745 height 379
click at [384, 210] on button "Play" at bounding box center [369, 213] width 70 height 18
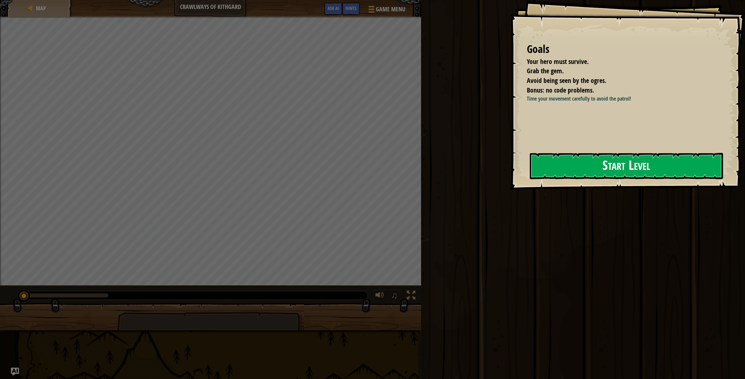
click at [399, 170] on button "Start Level" at bounding box center [626, 166] width 193 height 26
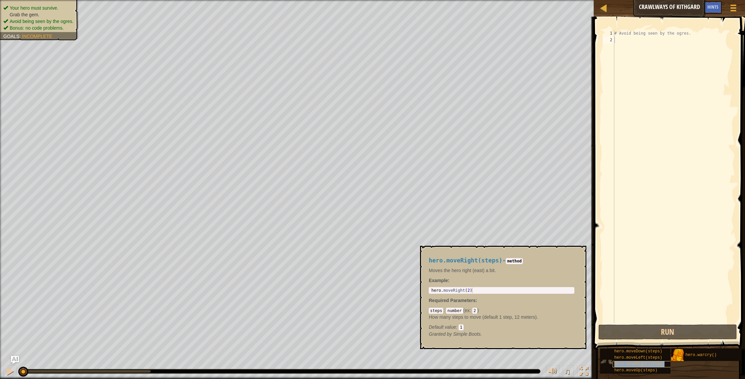
type textarea "hero.moveRight(steps)"
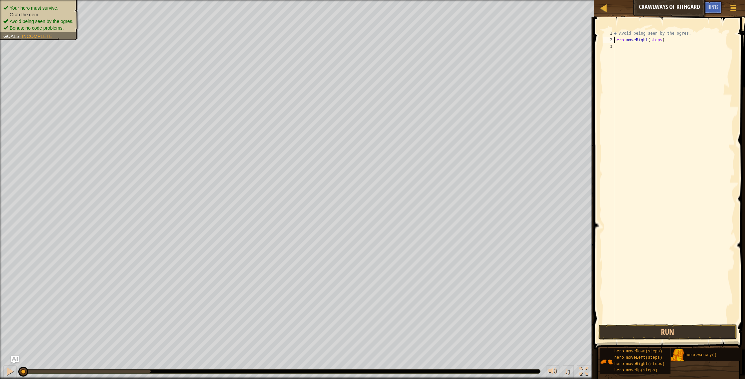
click at [399, 41] on div "# Avoid being seen by the ogres. hero . moveRight ( steps )" at bounding box center [674, 183] width 122 height 306
click at [399, 42] on div "# Avoid being seen by the ogres. hero . moveRight ( steps )" at bounding box center [674, 183] width 122 height 306
click at [399, 44] on div "# Avoid being seen by the ogres. hero . moveRight ( steps )" at bounding box center [674, 183] width 122 height 306
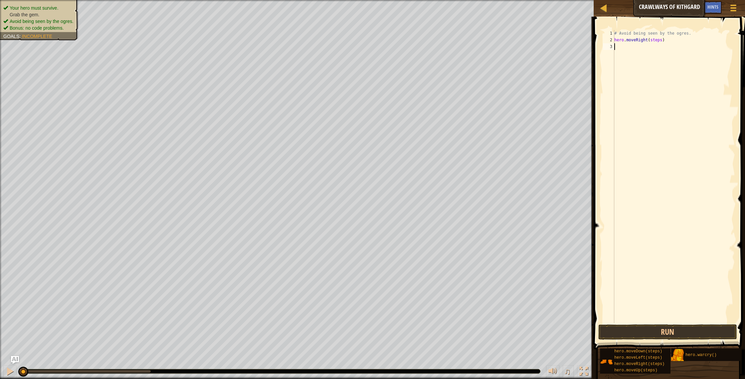
click at [399, 44] on div "# Avoid being seen by the ogres. hero . moveRight ( steps )" at bounding box center [674, 183] width 122 height 306
click at [399, 40] on div "# Avoid being seen by the ogres. hero . moveRight ( steps )" at bounding box center [674, 183] width 122 height 306
type textarea "hero.moveRight(steps)"
click at [399, 40] on div "# Avoid being seen by the ogres. hero . moveRight ( steps )" at bounding box center [674, 183] width 122 height 306
click at [399, 44] on div "# Avoid being seen by the ogres. hero . moveRight ( steps )" at bounding box center [674, 183] width 122 height 306
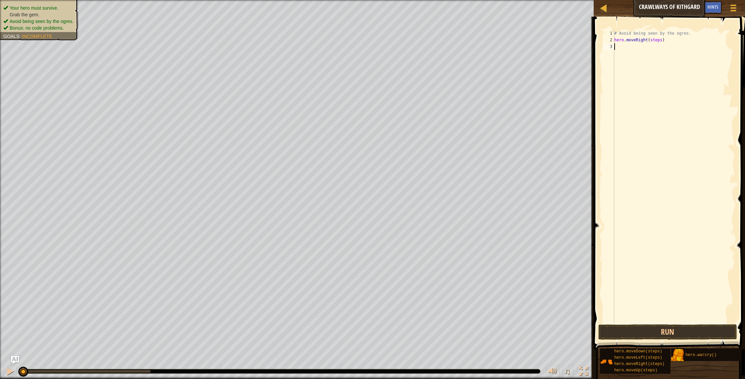
click at [399, 39] on div "# Avoid being seen by the ogres. hero . moveRight ( steps )" at bounding box center [674, 183] width 122 height 306
type textarea "hero.moveRight(3)"
click at [399, 326] on button "Run" at bounding box center [668, 331] width 139 height 15
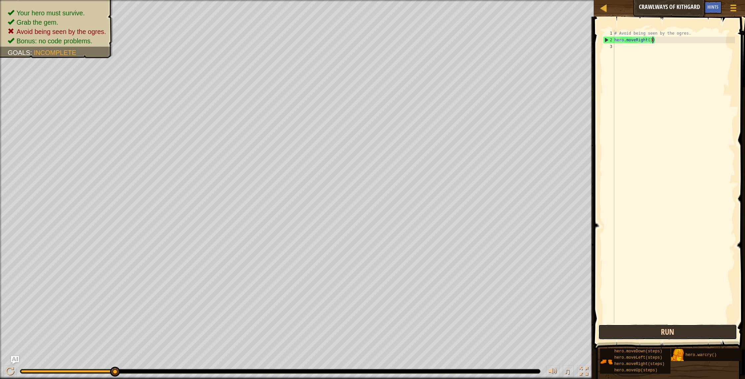
click at [399, 325] on button "Run" at bounding box center [668, 331] width 139 height 15
click at [399, 326] on button "Run" at bounding box center [668, 331] width 139 height 15
click at [399, 204] on div "# Avoid being seen by the ogres. hero . moveRight ( 3 )" at bounding box center [674, 183] width 122 height 306
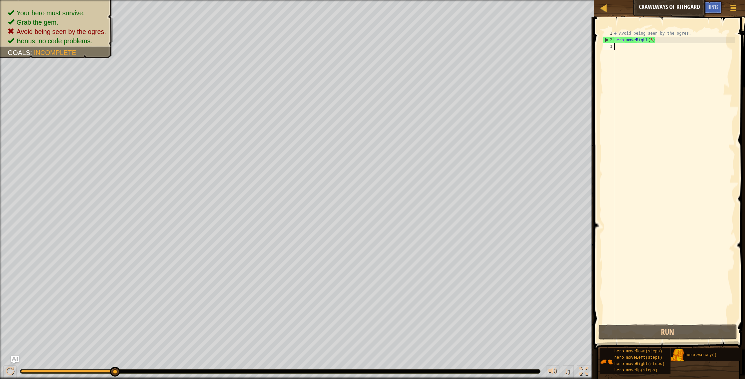
click at [399, 47] on div "# Avoid being seen by the ogres. hero . moveRight ( 3 )" at bounding box center [674, 183] width 122 height 306
click at [399, 42] on div "# Avoid being seen by the ogres. hero . moveRight ( 3 )" at bounding box center [674, 183] width 122 height 306
click at [399, 40] on div "# Avoid being seen by the ogres. hero . moveRight ( 3 )" at bounding box center [674, 183] width 122 height 306
click at [399, 41] on div "# Avoid being seen by the ogres. hero . moveRight ( 3 )" at bounding box center [674, 183] width 122 height 306
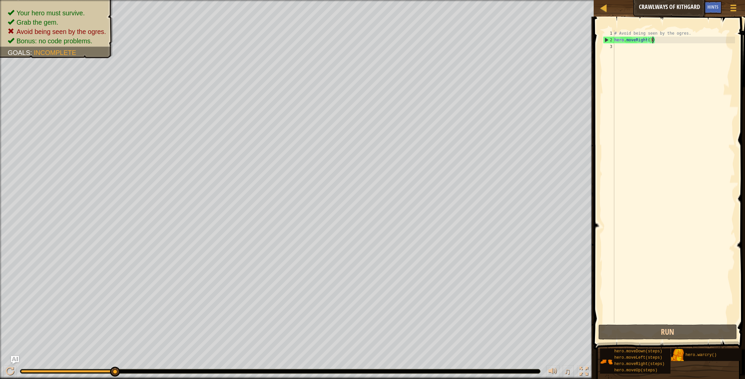
click at [399, 42] on div "# Avoid being seen by the ogres. hero . moveRight ( 3 )" at bounding box center [674, 183] width 122 height 306
drag, startPoint x: 667, startPoint y: 351, endPoint x: 676, endPoint y: 224, distance: 127.4
click at [399, 221] on div "Hints hero.moveRight(1) 1 2 3 # Avoid being seen by the ogres. hero . moveRight…" at bounding box center [668, 196] width 153 height 359
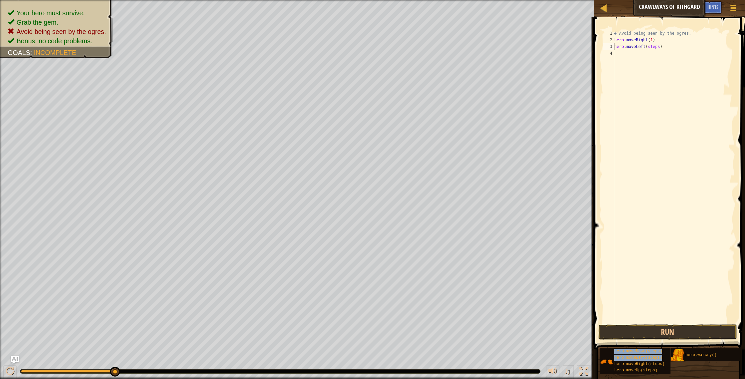
scroll to position [0, 0]
drag, startPoint x: 666, startPoint y: 359, endPoint x: 639, endPoint y: 369, distance: 28.4
click at [399, 326] on div "hero.moveDown(steps) hero.moveLeft(steps) hero.moveRight(steps) hero.moveUp(ste…" at bounding box center [670, 361] width 141 height 26
drag, startPoint x: 663, startPoint y: 359, endPoint x: 681, endPoint y: 326, distance: 37.1
click at [399, 320] on div "Hints hero.moveLeft(steps) 1 2 3 4 # Avoid being seen by the ogres. hero . move…" at bounding box center [668, 196] width 153 height 359
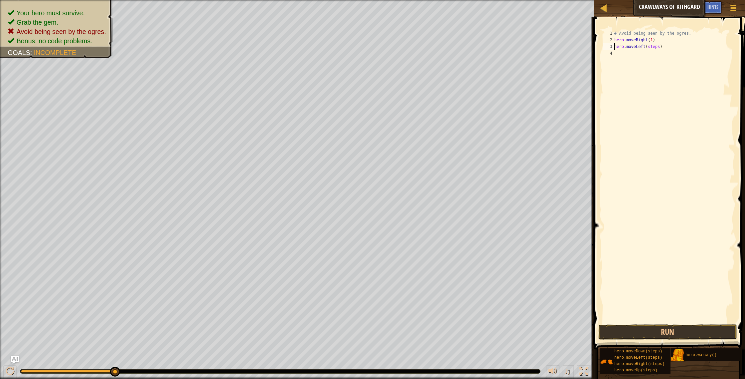
scroll to position [5, 0]
click at [399, 49] on div "# Avoid being seen by the ogres. hero . moveRight ( 1 ) hero . moveLeft ( steps…" at bounding box center [674, 183] width 122 height 306
click at [399, 54] on div "# Avoid being seen by the ogres. hero . moveRight ( 1 ) hero . moveLeft ( 1 ) h…" at bounding box center [674, 183] width 122 height 306
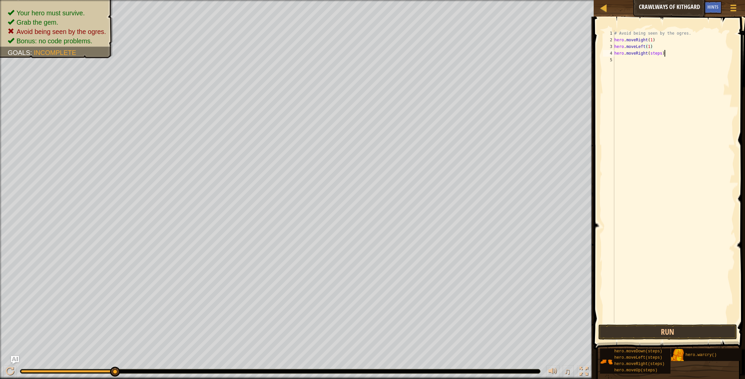
click at [399, 54] on div "# Avoid being seen by the ogres. hero . moveRight ( 1 ) hero . moveLeft ( 1 ) h…" at bounding box center [674, 183] width 122 height 306
click at [399, 55] on div "# Avoid being seen by the ogres. hero . moveRight ( 1 ) hero . moveLeft ( 1 ) h…" at bounding box center [674, 183] width 122 height 306
click at [399, 326] on button "Run" at bounding box center [668, 331] width 139 height 15
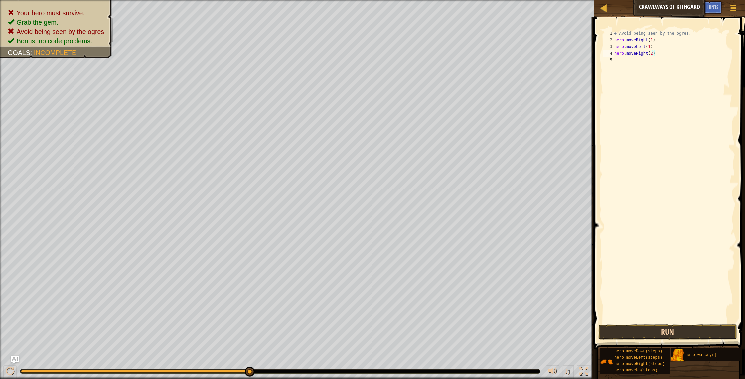
type textarea "hero.moveRight(2)"
click at [399, 326] on button "Run" at bounding box center [668, 331] width 139 height 15
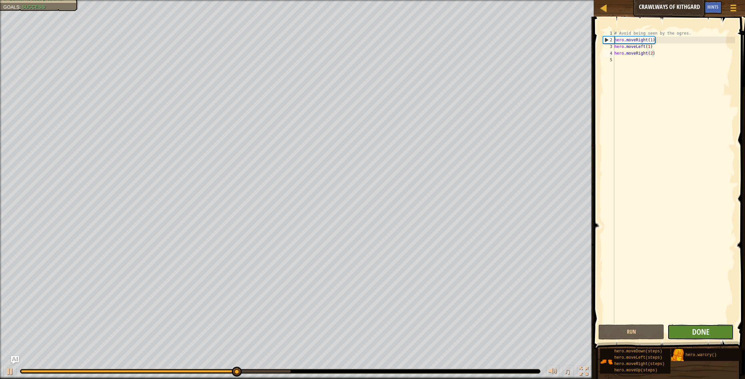
click at [399, 326] on button "Done" at bounding box center [701, 331] width 66 height 15
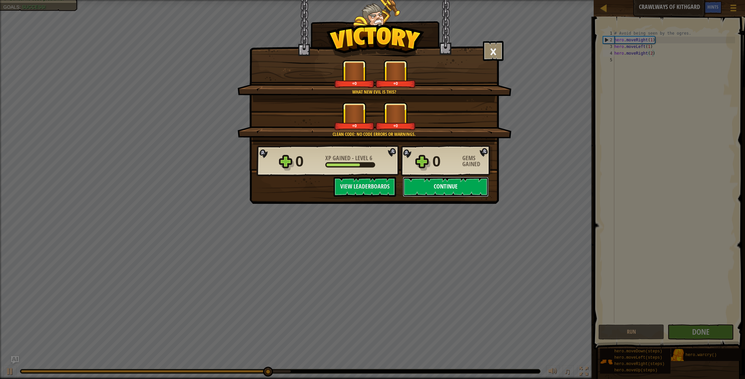
click at [399, 191] on button "Continue" at bounding box center [446, 187] width 86 height 20
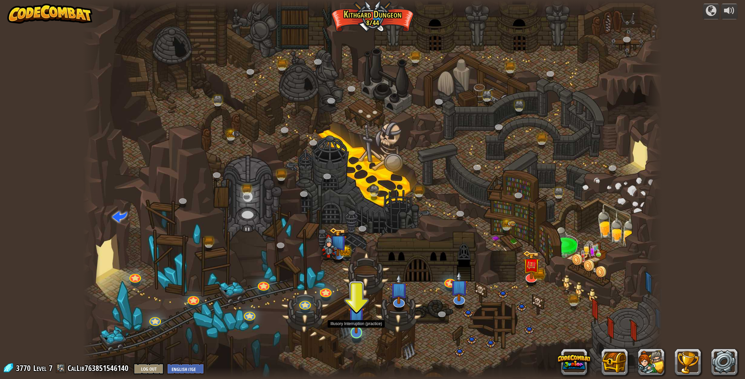
click at [359, 326] on img at bounding box center [356, 314] width 16 height 37
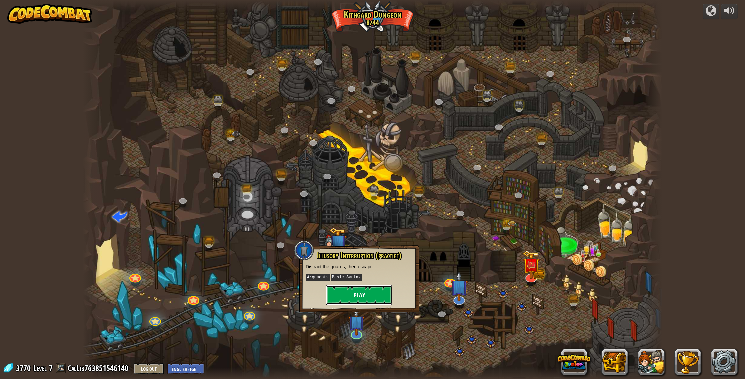
click at [374, 304] on button "Play" at bounding box center [359, 295] width 67 height 20
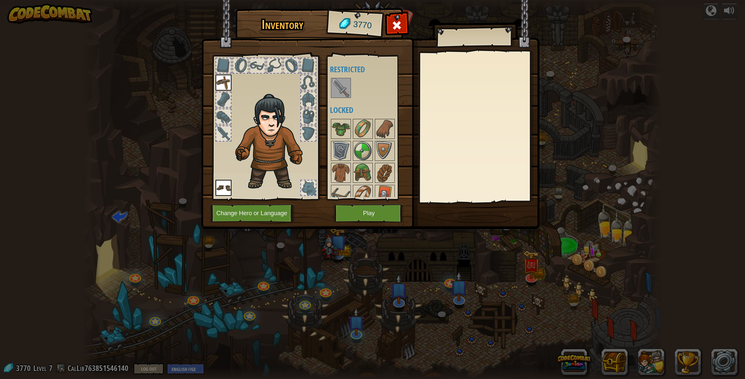
drag, startPoint x: 358, startPoint y: 225, endPoint x: 369, endPoint y: 214, distance: 16.0
click at [358, 225] on img at bounding box center [370, 108] width 338 height 242
click at [368, 216] on button "Play" at bounding box center [369, 213] width 70 height 18
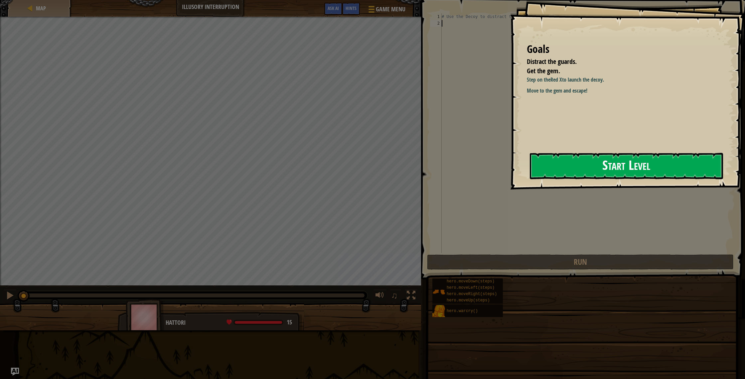
click at [399, 177] on button "Start Level" at bounding box center [626, 166] width 193 height 26
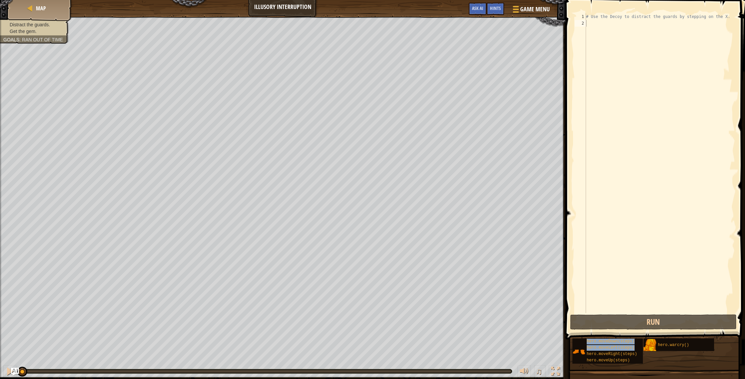
drag, startPoint x: 634, startPoint y: 354, endPoint x: 611, endPoint y: 291, distance: 67.9
click at [399, 291] on div "Hints 1 2 # Use the Decoy to distract the guards by stepping on the X. הההההההה…" at bounding box center [655, 187] width 182 height 375
drag, startPoint x: 641, startPoint y: 353, endPoint x: 657, endPoint y: 198, distance: 155.9
click at [399, 127] on div "Hints 1 2 # Use the Decoy to distract the guards by stepping on the X. הההההההה…" at bounding box center [655, 187] width 182 height 375
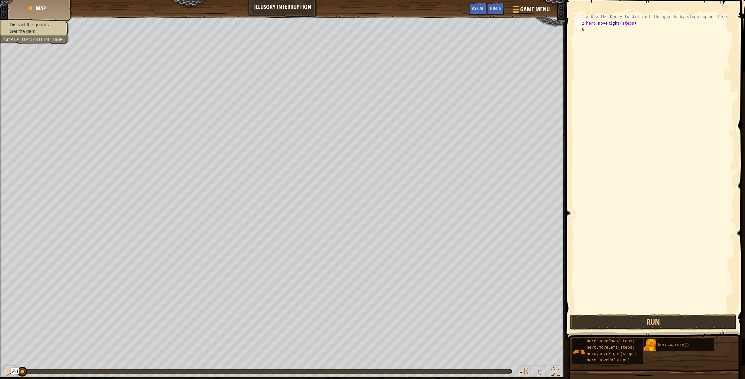
click at [399, 24] on div "# Use the Decoy to distract the guards by stepping on the X. hero . moveRight (…" at bounding box center [660, 169] width 150 height 313
drag, startPoint x: 635, startPoint y: 342, endPoint x: 651, endPoint y: 288, distance: 56.9
click at [399, 263] on div "Hints hero.moveRight(1) 1 2 3 # Use the Decoy to distract the guards by steppin…" at bounding box center [655, 187] width 182 height 375
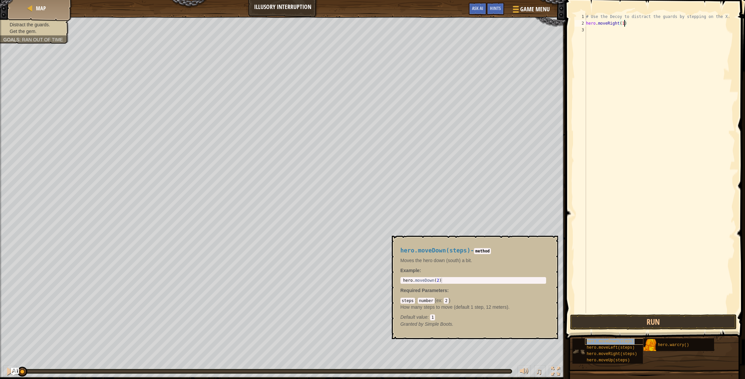
click at [399, 326] on div "hero.moveDown(steps)" at bounding box center [622, 341] width 75 height 6
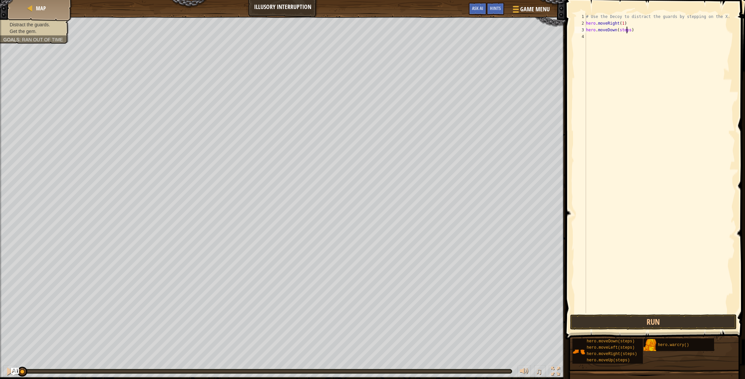
click at [399, 29] on div "# Use the Decoy to distract the guards by stepping on the X. hero . moveRight (…" at bounding box center [660, 169] width 150 height 313
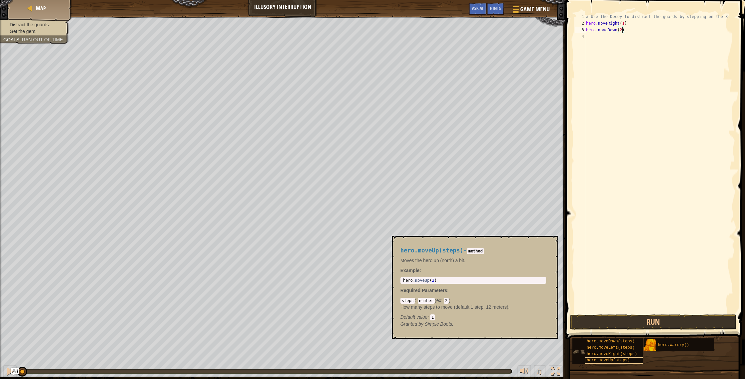
type textarea "hero.moveDown(2)"
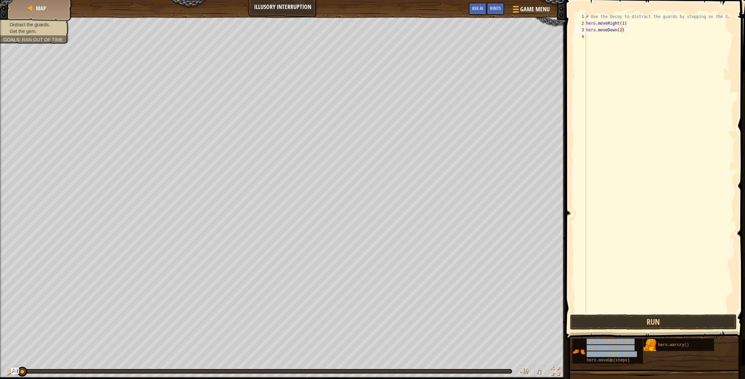
drag, startPoint x: 633, startPoint y: 360, endPoint x: 650, endPoint y: 169, distance: 191.8
click at [399, 140] on div "Hints hero.moveDown(2) 1 2 3 4 # Use the Decoy to distract the guards by steppi…" at bounding box center [655, 187] width 182 height 375
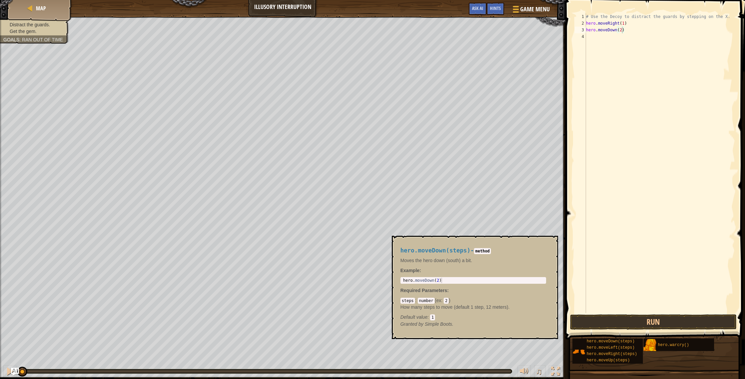
drag, startPoint x: 634, startPoint y: 360, endPoint x: 616, endPoint y: 305, distance: 58.0
click at [399, 305] on div "Hints hero.moveDown(2) 1 2 3 4 # Use the Decoy to distract the guards by steppi…" at bounding box center [655, 187] width 182 height 375
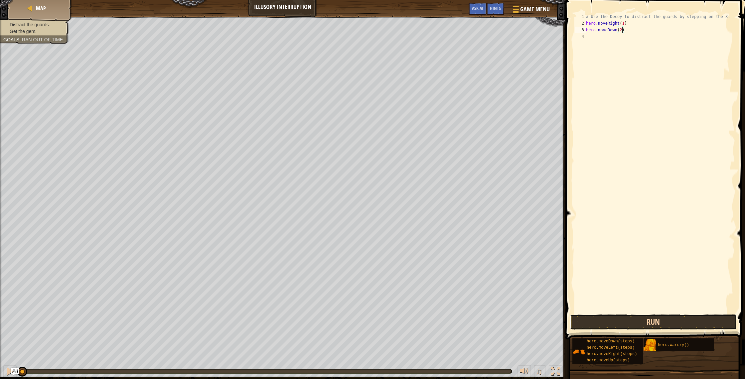
click at [399, 316] on button "Run" at bounding box center [653, 321] width 167 height 15
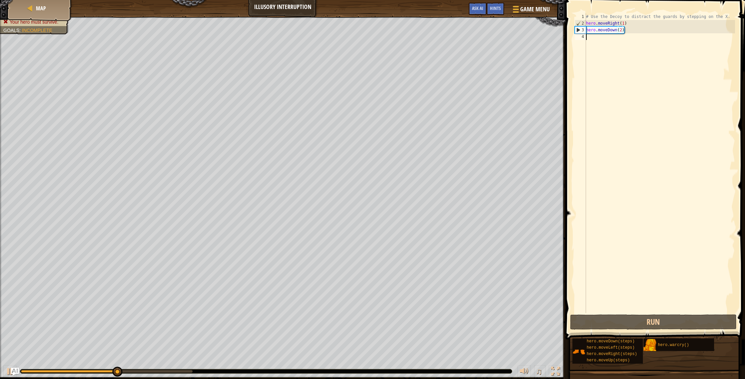
click at [399, 291] on div "# Use the Decoy to distract the guards by stepping on the X. hero . moveRight (…" at bounding box center [660, 169] width 150 height 313
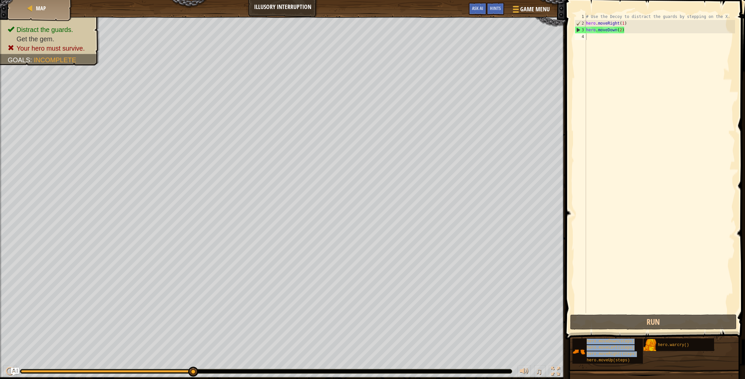
drag, startPoint x: 637, startPoint y: 360, endPoint x: 643, endPoint y: 145, distance: 214.4
click at [399, 132] on div "Hints 1 2 3 4 # Use the Decoy to distract the guards by stepping on the X. hero…" at bounding box center [655, 187] width 182 height 375
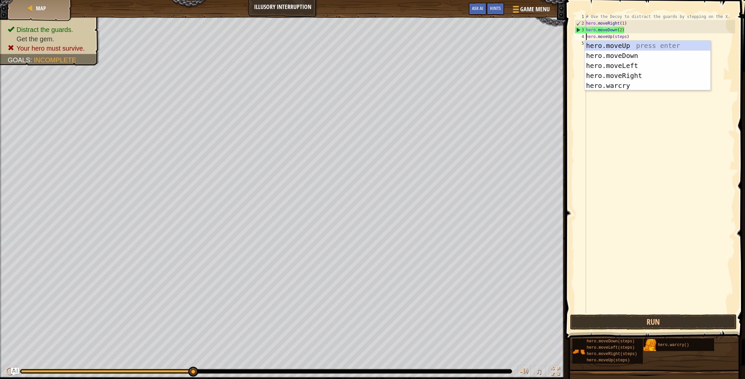
click at [399, 33] on div "# Use the Decoy to distract the guards by stepping on the X. hero . moveRight (…" at bounding box center [660, 169] width 150 height 313
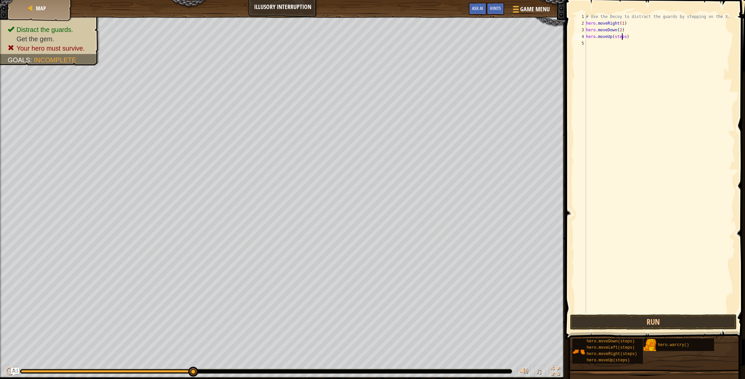
click at [399, 36] on div "# Use the Decoy to distract the guards by stepping on the X. hero . moveRight (…" at bounding box center [660, 169] width 150 height 313
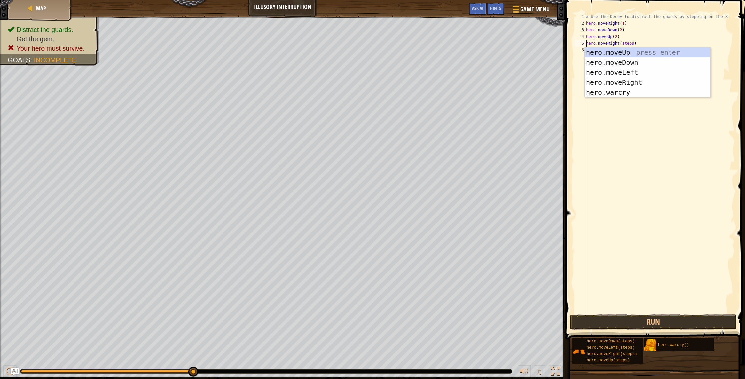
click at [399, 42] on div "# Use the Decoy to distract the guards by stepping on the X. hero . moveRight (…" at bounding box center [660, 169] width 150 height 313
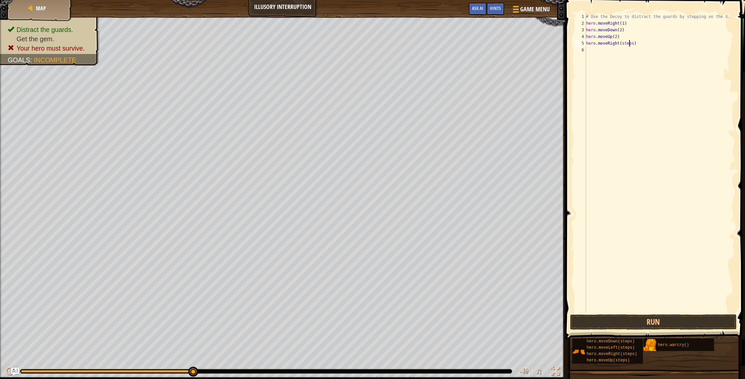
click at [399, 42] on div "# Use the Decoy to distract the guards by stepping on the X. hero . moveRight (…" at bounding box center [660, 169] width 150 height 313
type textarea "hero.moveRight(3)"
click at [399, 318] on button "Run" at bounding box center [653, 321] width 167 height 15
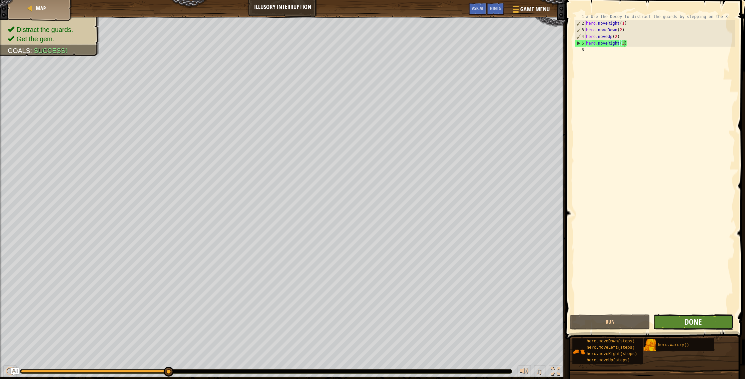
click at [399, 316] on button "Done" at bounding box center [694, 321] width 80 height 15
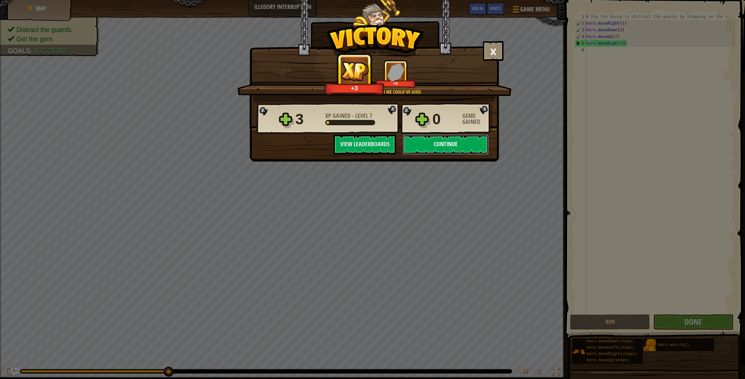
click at [399, 149] on button "Continue" at bounding box center [446, 144] width 86 height 20
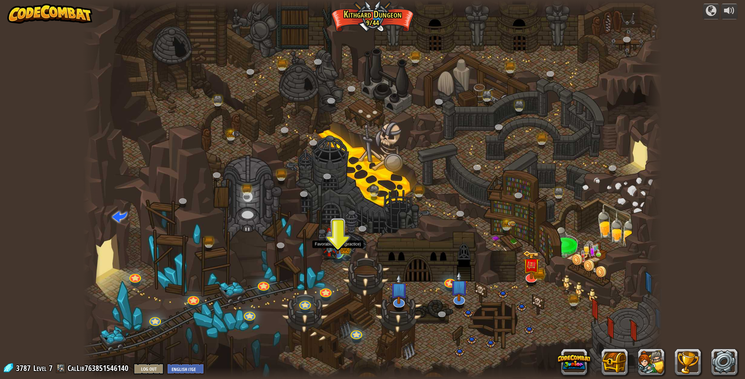
click at [337, 241] on img at bounding box center [330, 244] width 16 height 32
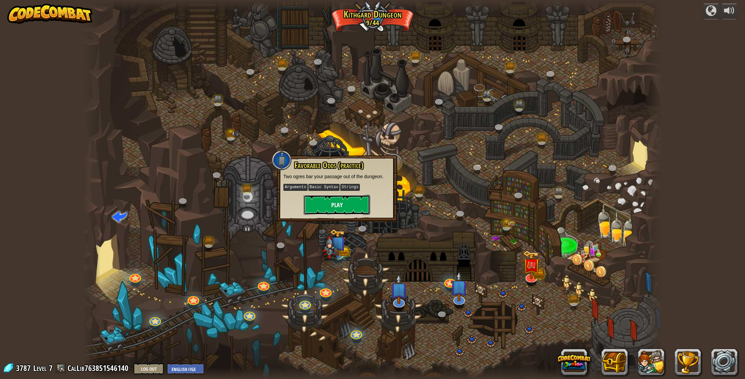
click at [332, 212] on button "Play" at bounding box center [337, 205] width 67 height 20
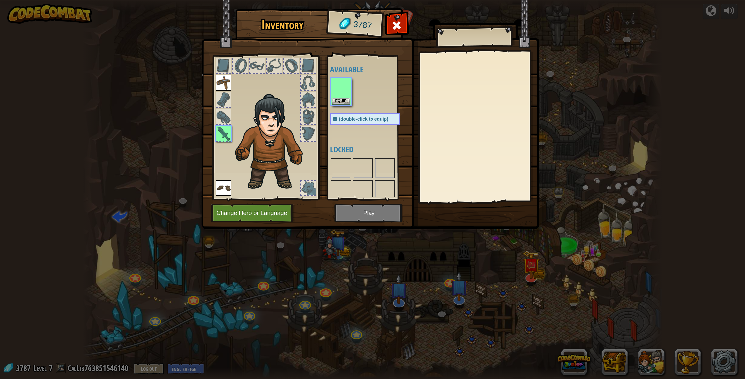
click at [334, 1] on body "powered by Twisted Canyon (Locked) Challenge: collect the most gold using all t…" at bounding box center [372, 0] width 745 height 1
click at [342, 98] on button "Equip" at bounding box center [341, 100] width 19 height 7
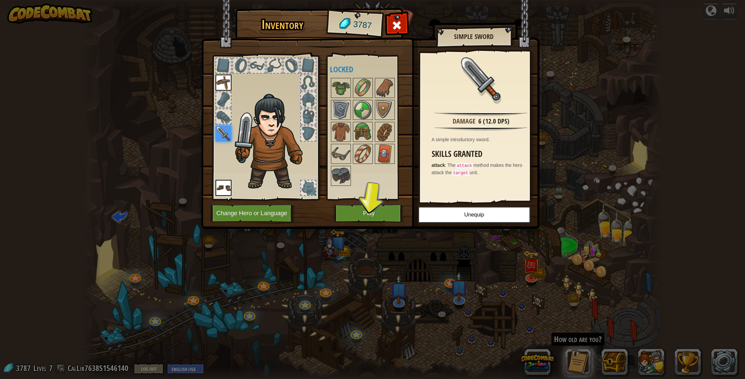
click at [367, 199] on div "Available Equip Equip Equip (double-click to equip) Locked" at bounding box center [368, 127] width 82 height 145
click at [372, 209] on button "Play" at bounding box center [369, 213] width 70 height 18
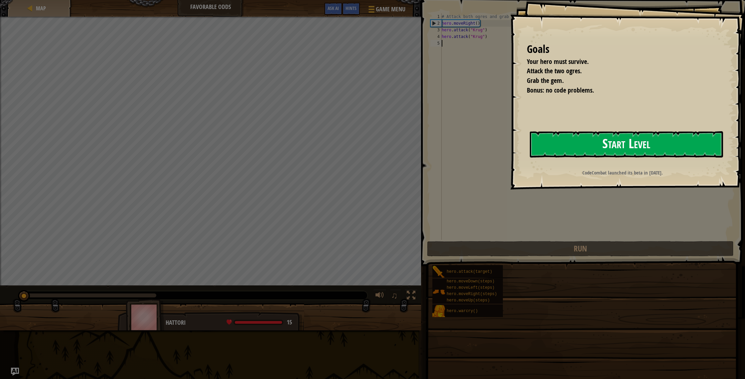
click at [399, 143] on button "Start Level" at bounding box center [626, 144] width 193 height 26
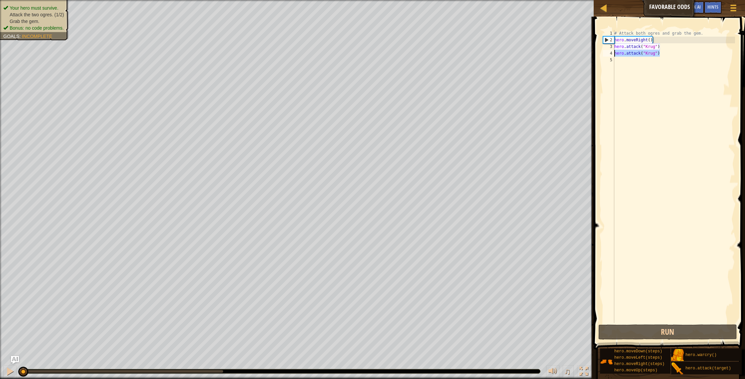
drag, startPoint x: 667, startPoint y: 52, endPoint x: 615, endPoint y: 53, distance: 51.9
click at [399, 53] on div "# Attack both ogres and grab the gem. hero . moveRight ( ) hero . attack ( "[PE…" at bounding box center [674, 183] width 122 height 306
type textarea "hero.attack("Krug")"
click at [399, 59] on div "# Attack both ogres and grab the gem. hero . moveRight ( ) hero . attack ( "[PE…" at bounding box center [674, 183] width 122 height 306
click at [399, 61] on div "# Attack both ogres and grab the gem. hero . moveRight ( ) hero . attack ( "[PE…" at bounding box center [674, 183] width 122 height 306
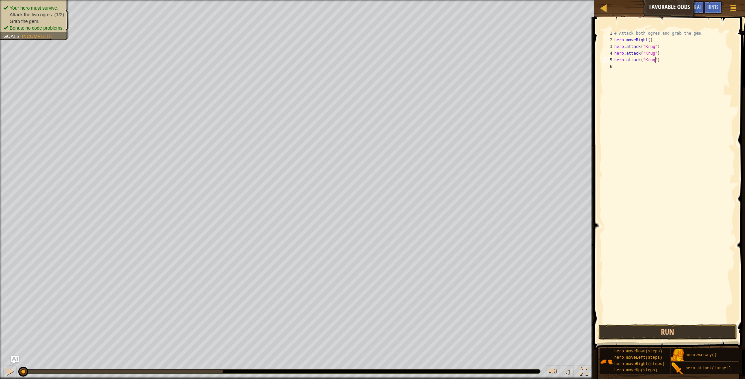
click at [399, 61] on div "# Attack both ogres and grab the gem. hero . moveRight ( ) hero . attack ( "[PE…" at bounding box center [674, 183] width 122 height 306
type textarea "hero.attack("Grump")"
click at [399, 70] on div "# Attack both ogres and grab the gem. hero . moveRight ( ) hero . attack ( "[PE…" at bounding box center [674, 183] width 122 height 306
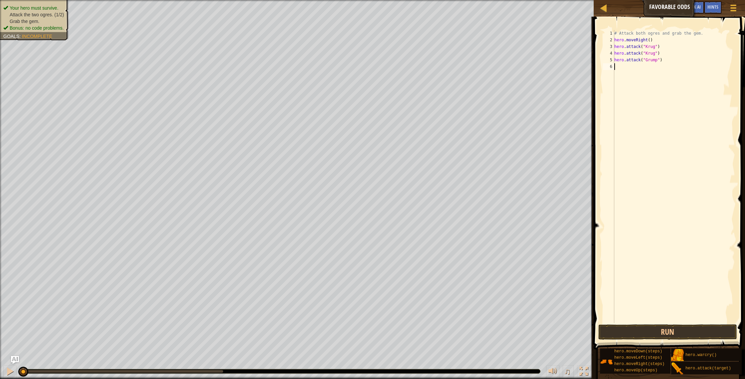
scroll to position [3, 0]
click at [399, 67] on div "# Attack both ogres and grab the gem. hero . moveRight ( ) hero . attack ( "[PE…" at bounding box center [674, 183] width 122 height 306
click at [399, 41] on div "# Attack both ogres and grab the gem. hero . moveRight ( ) hero . attack ( "[PE…" at bounding box center [674, 183] width 122 height 306
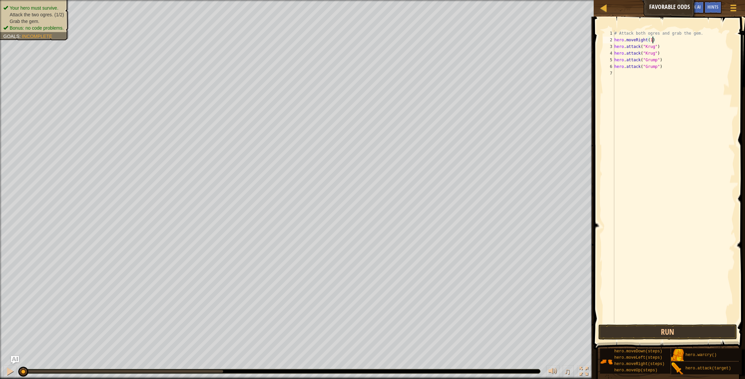
scroll to position [3, 3]
drag, startPoint x: 667, startPoint y: 364, endPoint x: 654, endPoint y: 232, distance: 133.1
click at [399, 204] on div "Hints hero.moveRight(1) 1 2 3 4 5 6 7 # Attack both [PERSON_NAME] and grab the …" at bounding box center [668, 196] width 153 height 359
click at [399, 69] on div "# Attack both ogres and grab the gem. hero . moveRight ( 1 ) hero . attack ( "[…" at bounding box center [674, 183] width 122 height 306
click at [399, 75] on div "# Attack both ogres and grab the gem. hero . moveRight ( 1 ) hero . attack ( "[…" at bounding box center [674, 183] width 122 height 306
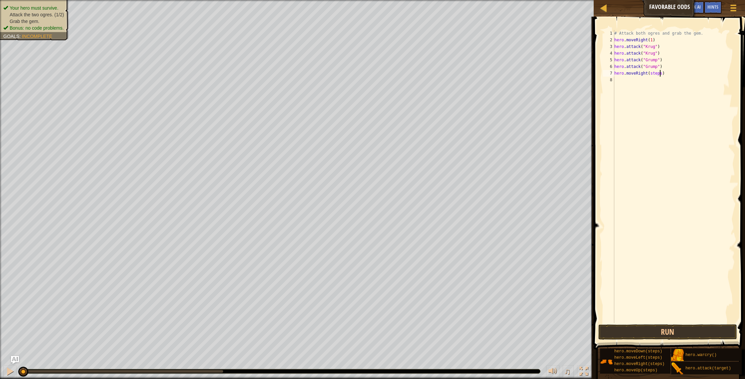
click at [399, 75] on div "# Attack both ogres and grab the gem. hero . moveRight ( 1 ) hero . attack ( "[…" at bounding box center [674, 183] width 122 height 306
drag, startPoint x: 667, startPoint y: 366, endPoint x: 721, endPoint y: 197, distance: 177.2
click at [399, 187] on div "Hints hero.moveRight(1) 1 2 3 4 5 6 7 8 # Attack both [PERSON_NAME] and grab th…" at bounding box center [668, 196] width 153 height 359
drag, startPoint x: 653, startPoint y: 363, endPoint x: 682, endPoint y: 275, distance: 93.0
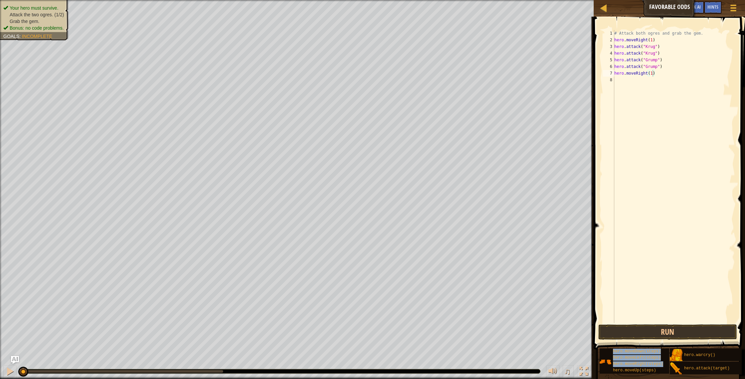
click at [399, 251] on div "Hints hero.moveRight(1) 1 2 3 4 5 6 7 8 # Attack both [PERSON_NAME] and grab th…" at bounding box center [668, 196] width 153 height 359
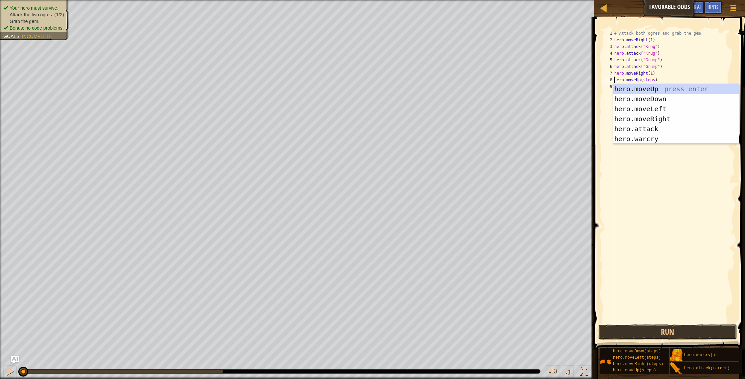
click at [399, 78] on div "# Attack both ogres and grab the gem. hero . moveRight ( 1 ) hero . attack ( "[…" at bounding box center [674, 183] width 122 height 306
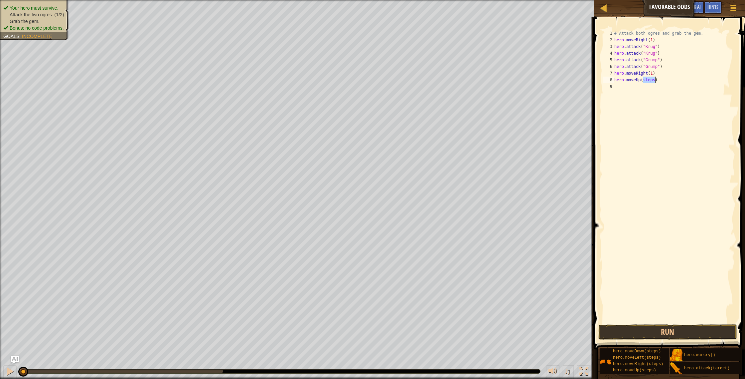
click at [399, 78] on div "# Attack both ogres and grab the gem. hero . moveRight ( 1 ) hero . attack ( "[…" at bounding box center [674, 183] width 122 height 306
drag, startPoint x: 659, startPoint y: 357, endPoint x: 674, endPoint y: 201, distance: 157.4
click at [399, 188] on div "Hints hero.moveUp(1) 1 2 3 4 5 6 7 8 9 # Attack both ogres and grab the gem. he…" at bounding box center [668, 196] width 153 height 359
click at [399, 89] on div "# Attack both ogres and grab the gem. hero . moveRight ( 1 ) hero . attack ( "[…" at bounding box center [676, 183] width 120 height 306
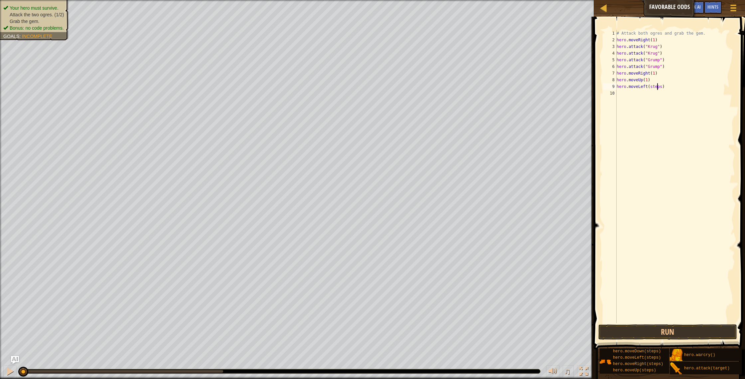
click at [399, 89] on div "# Attack both ogres and grab the gem. hero . moveRight ( 1 ) hero . attack ( "[…" at bounding box center [676, 183] width 120 height 306
click at [399, 326] on button "Run" at bounding box center [668, 331] width 139 height 15
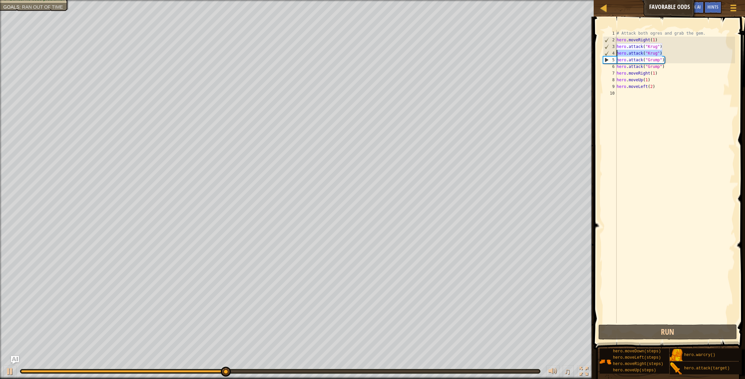
drag, startPoint x: 672, startPoint y: 51, endPoint x: 610, endPoint y: 52, distance: 61.9
click at [399, 52] on div "hero.moveLeft(2) 1 2 3 4 5 6 7 8 9 10 # Attack both [PERSON_NAME] and grab the …" at bounding box center [668, 176] width 133 height 293
type textarea "hero.attack("Krug")"
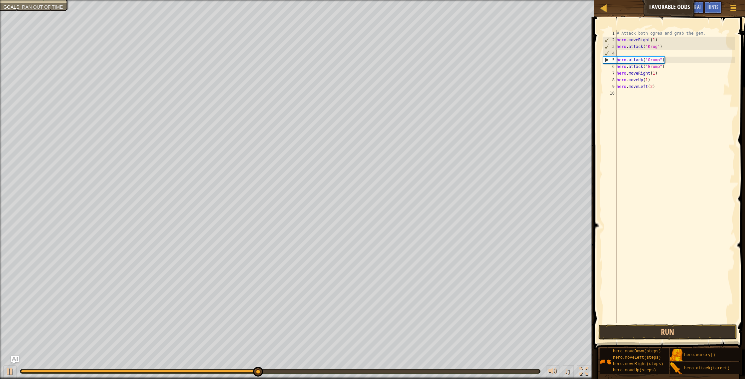
scroll to position [3, 0]
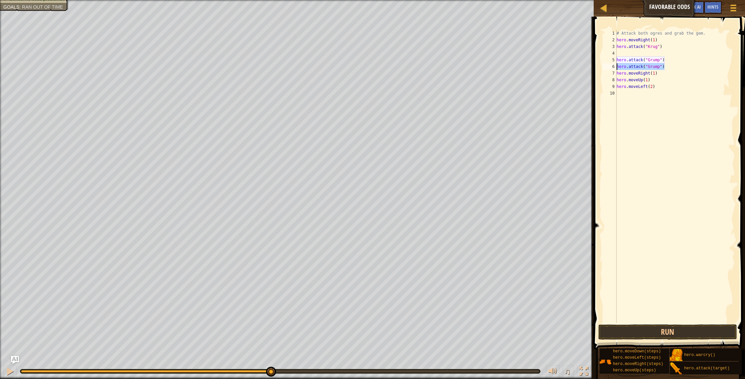
drag, startPoint x: 673, startPoint y: 68, endPoint x: 610, endPoint y: 69, distance: 62.9
click at [399, 69] on div "1 2 3 4 5 6 7 8 9 10 # Attack both [PERSON_NAME] and grab the gem. hero . moveR…" at bounding box center [668, 176] width 133 height 293
type textarea "hero.attack("Grump")"
drag, startPoint x: 669, startPoint y: 63, endPoint x: 617, endPoint y: 61, distance: 51.9
click at [399, 61] on div "1 2 3 4 5 6 7 8 9 10 # Attack both [PERSON_NAME] and grab the gem. hero . moveR…" at bounding box center [668, 176] width 133 height 293
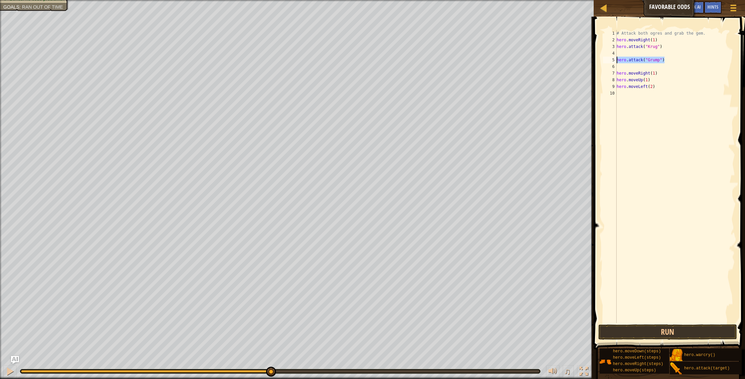
type textarea "hero.attack("Grump")"
click at [399, 95] on div "# Attack both ogres and grab the gem. hero . moveRight ( 1 ) hero . attack ( "[…" at bounding box center [676, 183] width 120 height 306
paste textarea "hero.attack("Grump")"
type textarea "hero.attack("Grump")"
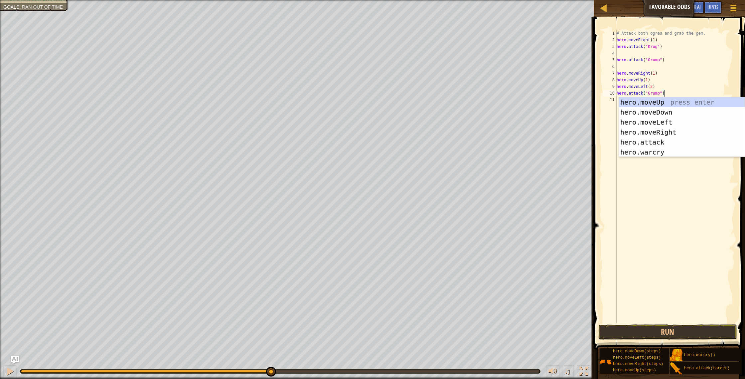
click at [399, 65] on div "# Attack both ogres and grab the gem. hero . moveRight ( 1 ) hero . attack ( "[…" at bounding box center [676, 183] width 120 height 306
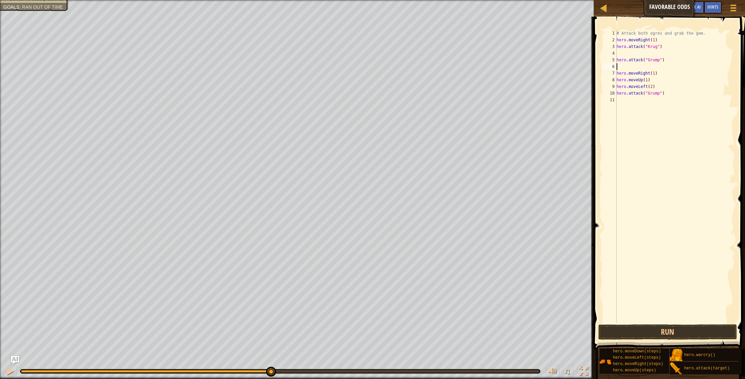
type textarea "hero.attack("Grump")"
click at [399, 51] on div "# Attack both ogres and grab the gem. hero . moveRight ( 1 ) hero . attack ( "[…" at bounding box center [676, 183] width 120 height 306
drag, startPoint x: 664, startPoint y: 84, endPoint x: 612, endPoint y: 80, distance: 51.7
click at [399, 80] on div "hero.attack("[PERSON_NAME]") 1 2 3 4 5 6 7 8 9 # Attack both [PERSON_NAME] and …" at bounding box center [668, 176] width 133 height 293
type textarea "hero.attack("Grump")"
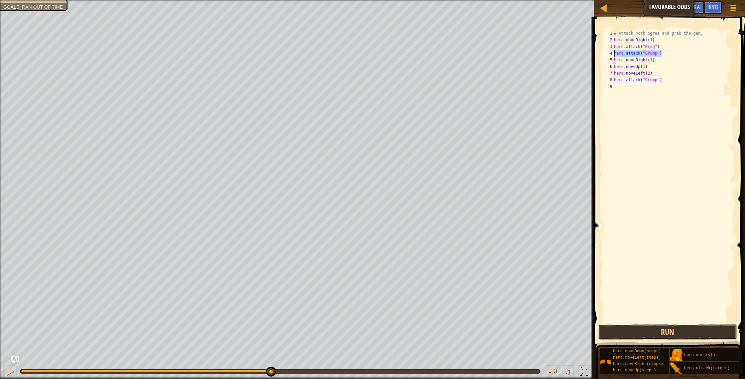
drag, startPoint x: 667, startPoint y: 53, endPoint x: 616, endPoint y: 55, distance: 51.6
click at [399, 55] on div "# Attack both ogres and grab the gem. hero . moveRight ( 1 ) hero . attack ( "[…" at bounding box center [674, 183] width 122 height 306
drag, startPoint x: 681, startPoint y: 83, endPoint x: 612, endPoint y: 77, distance: 68.8
click at [399, 77] on div "1 2 3 4 5 6 7 8 9 # Attack both ogres and grab the gem. hero . moveRight ( 1 ) …" at bounding box center [668, 176] width 133 height 293
type textarea "hero.attack("Grump")"
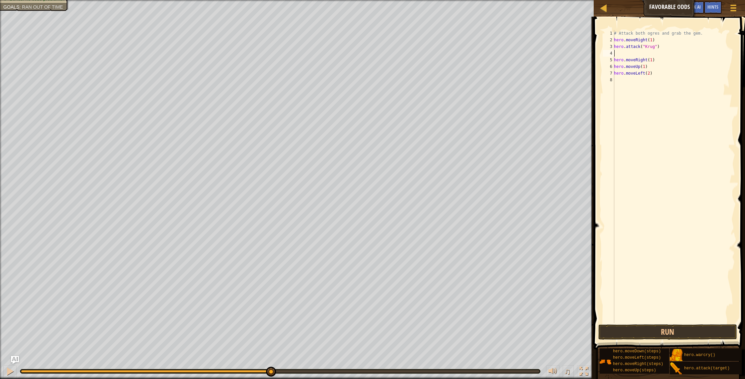
click at [399, 52] on div "# Attack both ogres and grab the gem. hero . moveRight ( 1 ) hero . attack ( "[…" at bounding box center [674, 183] width 122 height 306
click at [399, 63] on div "# Attack both ogres and grab the gem. hero . moveRight ( 1 ) hero . attack ( "[…" at bounding box center [674, 183] width 122 height 306
click at [399, 59] on div "# Attack both ogres and grab the gem. hero . moveRight ( 1 ) hero . attack ( "[…" at bounding box center [674, 183] width 122 height 306
type textarea "hero.moveUp(1)"
paste textarea "hero.attack("Grump")"
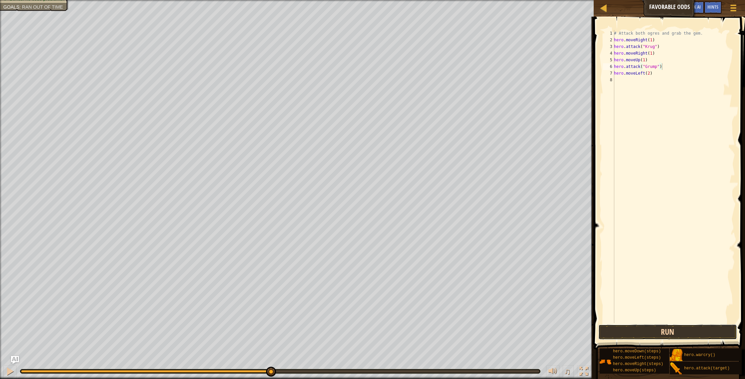
click at [399, 326] on button "Run" at bounding box center [668, 331] width 139 height 15
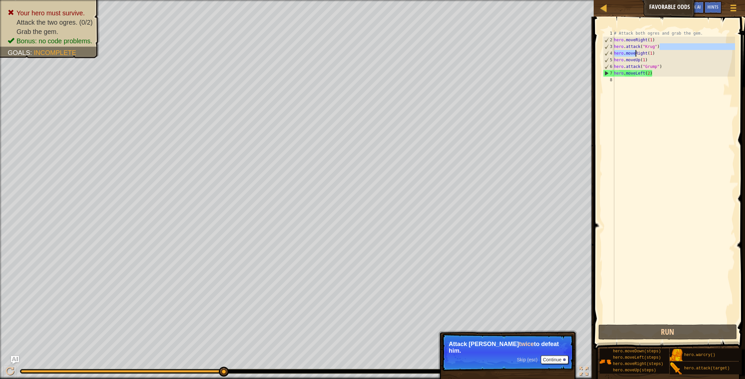
drag, startPoint x: 661, startPoint y: 48, endPoint x: 629, endPoint y: 50, distance: 31.7
click at [399, 50] on div "# Attack both ogres and grab the gem. hero . moveRight ( 1 ) hero . attack ( "[…" at bounding box center [674, 183] width 122 height 306
drag, startPoint x: 678, startPoint y: 46, endPoint x: 607, endPoint y: 49, distance: 70.9
click at [399, 49] on div "hero.moveRight(1) 1 2 3 4 5 6 7 8 # Attack both [PERSON_NAME] and grab the gem.…" at bounding box center [668, 176] width 133 height 293
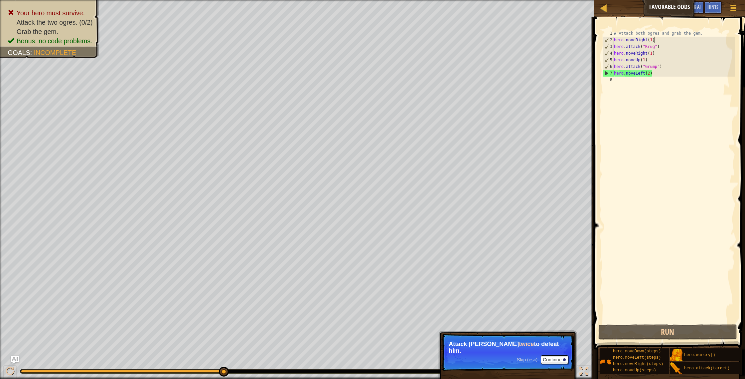
drag, startPoint x: 672, startPoint y: 41, endPoint x: 672, endPoint y: 47, distance: 6.4
click at [399, 46] on div "# Attack both ogres and grab the gem. hero . moveRight ( 1 ) hero . attack ( "[…" at bounding box center [674, 183] width 122 height 306
click at [399, 47] on div "# Attack both ogres and grab the gem. hero . moveRight ( 1 ) hero . attack ( "[…" at bounding box center [674, 183] width 122 height 306
type textarea "hero.attack("Krug")"
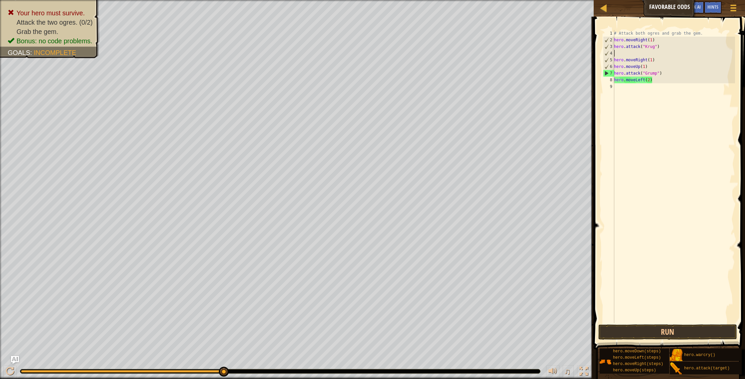
paste textarea "hero.attack("Krug")"
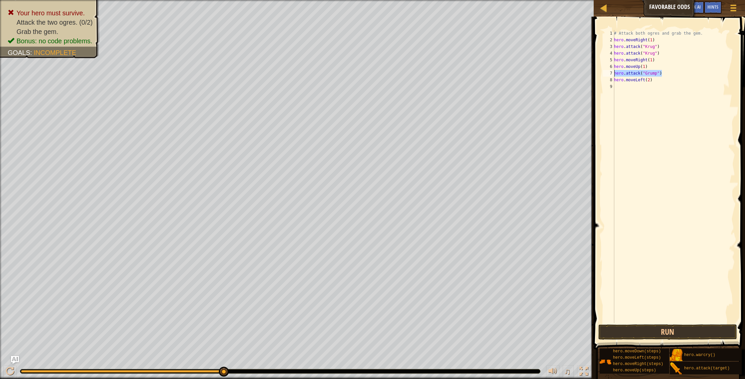
drag, startPoint x: 663, startPoint y: 76, endPoint x: 604, endPoint y: 74, distance: 58.6
click at [399, 74] on div "hero.attack("[PERSON_NAME]") 1 2 3 4 5 6 7 8 9 # Attack both [PERSON_NAME] and …" at bounding box center [668, 176] width 133 height 293
type textarea "hero.attack("Grump")"
click at [399, 73] on div "# Attack both ogres and grab the gem. hero . moveRight ( 1 ) hero . attack ( "[…" at bounding box center [674, 183] width 122 height 306
paste textarea "hero.attack("Grump")"
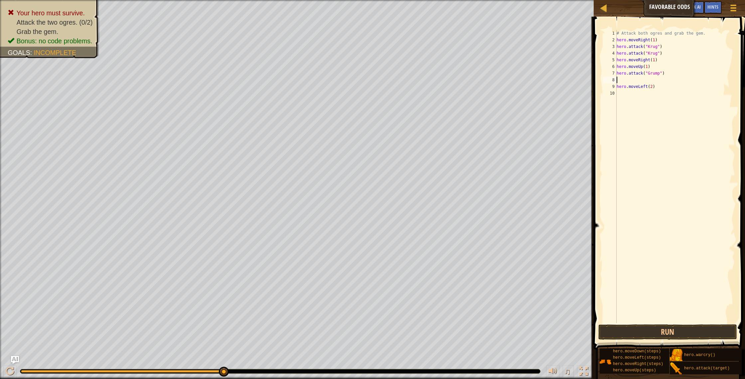
type textarea "hero.attack("Grump")"
click at [399, 326] on button "Run" at bounding box center [668, 331] width 139 height 15
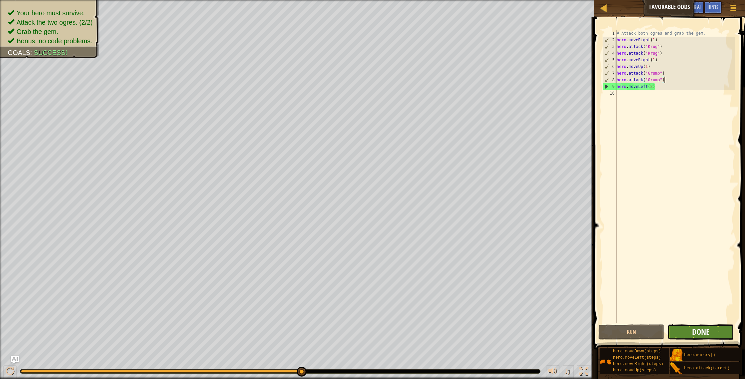
click at [399, 326] on span "Done" at bounding box center [701, 331] width 17 height 11
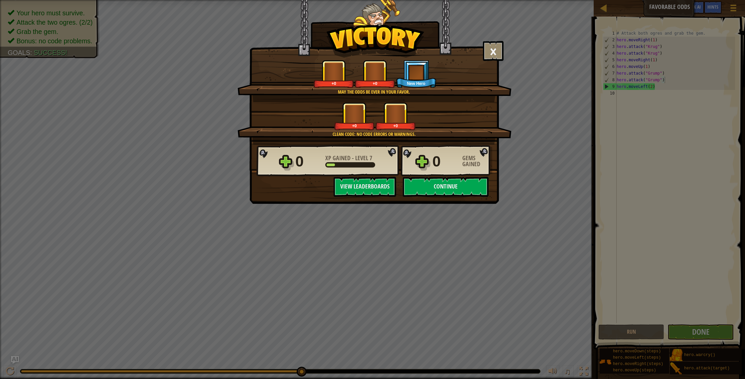
drag, startPoint x: 633, startPoint y: 378, endPoint x: 609, endPoint y: 319, distance: 63.5
click at [399, 326] on div "× How many more doors lead between you and dungeon escape? How fun was this lev…" at bounding box center [372, 189] width 745 height 379
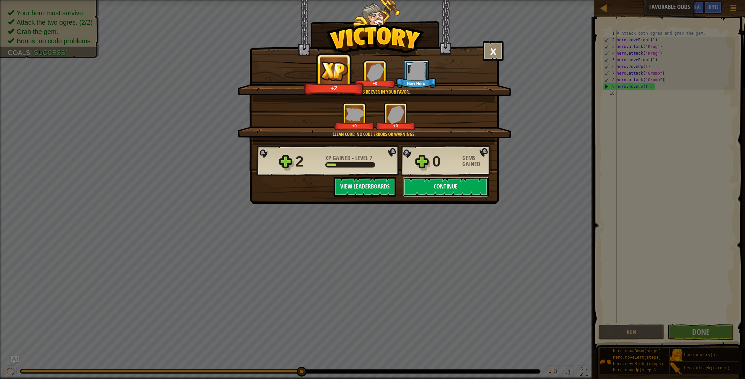
click at [399, 184] on button "Continue" at bounding box center [446, 187] width 86 height 20
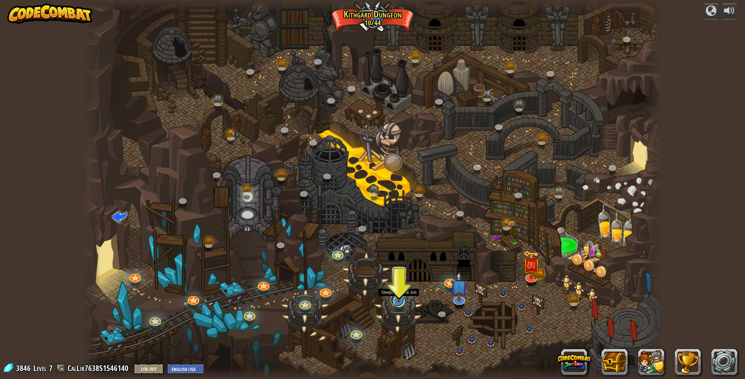
click at [396, 305] on link at bounding box center [397, 299] width 13 height 13
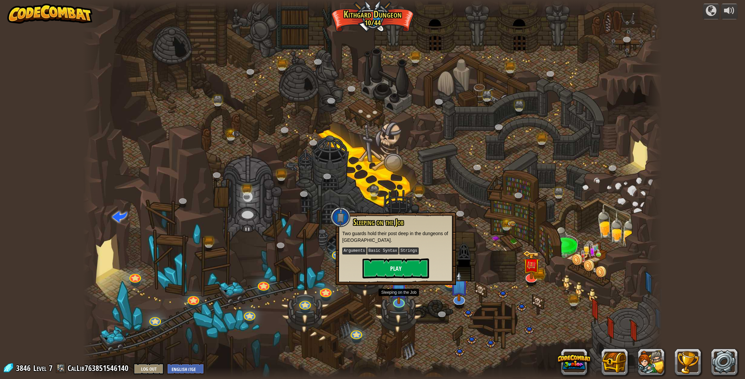
drag, startPoint x: 395, startPoint y: 279, endPoint x: 378, endPoint y: 262, distance: 24.0
click at [392, 279] on div "Sleeping on the Job Two guards hold their post deep in the dungeons of [GEOGRAP…" at bounding box center [396, 248] width 120 height 73
click at [377, 262] on button "Play" at bounding box center [396, 268] width 67 height 20
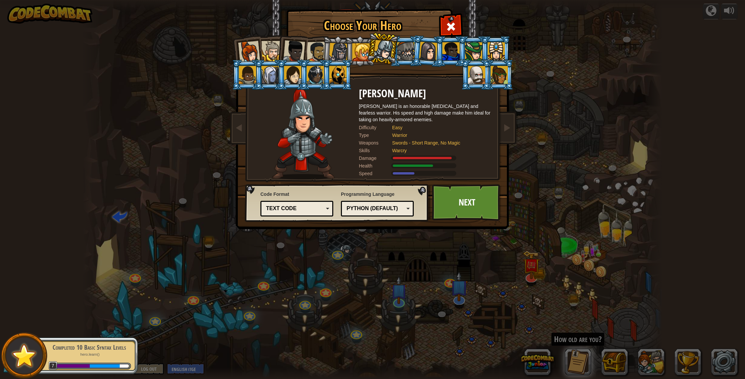
click at [399, 22] on img at bounding box center [374, 110] width 288 height 238
click at [399, 30] on span at bounding box center [451, 26] width 11 height 11
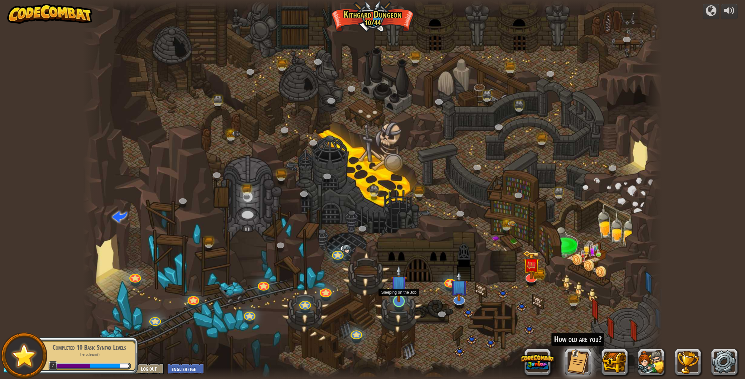
click at [399, 300] on img at bounding box center [399, 283] width 16 height 37
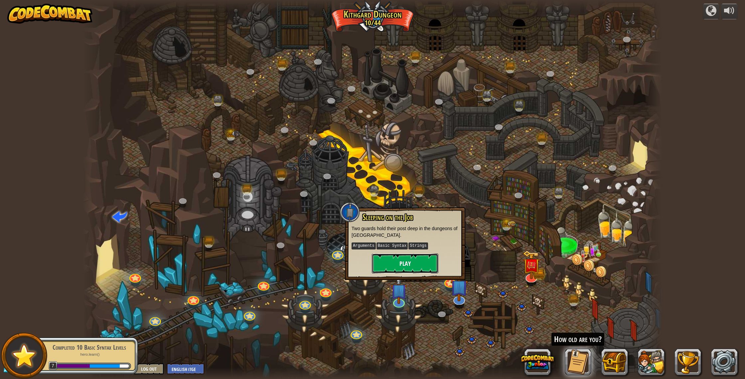
click at [399, 261] on button "Play" at bounding box center [405, 263] width 67 height 20
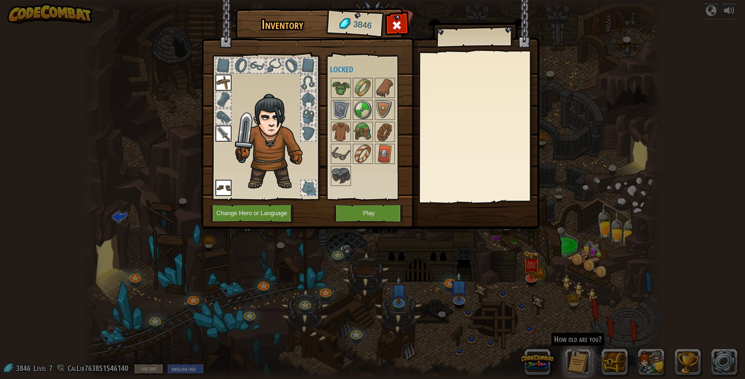
click at [258, 134] on img at bounding box center [273, 142] width 82 height 97
click at [372, 215] on button "Play" at bounding box center [369, 213] width 70 height 18
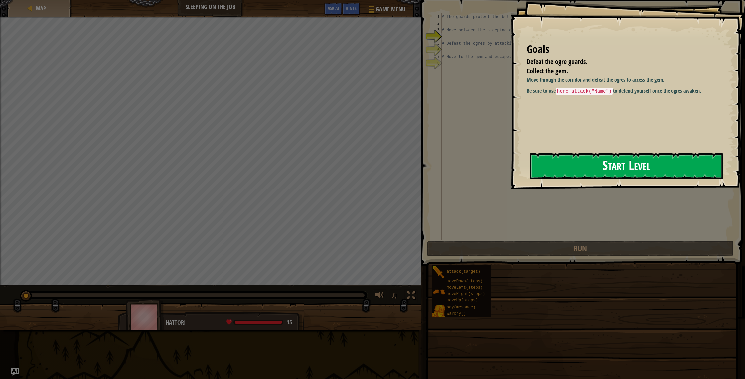
click at [399, 169] on button "Start Level" at bounding box center [626, 166] width 193 height 26
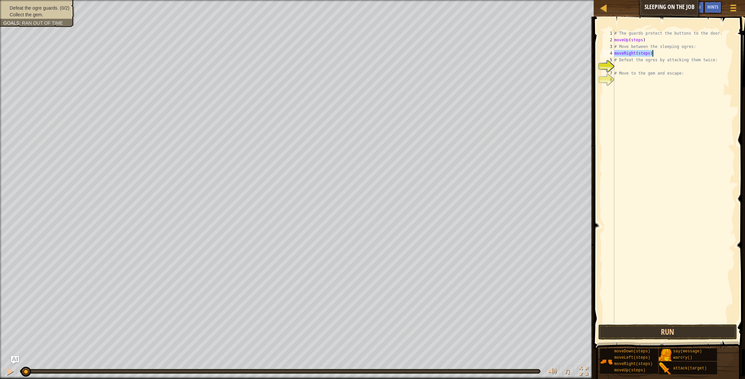
click at [399, 54] on div "# The guards protect the buttons to the door. moveUp ( steps ) # Move between t…" at bounding box center [674, 183] width 122 height 306
drag, startPoint x: 695, startPoint y: 368, endPoint x: 711, endPoint y: 222, distance: 147.3
click at [399, 210] on div "Hints moveRight(3) 1 2 3 4 5 6 7 8 # The guards protect the buttons to the door…" at bounding box center [668, 196] width 153 height 359
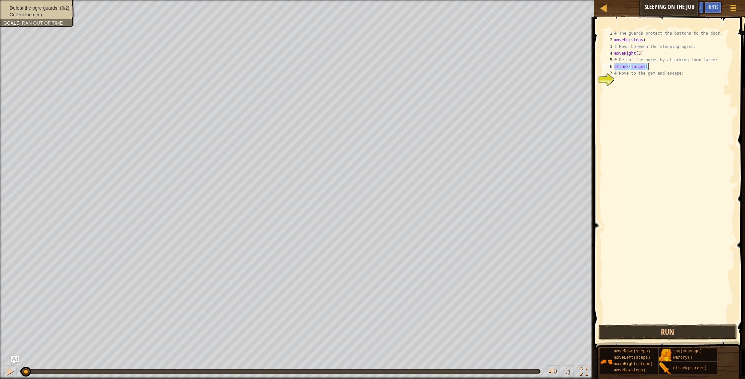
click at [399, 67] on div "# The guards protect the buttons to the door. moveUp ( steps ) # Move between t…" at bounding box center [674, 183] width 122 height 306
type textarea "attack("[PERSON_NAME]")"
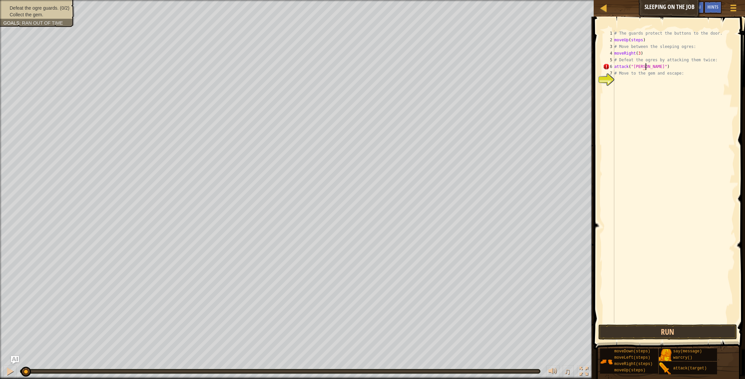
scroll to position [3, 2]
drag, startPoint x: 677, startPoint y: 68, endPoint x: 613, endPoint y: 63, distance: 63.4
click at [399, 63] on div "attack("[PERSON_NAME]") 1 2 3 4 5 6 7 8 # The guards protect the buttons to the…" at bounding box center [668, 176] width 133 height 293
click at [399, 86] on div "# The guards protect the buttons to the door. moveUp ( steps ) # Move between t…" at bounding box center [674, 183] width 122 height 306
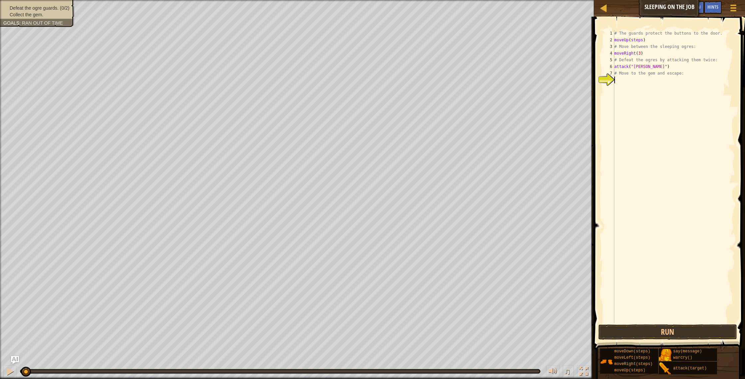
paste textarea "attack("[PERSON_NAME]")"
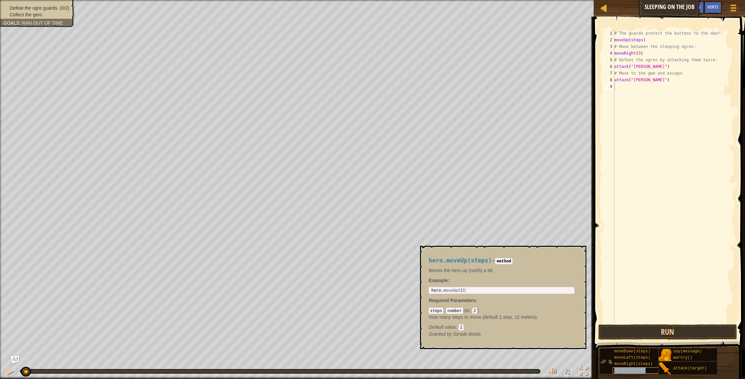
type textarea "moveUp(steps)"
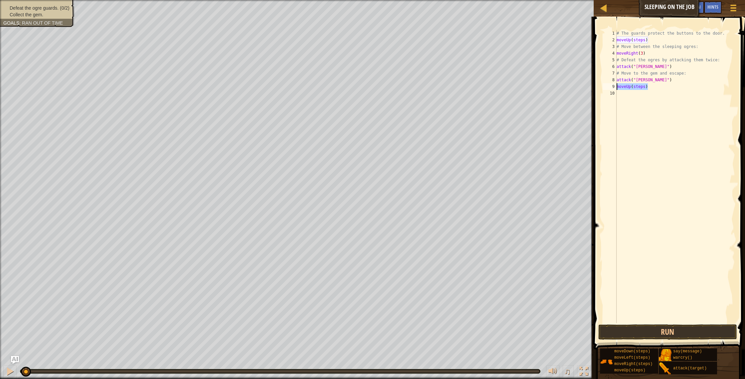
drag, startPoint x: 659, startPoint y: 88, endPoint x: 609, endPoint y: 84, distance: 50.1
click at [399, 84] on div "moveUp(steps) 1 2 3 4 5 6 7 8 9 10 # The guards protect the buttons to the door…" at bounding box center [668, 176] width 133 height 293
drag, startPoint x: 713, startPoint y: 331, endPoint x: 711, endPoint y: 348, distance: 17.1
click at [399, 326] on div "Hints 1 2 3 4 5 6 7 8 9 10 # The guards protect the buttons to the door. moveUp…" at bounding box center [668, 196] width 153 height 359
paste textarea "attack("[PERSON_NAME]")"
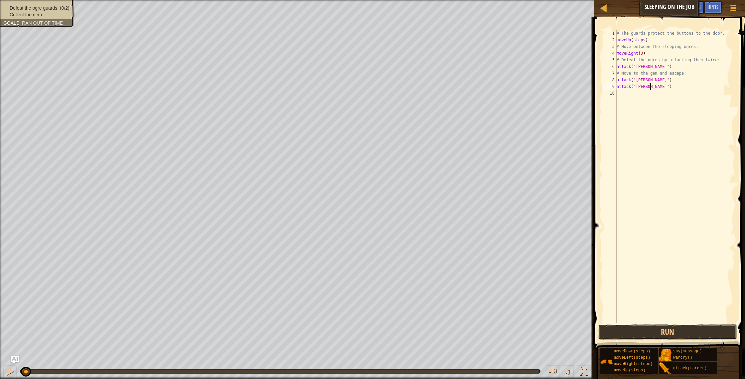
click at [399, 87] on div "# The guards protect the buttons to the door. moveUp ( steps ) # Move between t…" at bounding box center [676, 183] width 120 height 306
drag, startPoint x: 689, startPoint y: 88, endPoint x: 602, endPoint y: 87, distance: 87.2
click at [399, 87] on div "attack("Bas") 1 2 3 4 5 6 7 8 9 10 # The guards protect the buttons to the door…" at bounding box center [668, 176] width 133 height 293
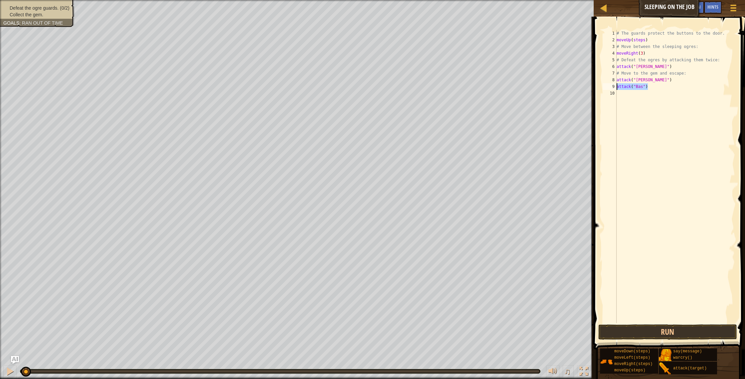
type textarea "c"
paste textarea "attack("Bas")"
type textarea "attack("Bas")"
click at [399, 94] on div "# The guards protect the buttons to the door. moveUp ( steps ) # Move between t…" at bounding box center [676, 183] width 120 height 306
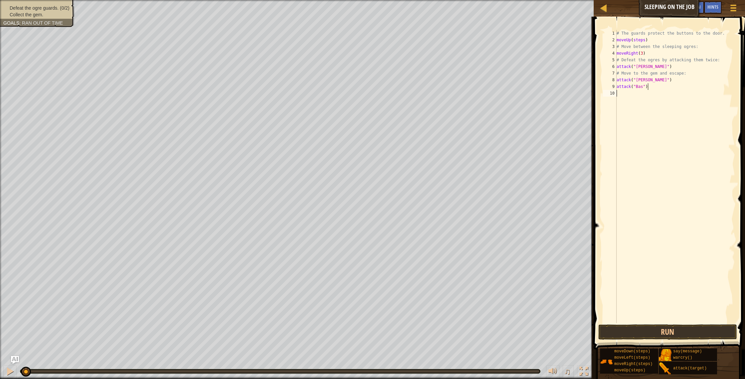
drag, startPoint x: 648, startPoint y: 98, endPoint x: 630, endPoint y: 93, distance: 18.1
click at [399, 98] on div "# The guards protect the buttons to the door. moveUp ( steps ) # Move between t…" at bounding box center [676, 183] width 120 height 306
type textarea "attack("Bas")"
click at [399, 92] on div "# The guards protect the buttons to the door. moveUp ( steps ) # Move between t…" at bounding box center [676, 183] width 120 height 306
click at [399, 93] on div "# The guards protect the buttons to the door. moveUp ( steps ) # Move between t…" at bounding box center [676, 183] width 120 height 306
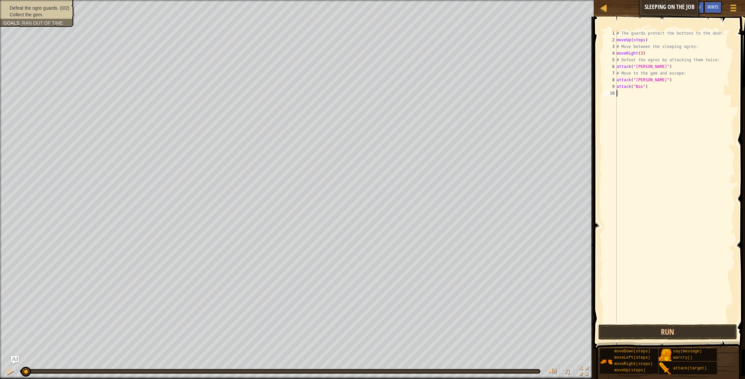
paste textarea "attack("Bas")"
type textarea "attack("Bas")"
click at [399, 326] on button "Run" at bounding box center [668, 331] width 139 height 15
